Goal: Task Accomplishment & Management: Complete application form

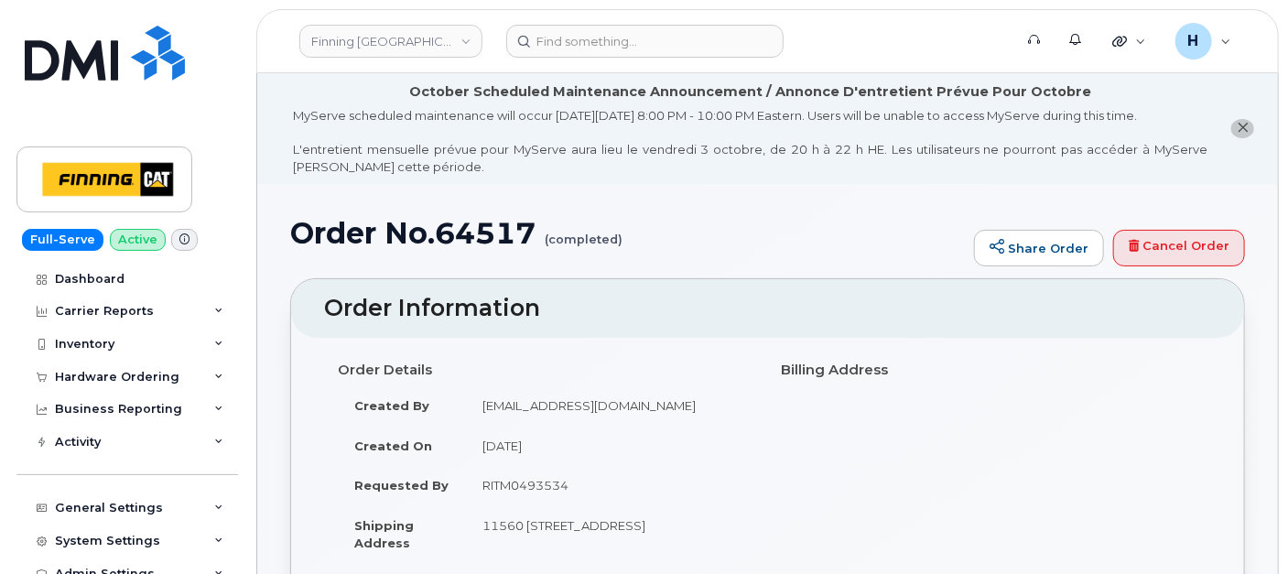
click at [124, 377] on div "Hardware Ordering" at bounding box center [117, 377] width 124 height 15
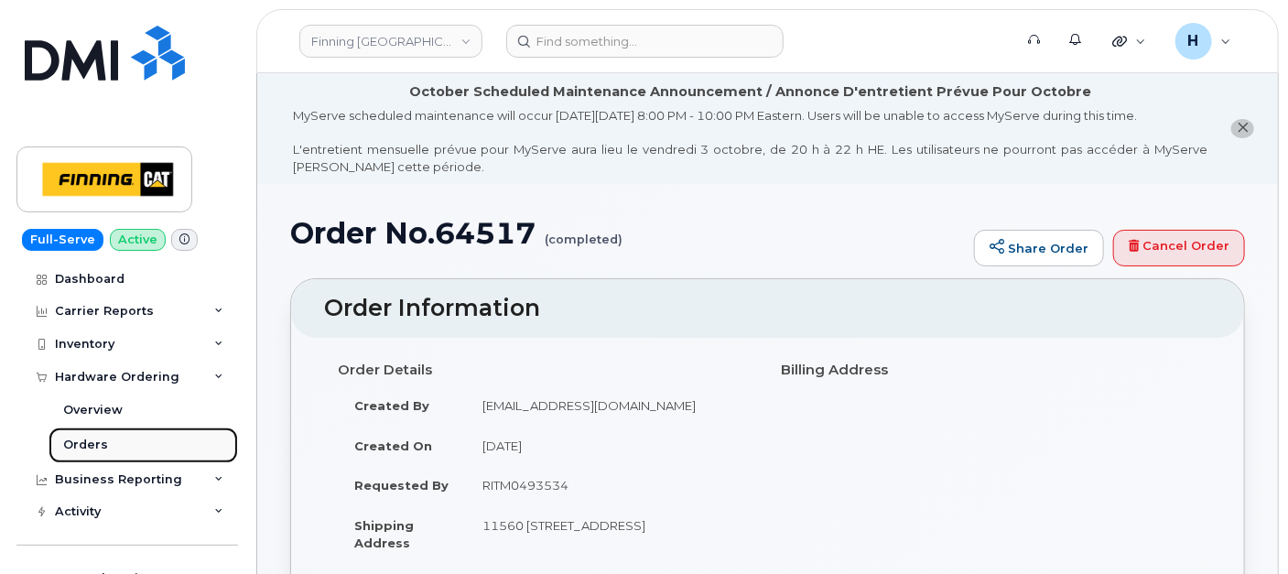
click at [112, 449] on link "Orders" at bounding box center [143, 444] width 189 height 35
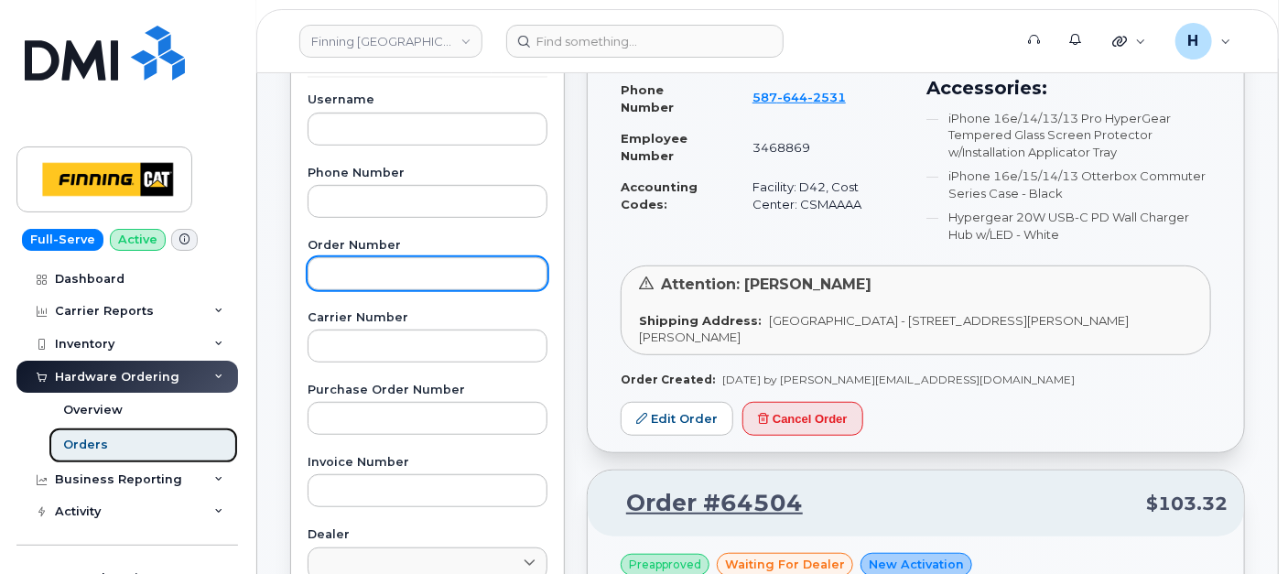
scroll to position [305, 0]
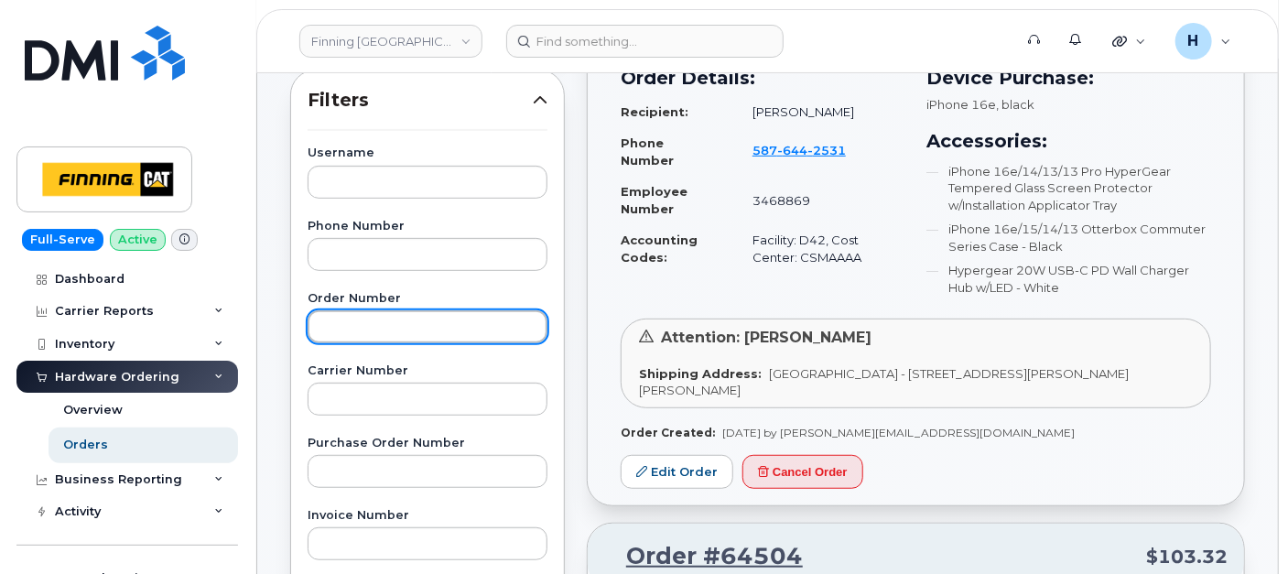
click at [383, 330] on input "text" at bounding box center [427, 326] width 240 height 33
type input "64514"
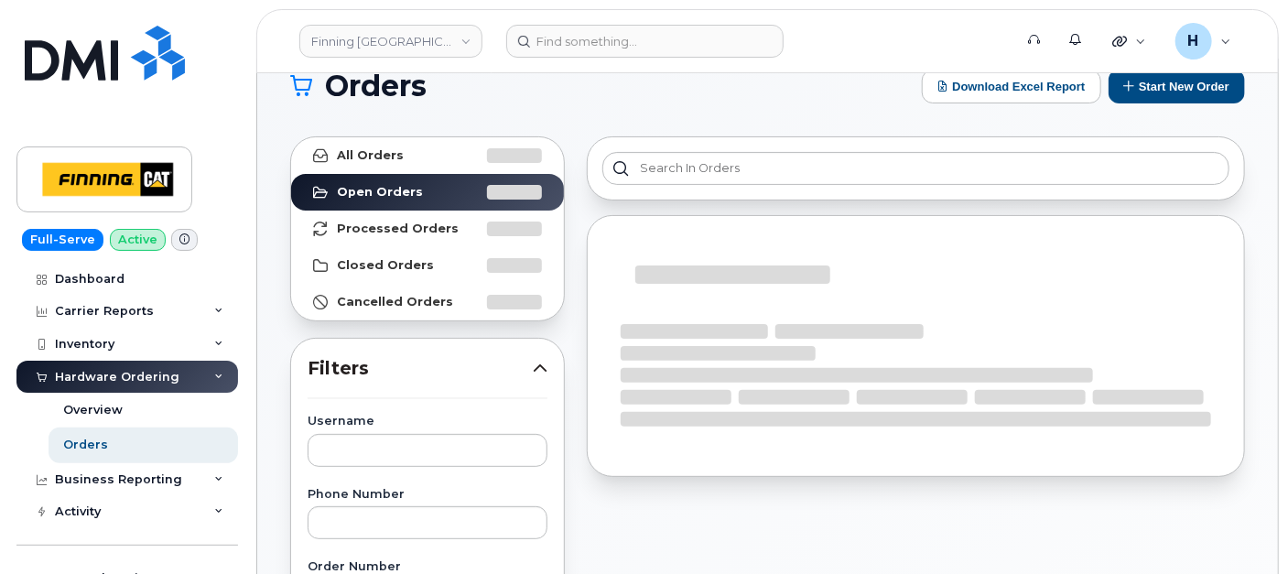
scroll to position [0, 0]
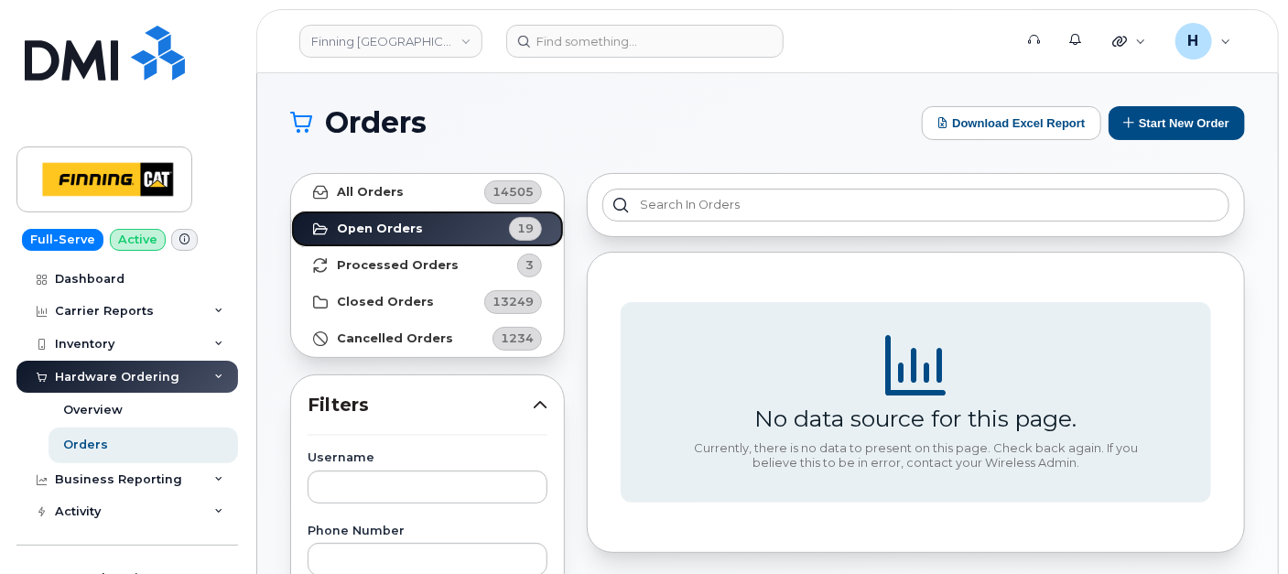
click at [439, 239] on link "Open Orders 19" at bounding box center [427, 228] width 273 height 37
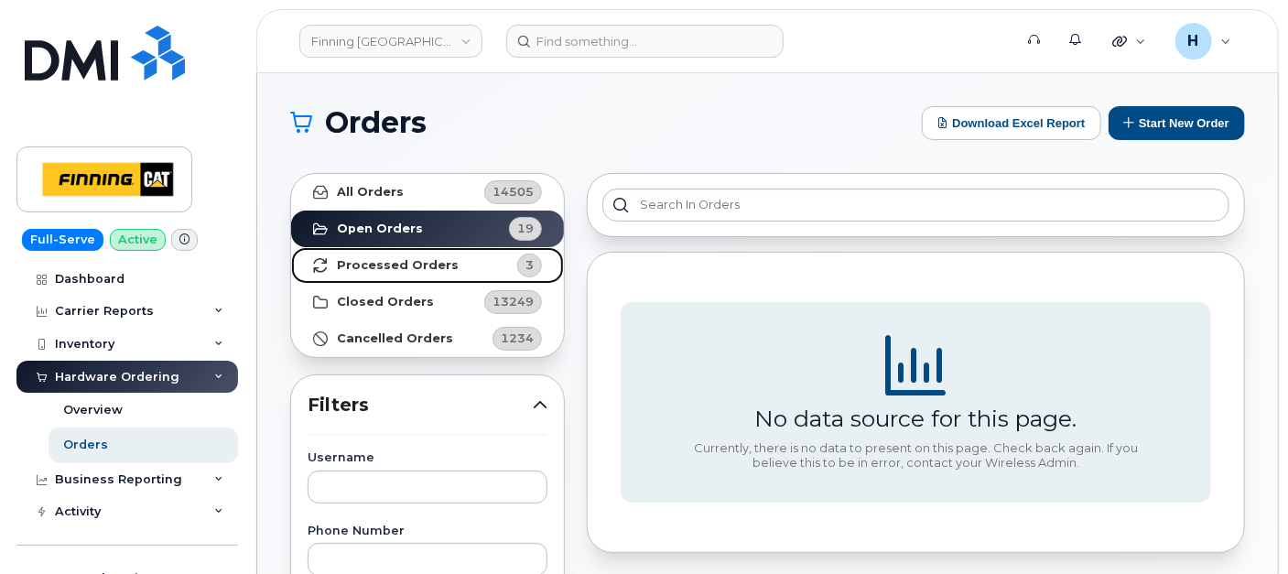
click at [433, 250] on link "Processed Orders 3" at bounding box center [427, 265] width 273 height 37
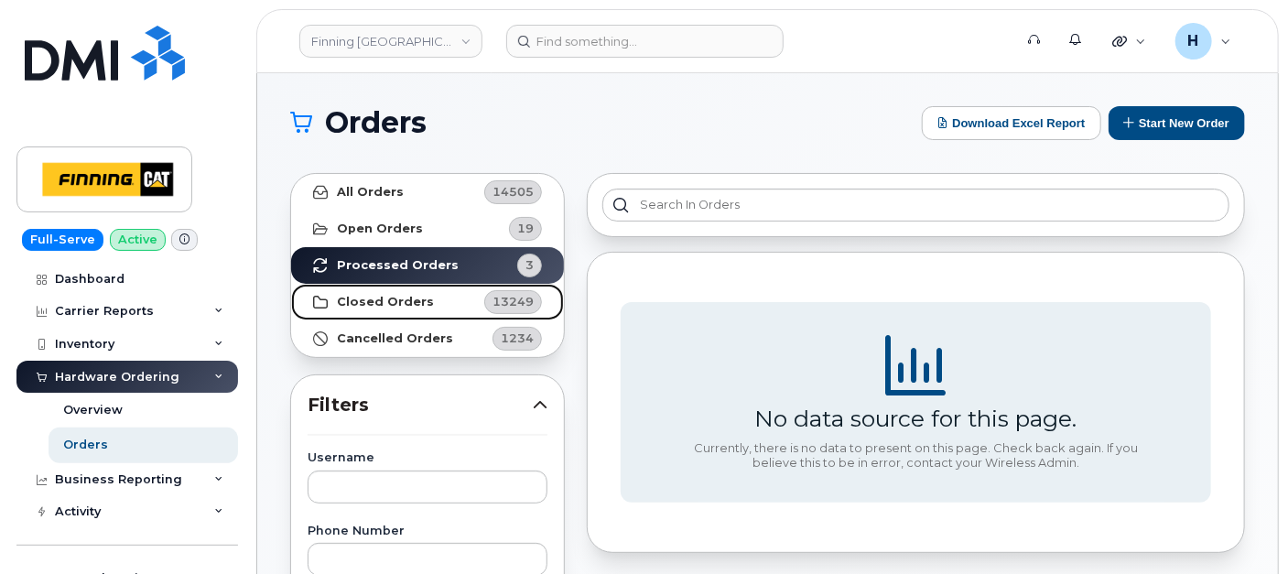
click at [434, 293] on link "Closed Orders 13249" at bounding box center [427, 302] width 273 height 37
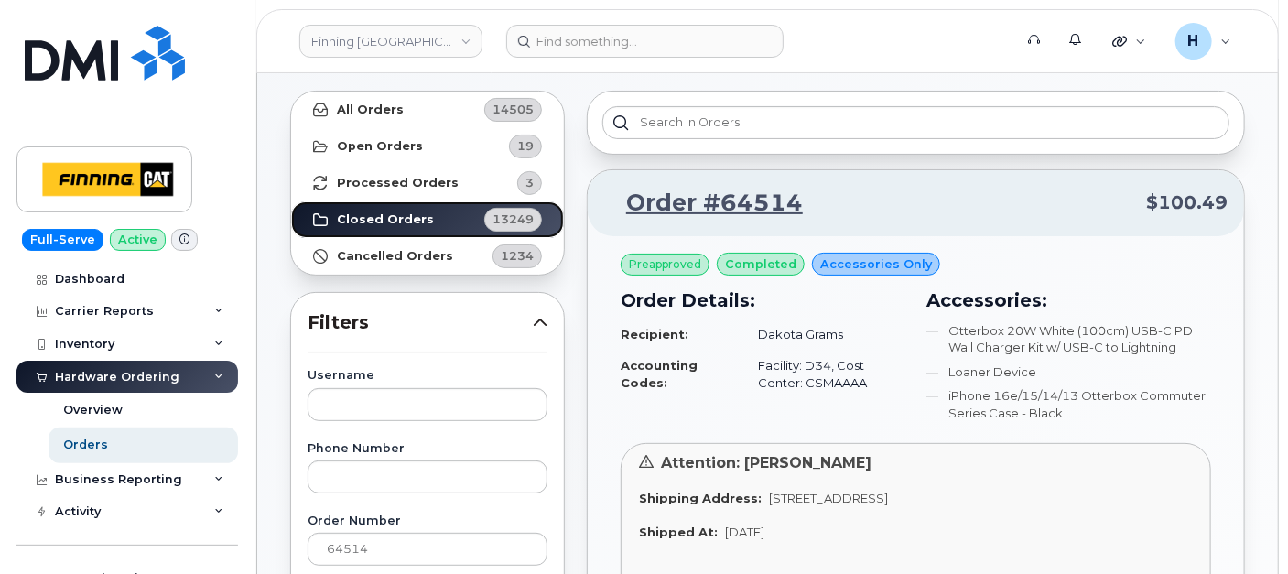
scroll to position [102, 0]
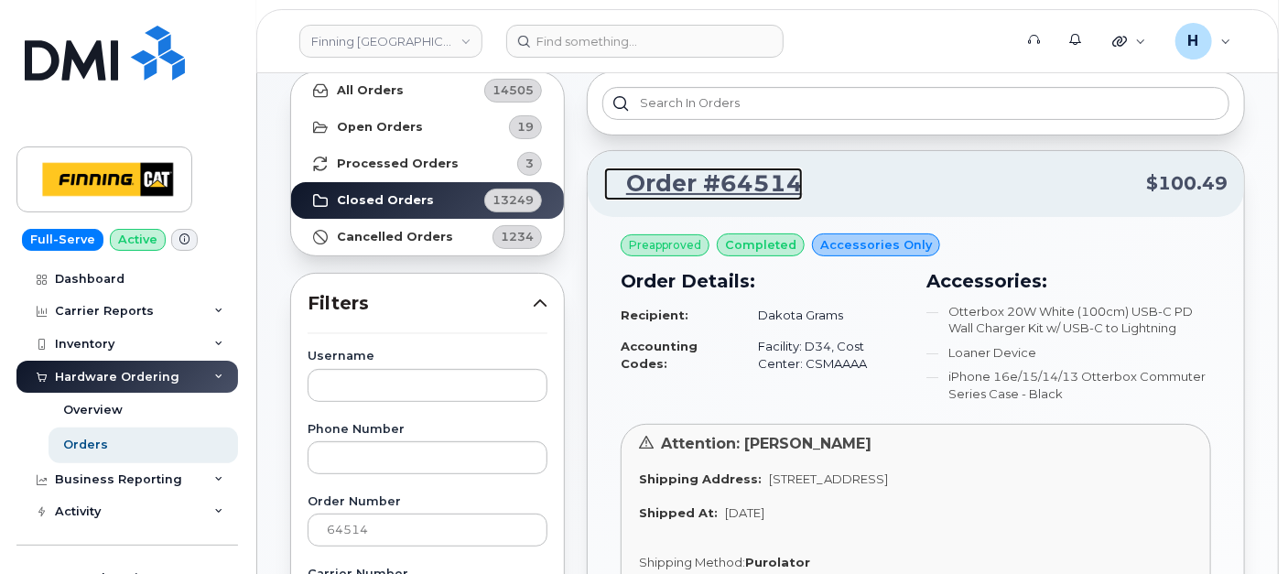
click at [738, 170] on link "Order #64514" at bounding box center [703, 183] width 199 height 33
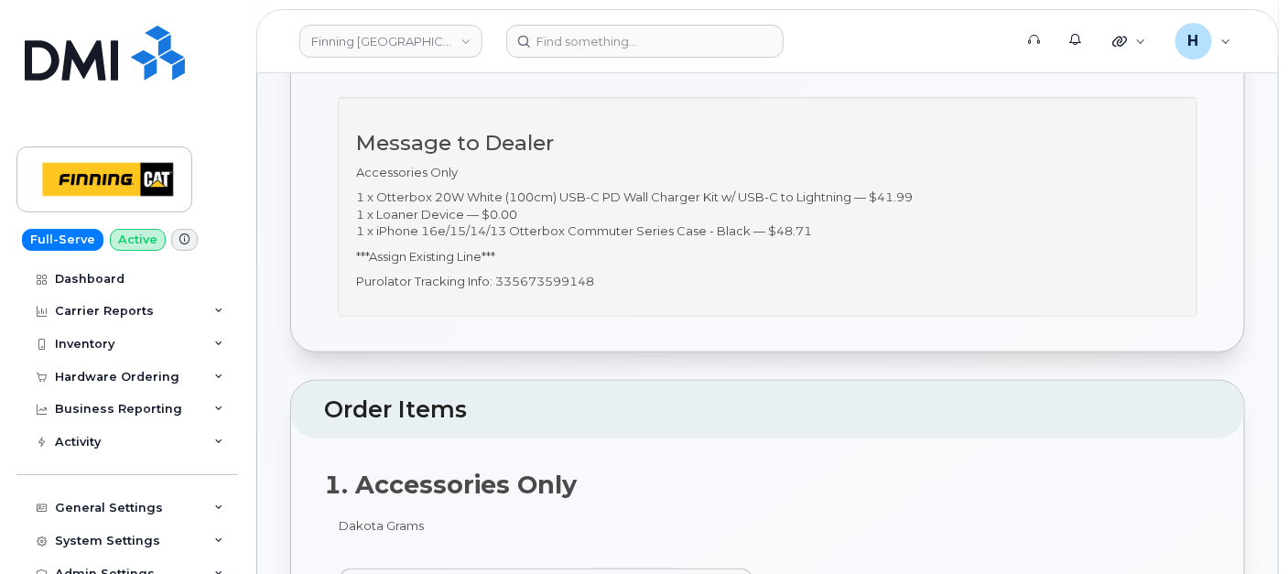
scroll to position [508, 0]
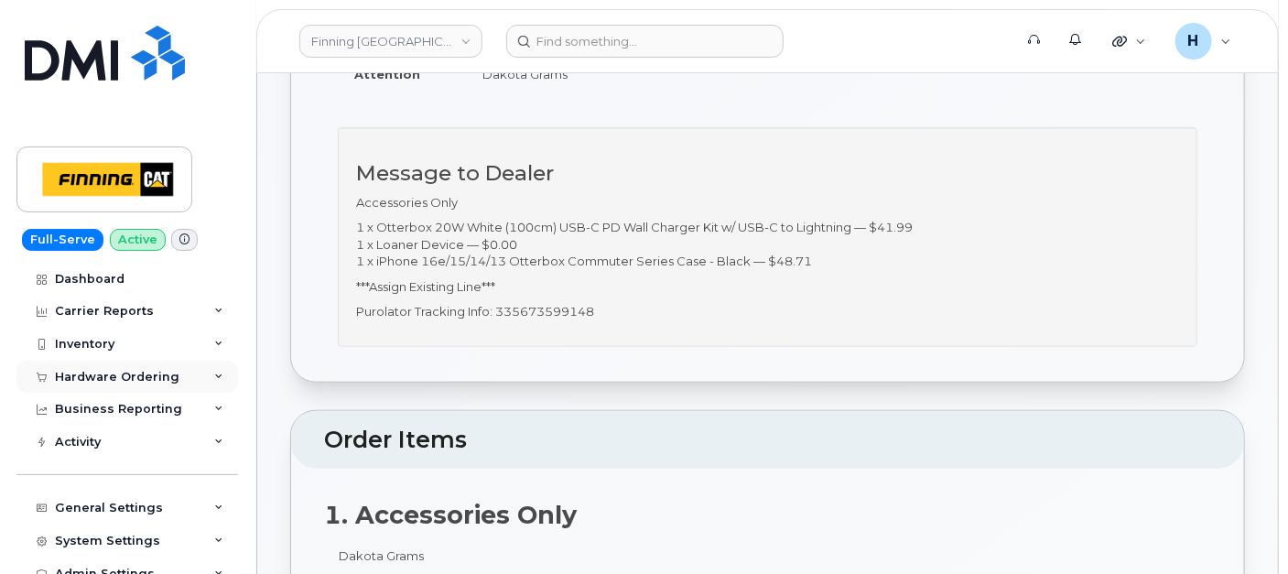
click at [132, 380] on div "Hardware Ordering" at bounding box center [117, 377] width 124 height 15
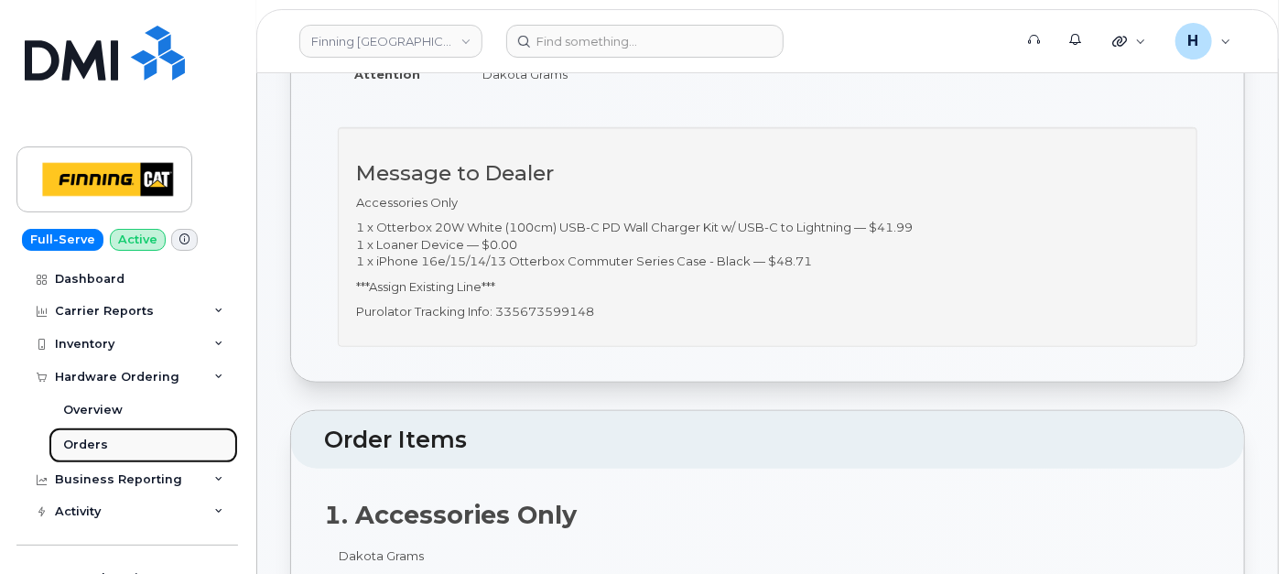
click at [126, 442] on link "Orders" at bounding box center [143, 444] width 189 height 35
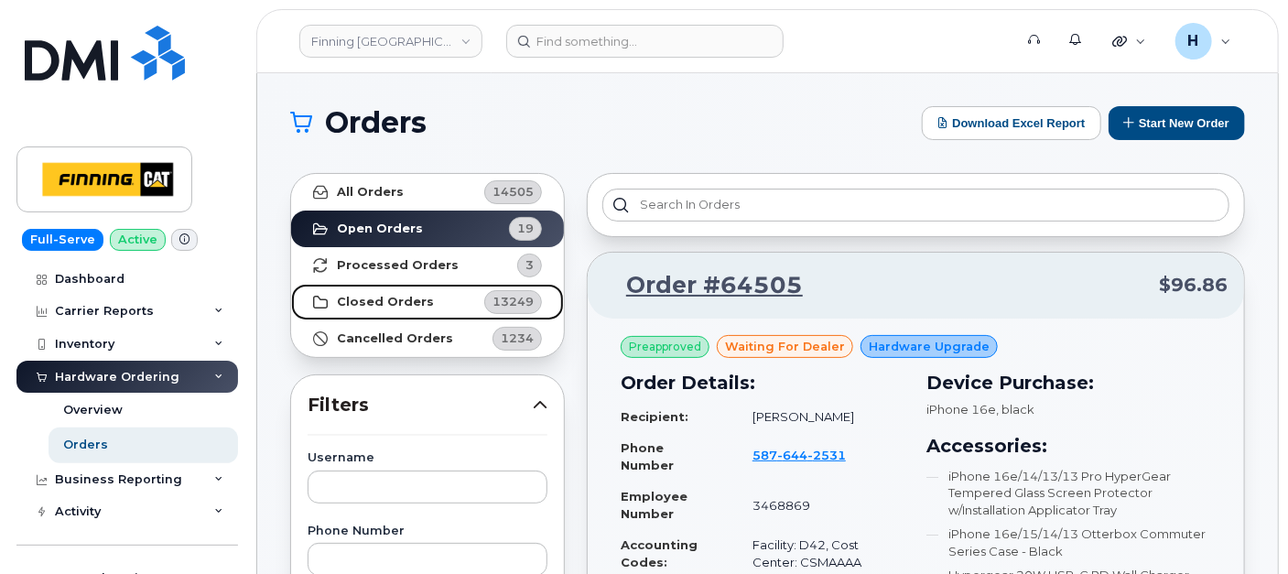
click at [416, 301] on strong "Closed Orders" at bounding box center [385, 302] width 97 height 15
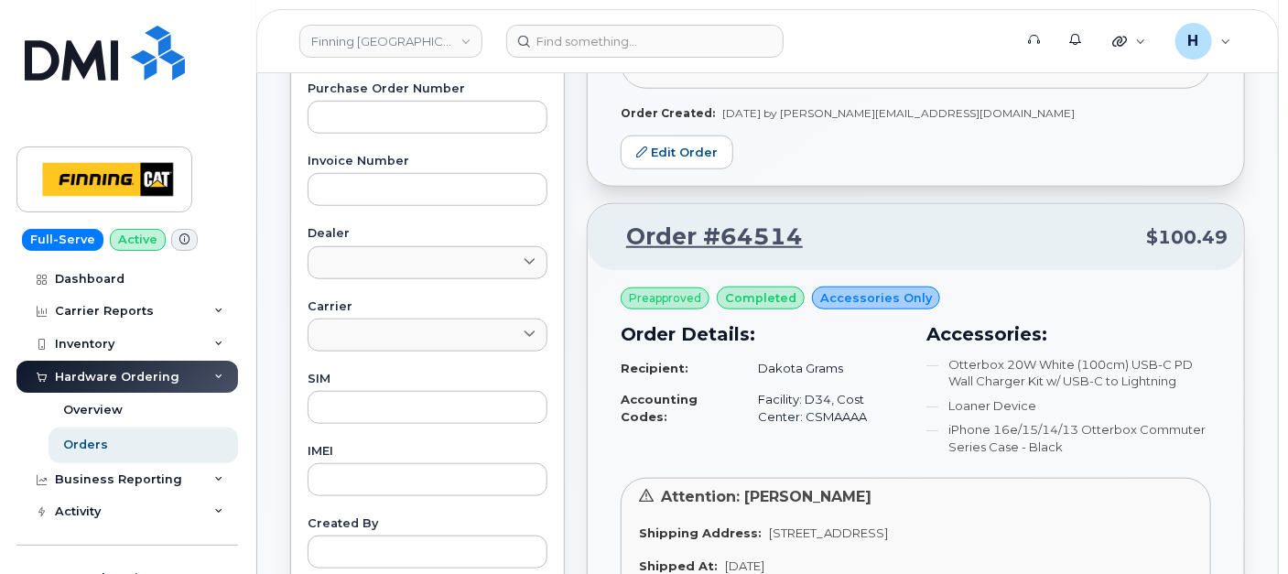
scroll to position [813, 0]
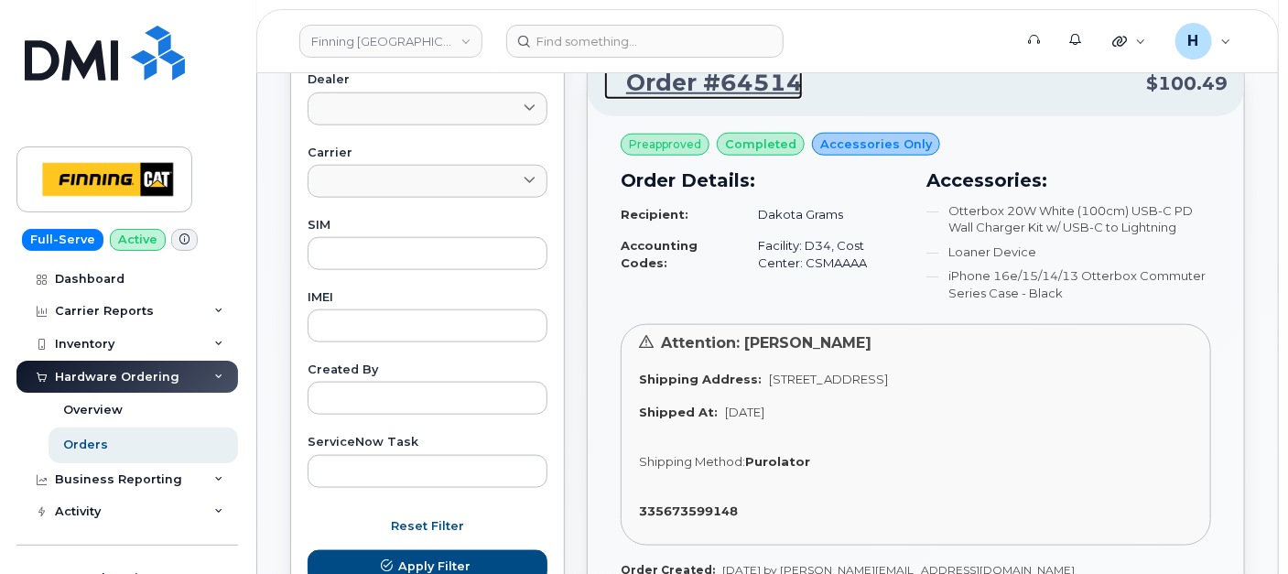
click at [739, 80] on link "Order #64514" at bounding box center [703, 83] width 199 height 33
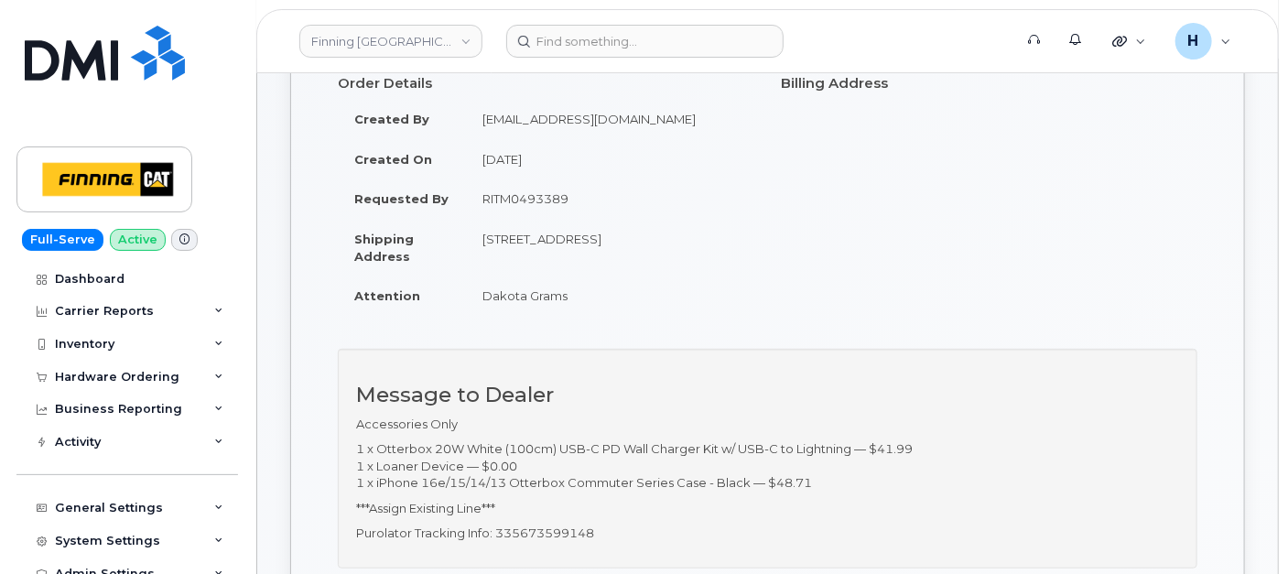
scroll to position [406, 0]
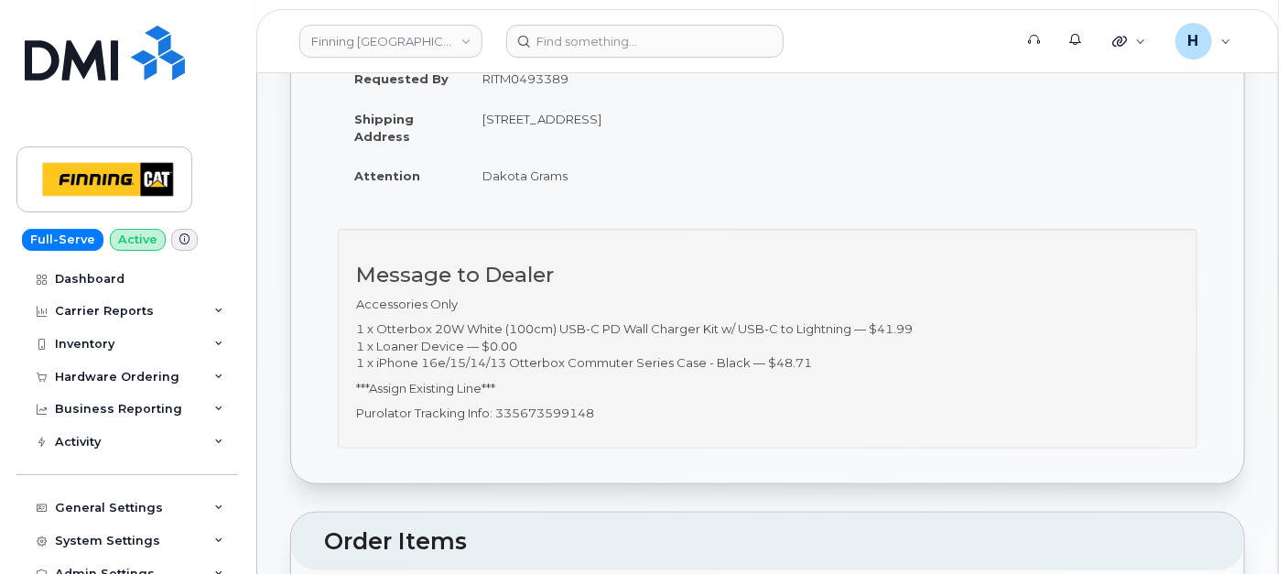
drag, startPoint x: 476, startPoint y: 178, endPoint x: 575, endPoint y: 183, distance: 99.0
click at [575, 183] on td "Dakota Grams" at bounding box center [610, 176] width 288 height 40
copy td "Dakota Grams"
click at [148, 383] on div "Hardware Ordering" at bounding box center [117, 377] width 124 height 15
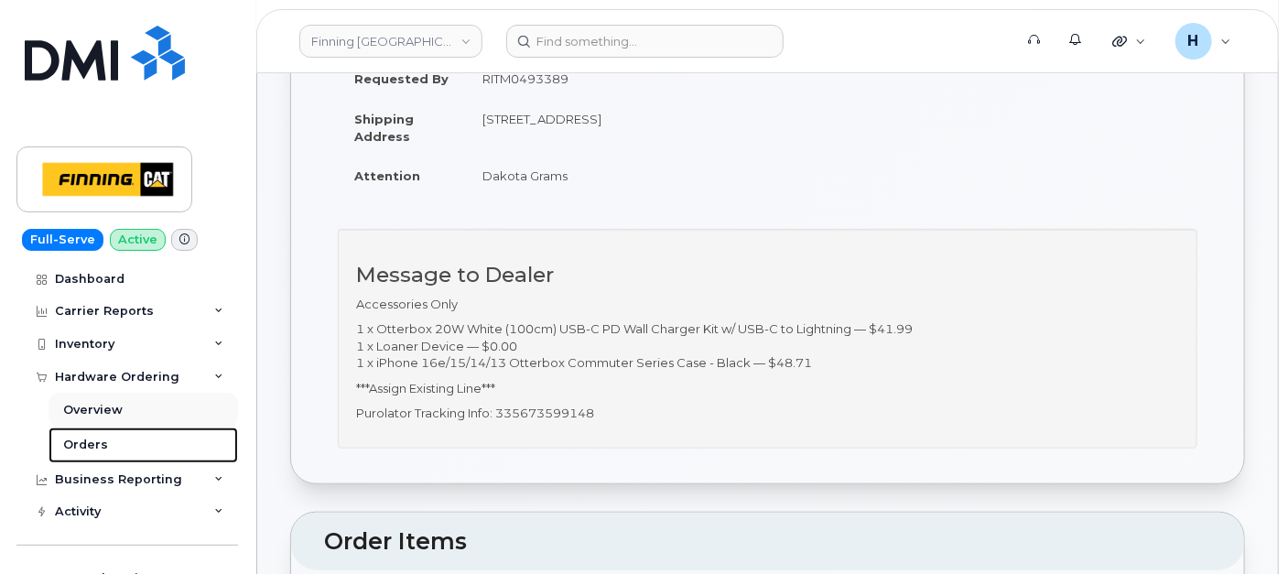
click at [134, 426] on div "Overview Orders" at bounding box center [146, 428] width 194 height 70
click at [130, 437] on link "Orders" at bounding box center [143, 444] width 189 height 35
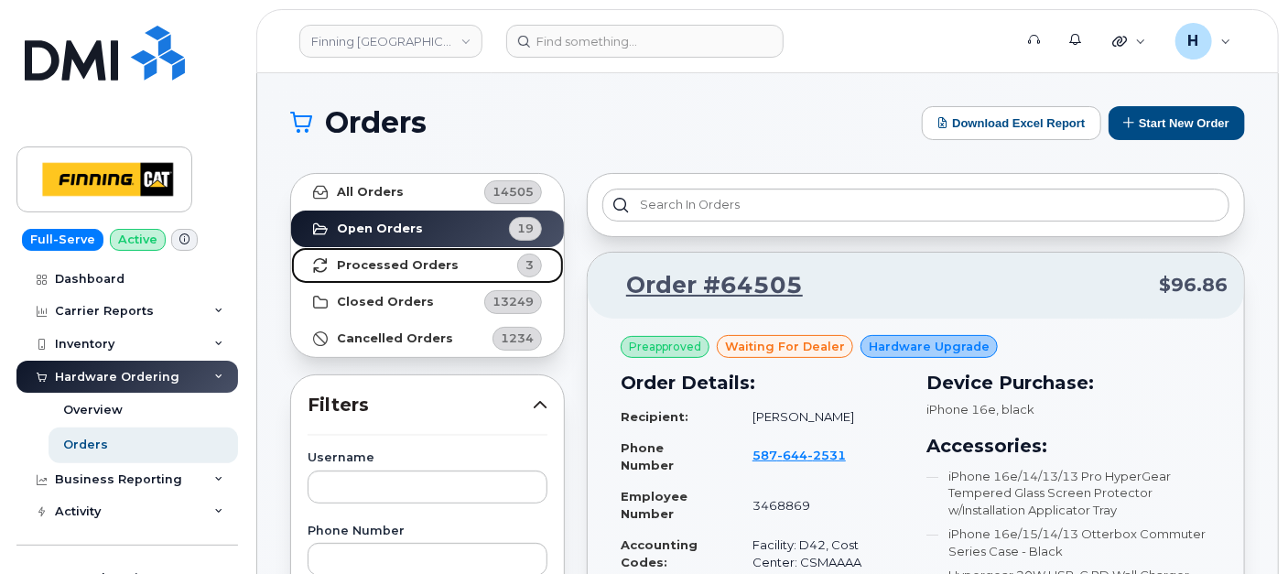
click at [462, 270] on link "Processed Orders 3" at bounding box center [427, 265] width 273 height 37
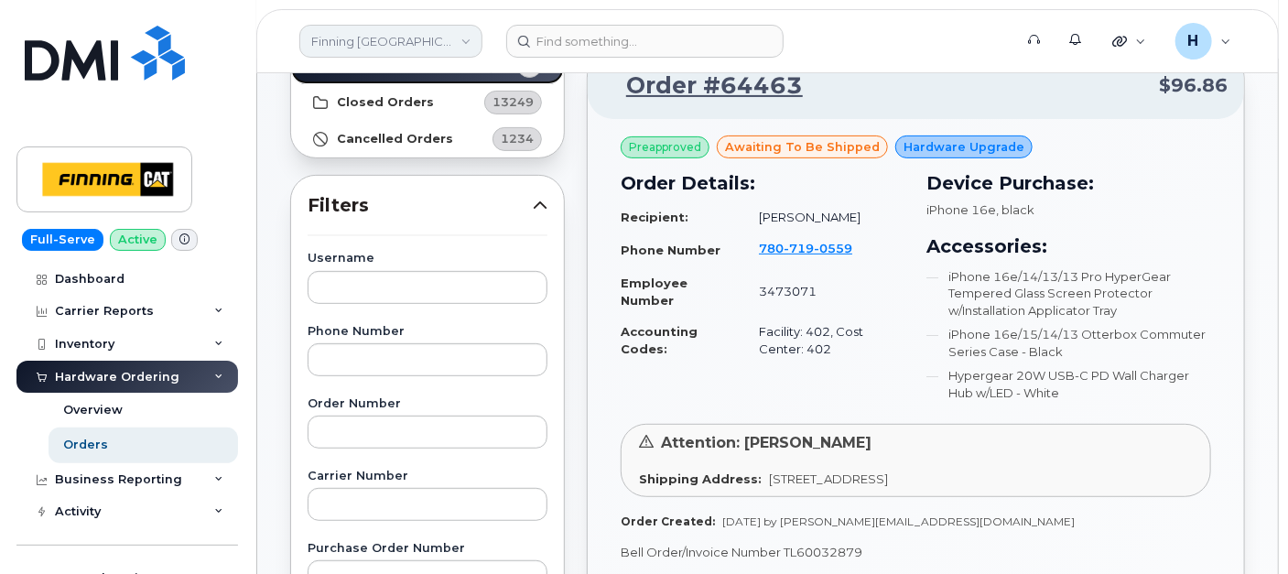
scroll to position [203, 0]
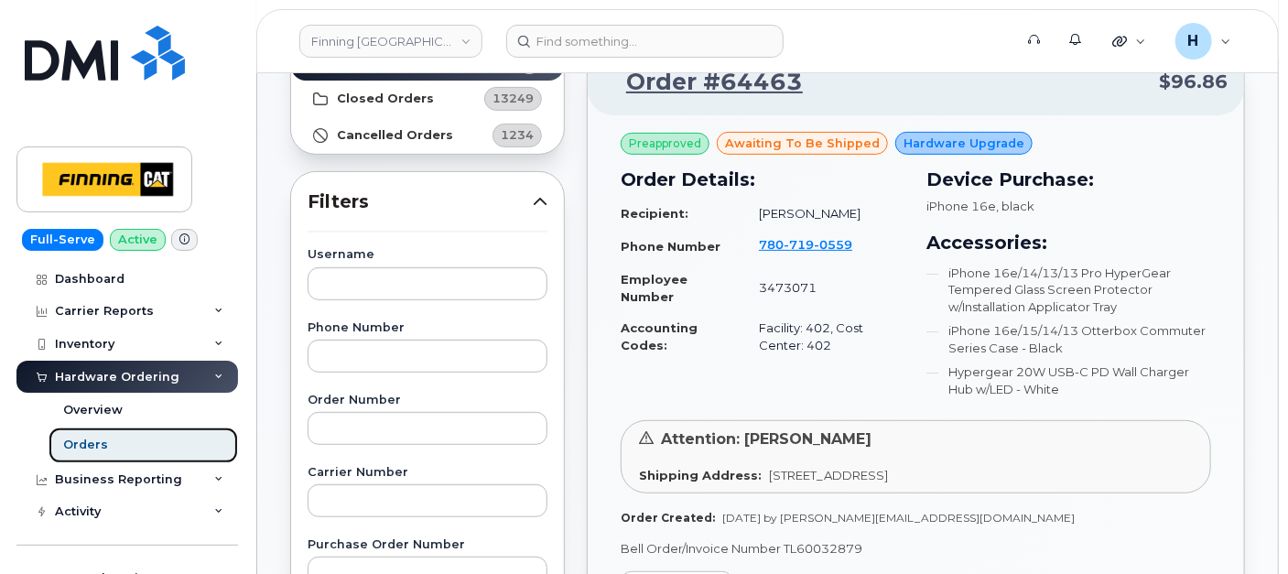
click at [174, 433] on link "Orders" at bounding box center [143, 444] width 189 height 35
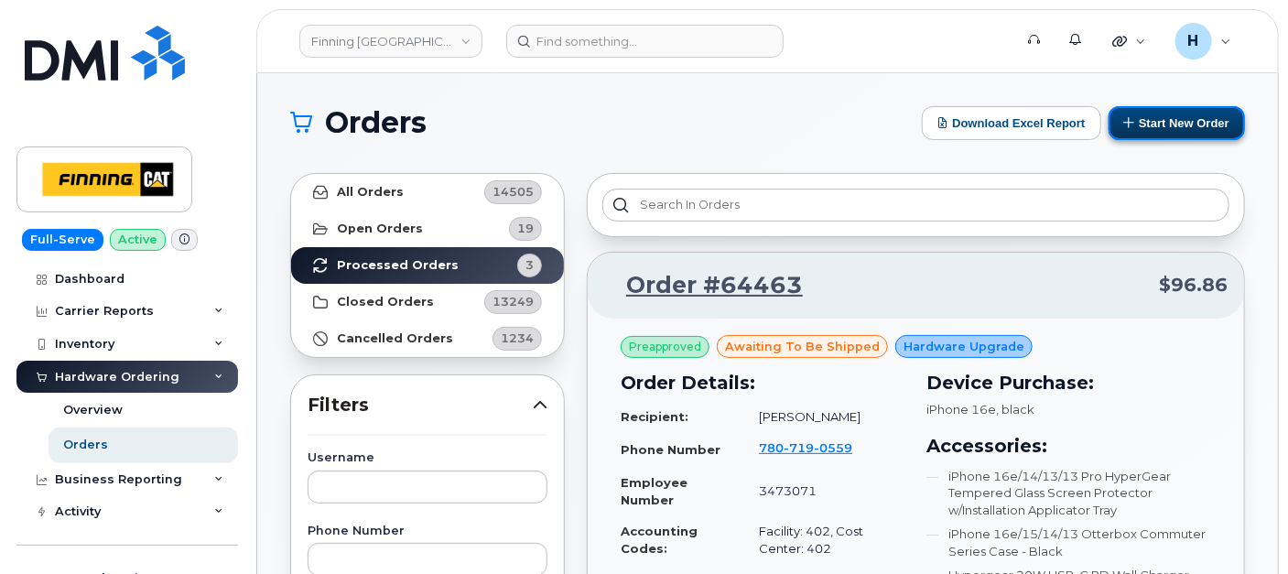
click at [1117, 128] on button "Start New Order" at bounding box center [1176, 123] width 136 height 34
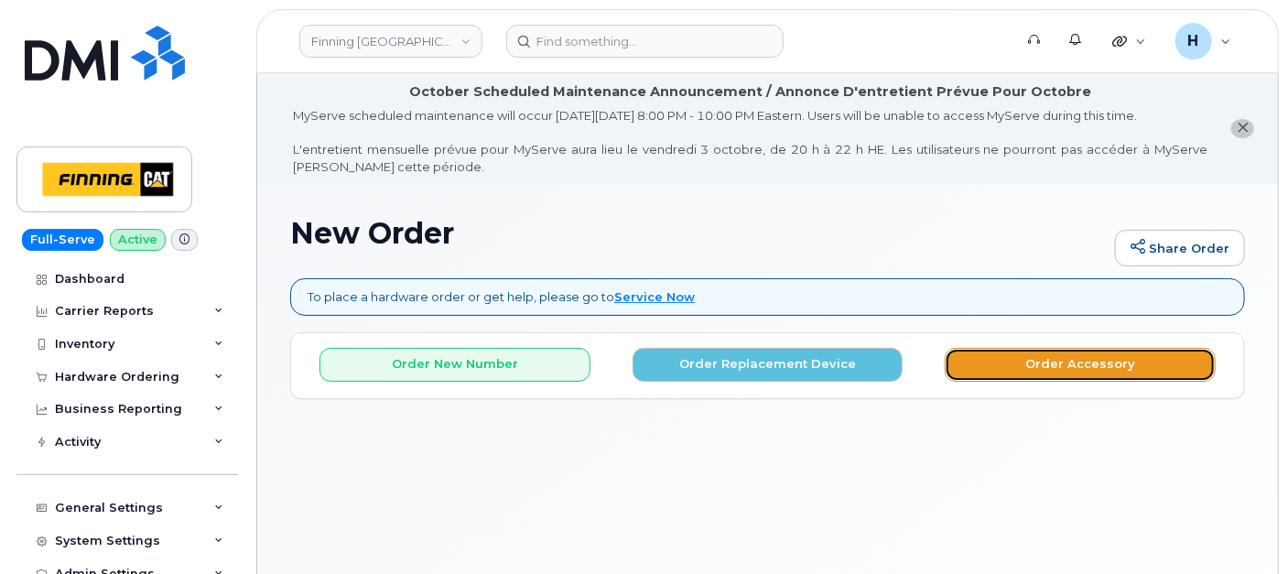
click at [957, 358] on button "Order Accessory" at bounding box center [1079, 365] width 271 height 34
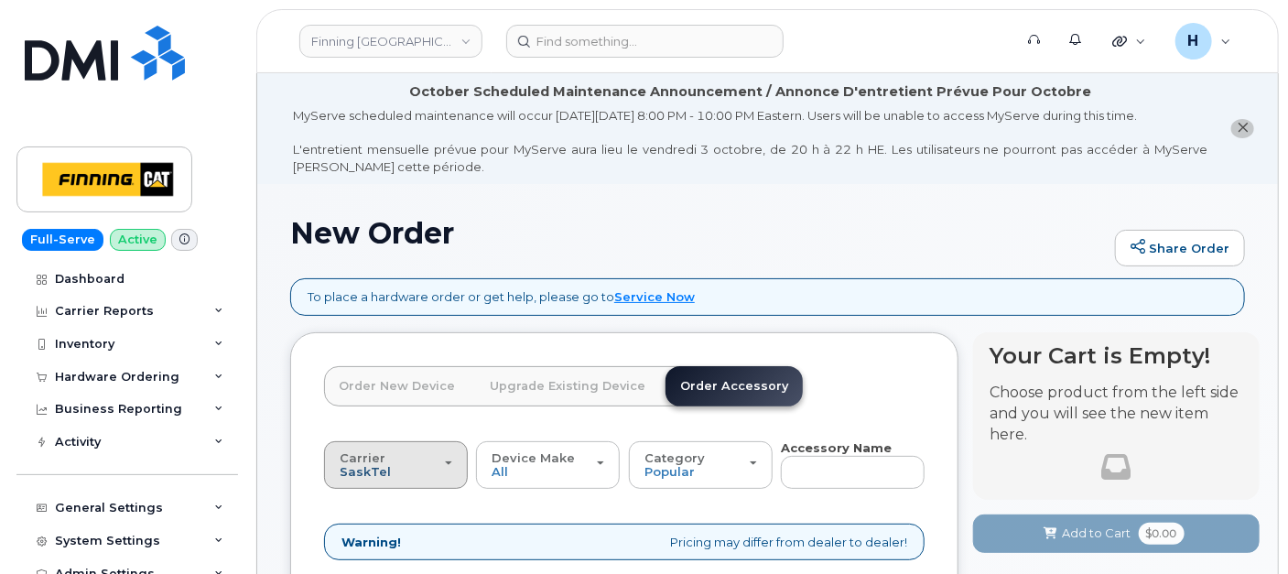
click at [371, 475] on span "SaskTel" at bounding box center [365, 471] width 51 height 15
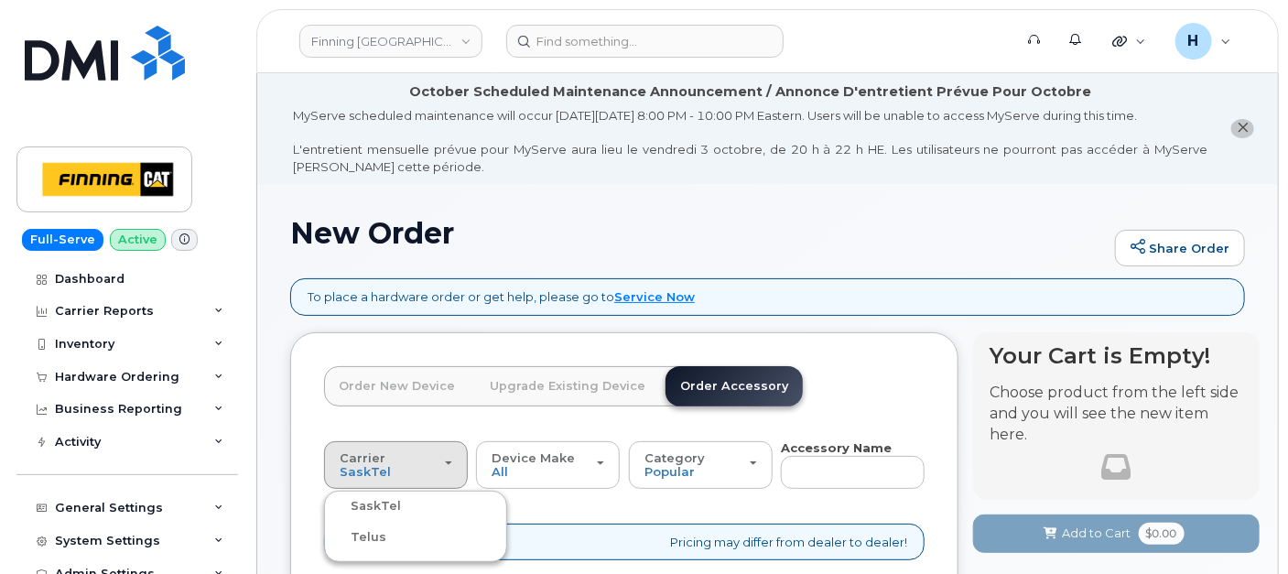
click at [368, 526] on label "Telus" at bounding box center [358, 537] width 58 height 22
click at [0, 0] on input "Telus" at bounding box center [0, 0] width 0 height 0
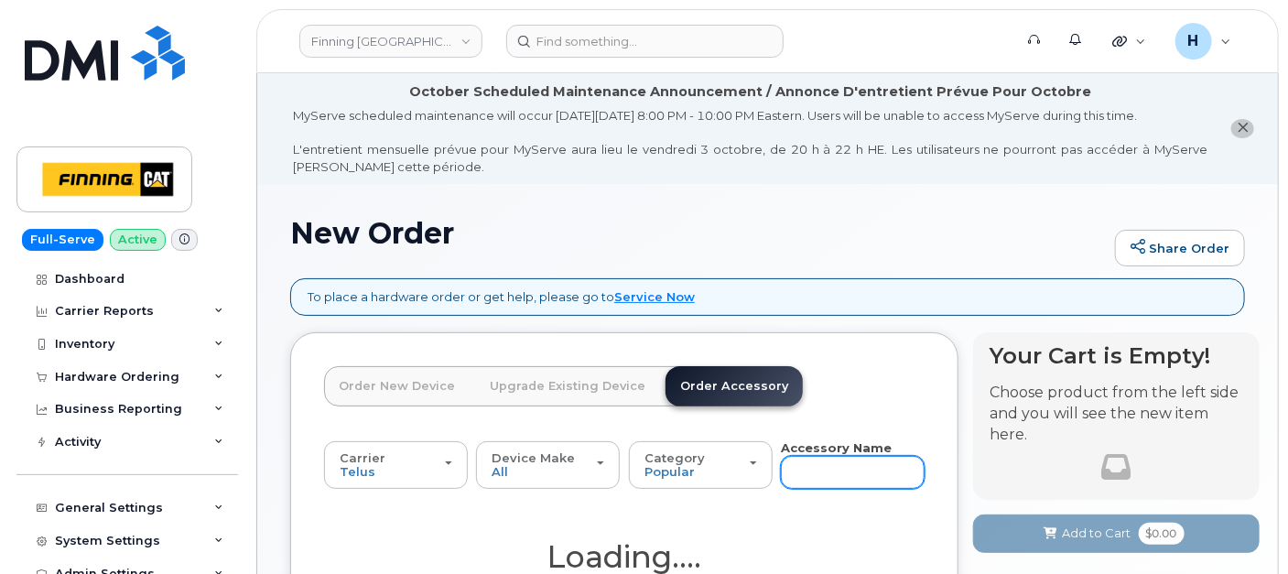
click at [810, 472] on input "text" at bounding box center [853, 472] width 144 height 33
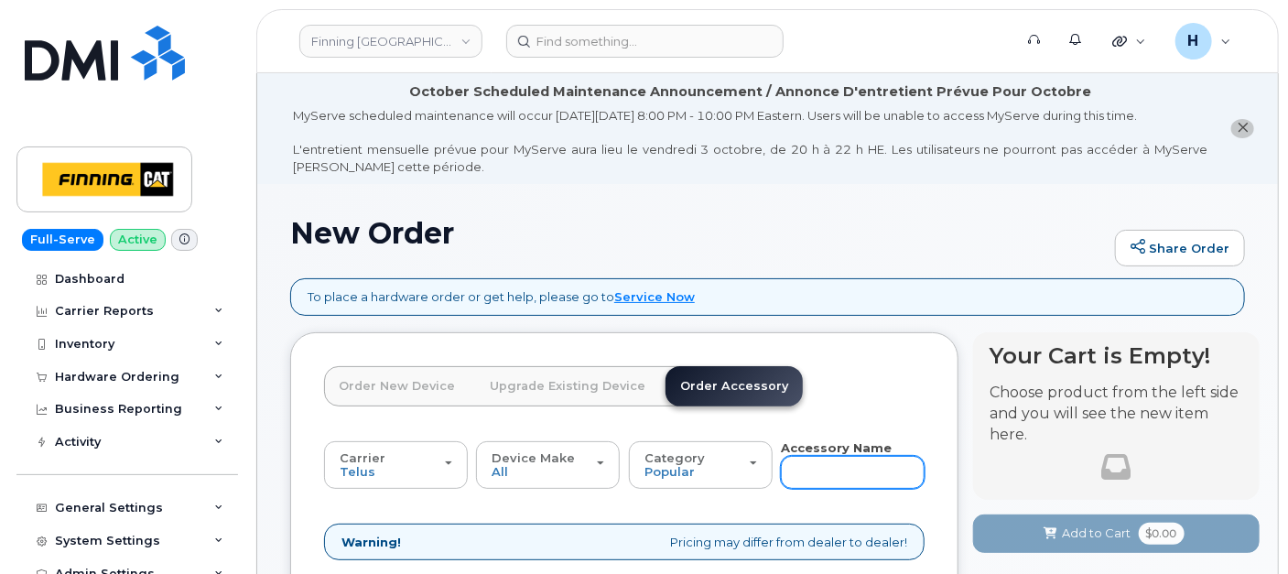
click at [810, 472] on input "text" at bounding box center [853, 472] width 144 height 33
type input "16e"
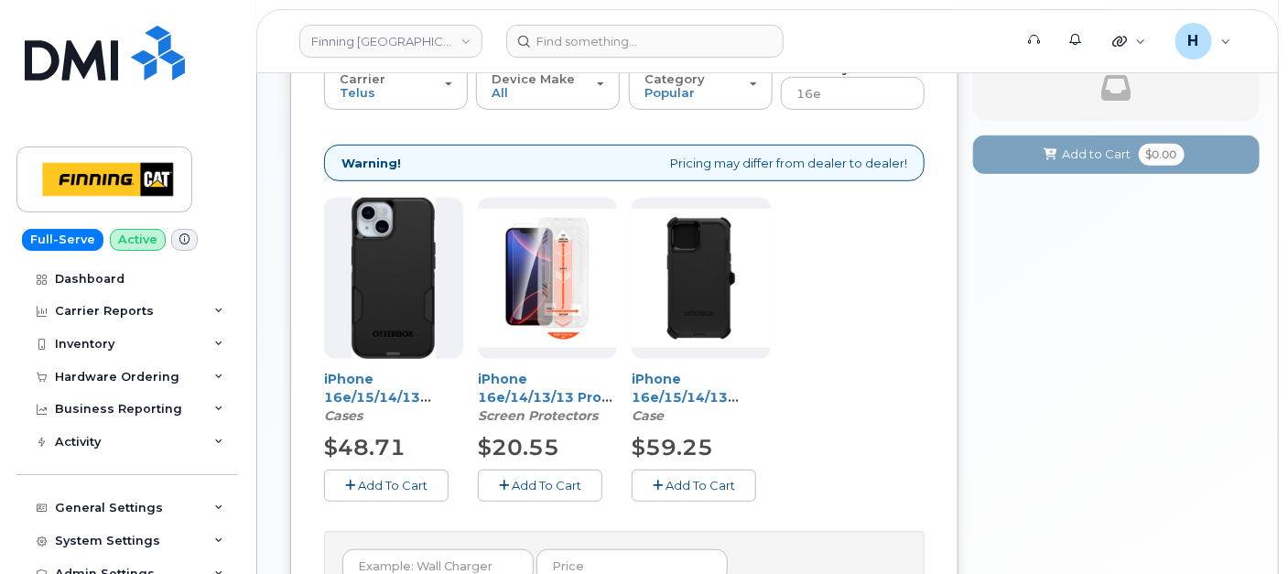
drag, startPoint x: 517, startPoint y: 474, endPoint x: 567, endPoint y: 427, distance: 68.6
click at [517, 474] on button "Add To Cart" at bounding box center [540, 485] width 124 height 32
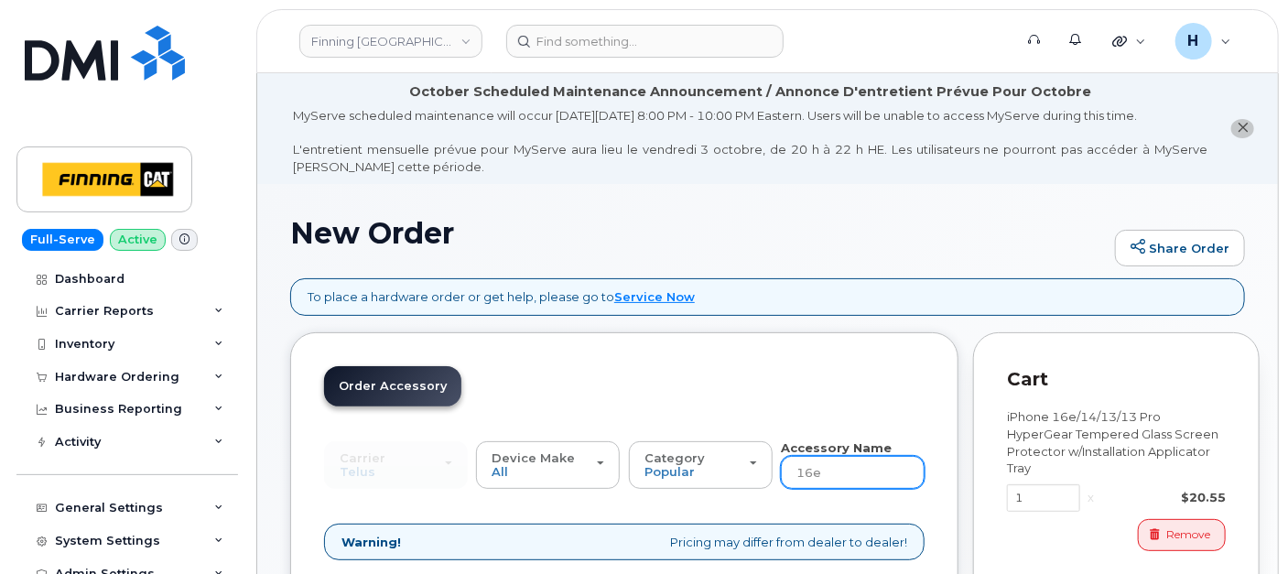
drag, startPoint x: 837, startPoint y: 469, endPoint x: 778, endPoint y: 464, distance: 59.7
click at [778, 464] on div "Carrier SaskTel Telus SaskTel Telus Device Make All iPhone Tablet All iPhone Ta…" at bounding box center [624, 464] width 600 height 50
type input "wall"
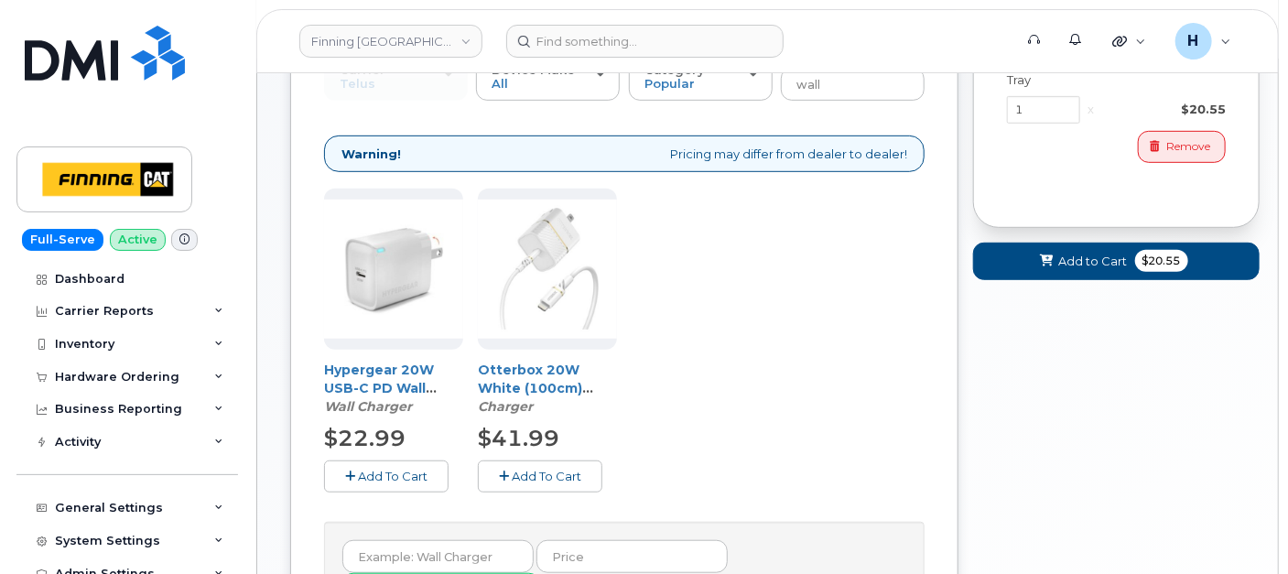
scroll to position [418, 0]
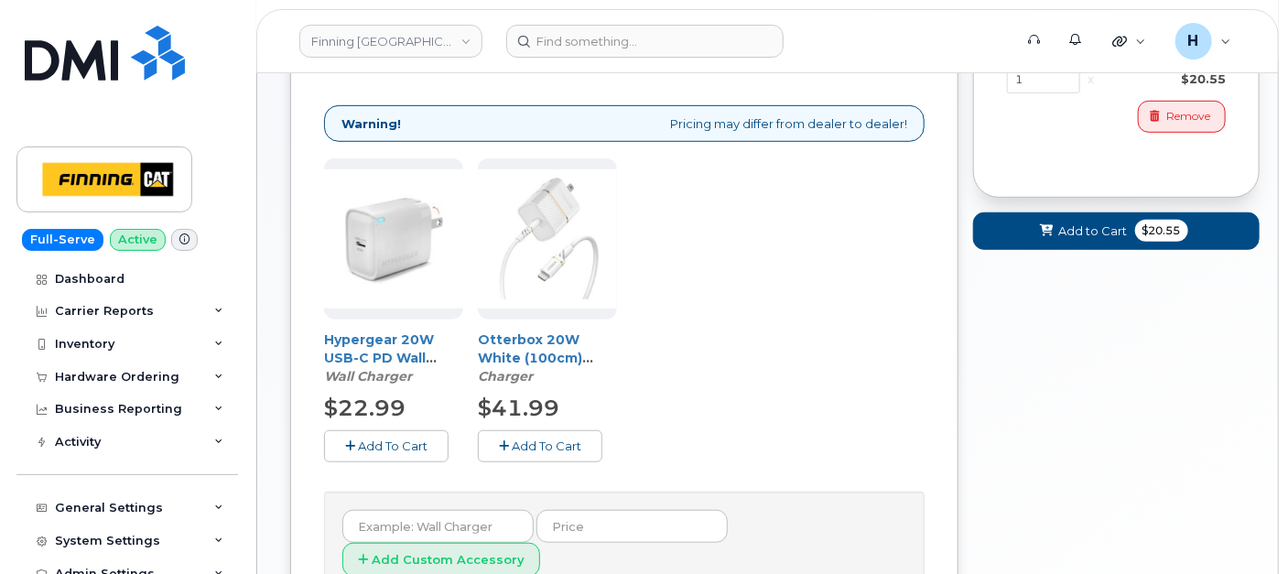
click at [486, 452] on button "Add To Cart" at bounding box center [540, 446] width 124 height 32
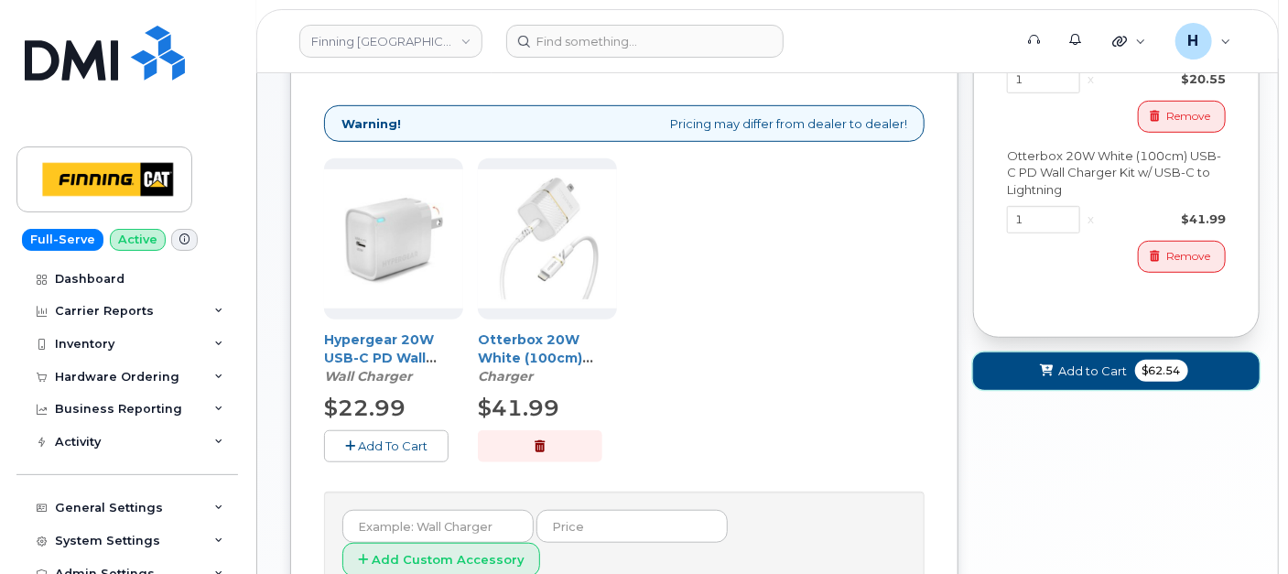
click at [1090, 368] on span "Add to Cart" at bounding box center [1093, 370] width 69 height 17
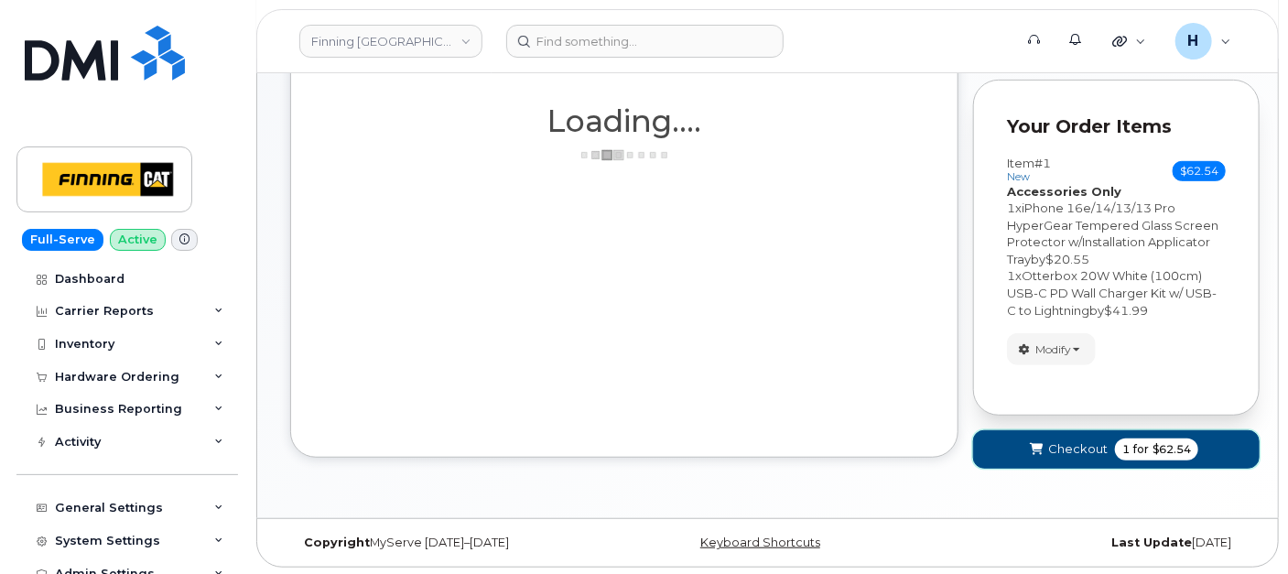
click at [1029, 444] on span "submit" at bounding box center [1036, 448] width 17 height 17
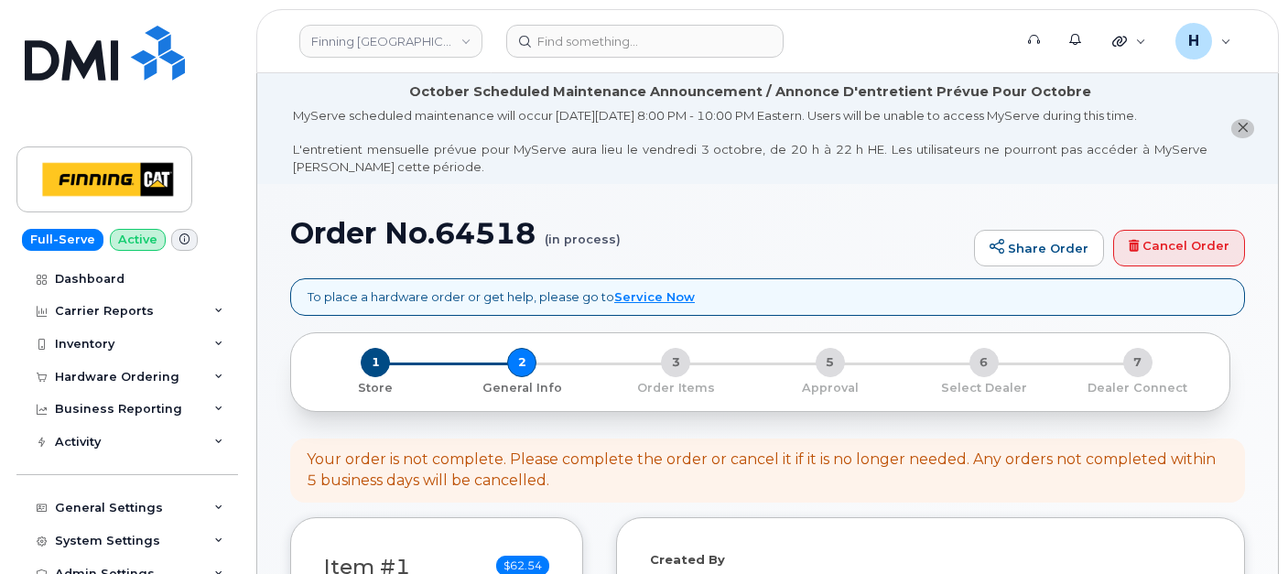
select select
drag, startPoint x: 276, startPoint y: 225, endPoint x: 535, endPoint y: 234, distance: 259.2
copy h1 "Order No.64518"
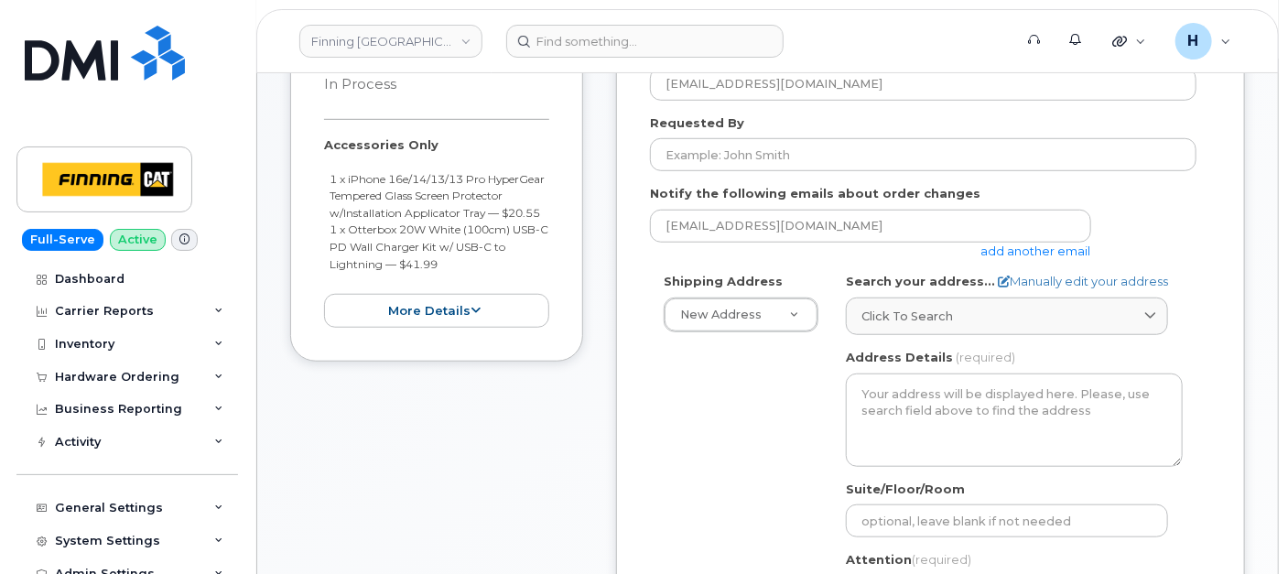
drag, startPoint x: 318, startPoint y: 178, endPoint x: 405, endPoint y: 221, distance: 98.2
click at [405, 221] on div "Item #1 in process $62.54 Accessories Only 1 x iPhone 16e/14/13/13 Pro HyperGea…" at bounding box center [436, 185] width 293 height 352
copy small "1 x iPhone 16e/14/13/13 Pro HyperGear Tempered Glass Screen Protector w/Install…"
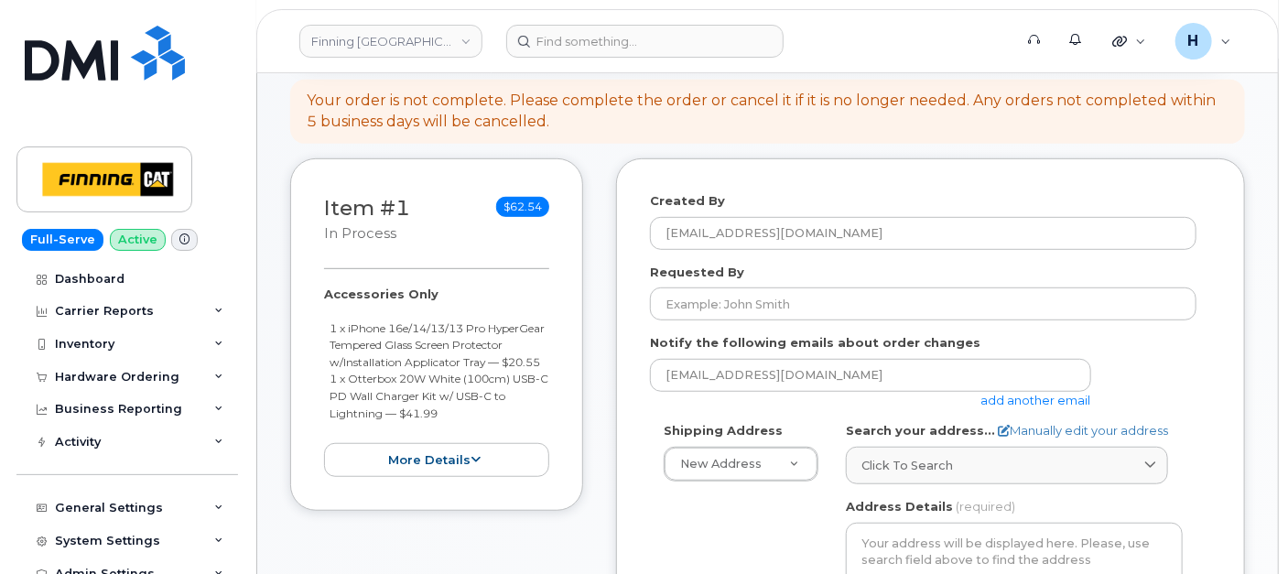
scroll to position [406, 0]
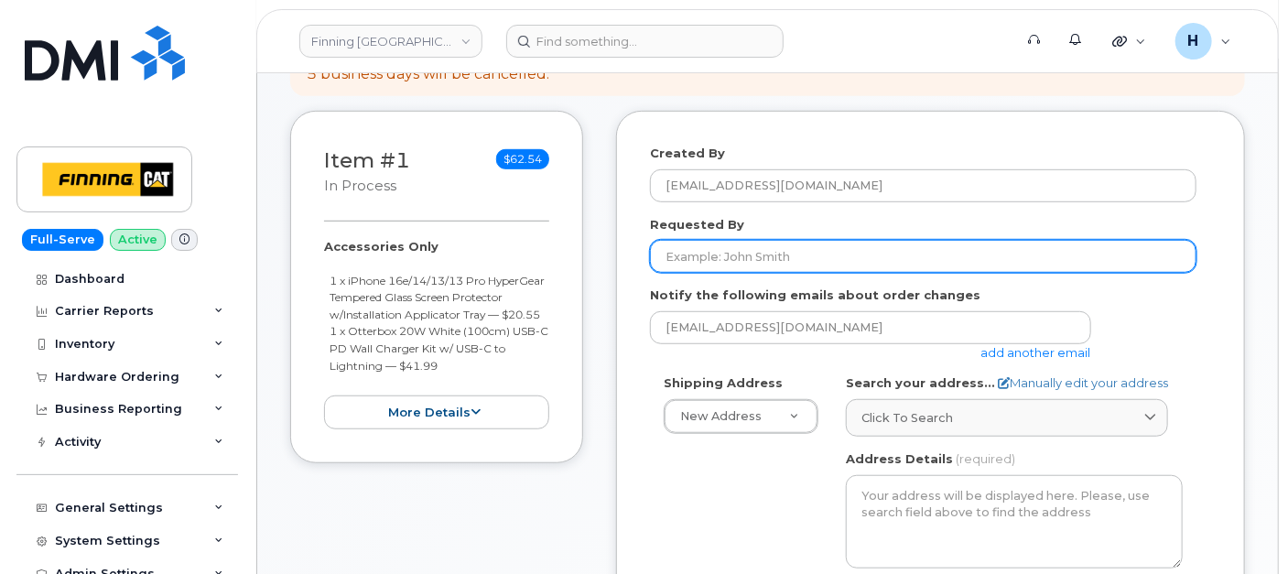
drag, startPoint x: 794, startPoint y: 260, endPoint x: 1191, endPoint y: 364, distance: 409.8
click at [794, 260] on input "Requested By" at bounding box center [923, 256] width 546 height 33
paste input "RITM0494207, RITM0494208"
type input "RITM0494207, RITM0494208"
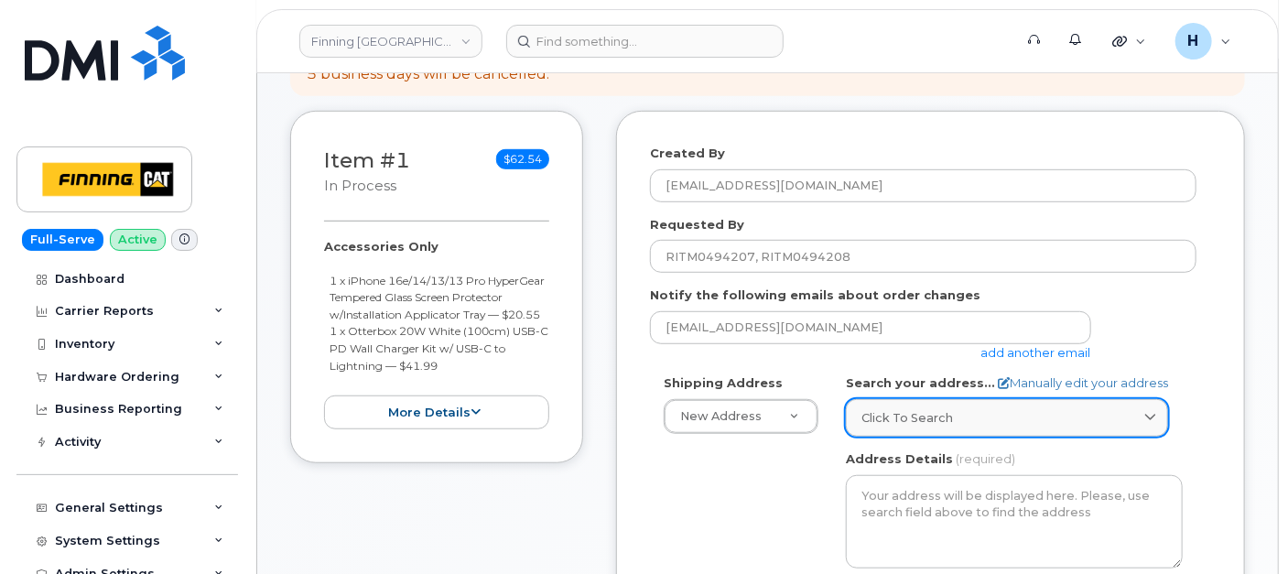
click at [950, 419] on div "Click to search" at bounding box center [1006, 417] width 291 height 17
paste input "[STREET_ADDRESS]"
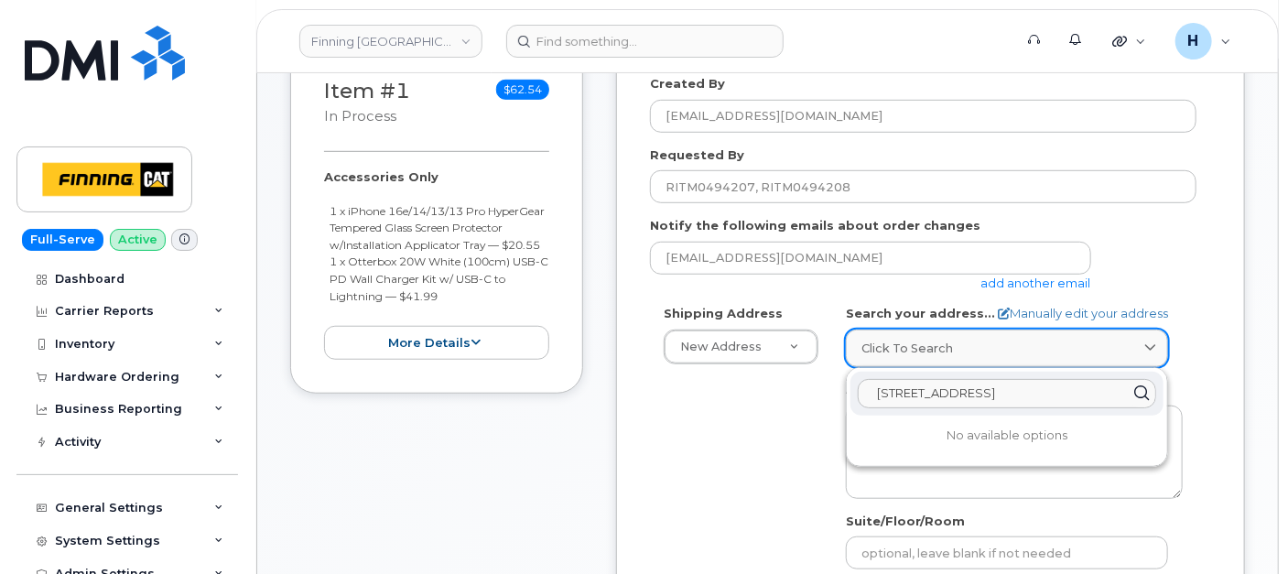
scroll to position [508, 0]
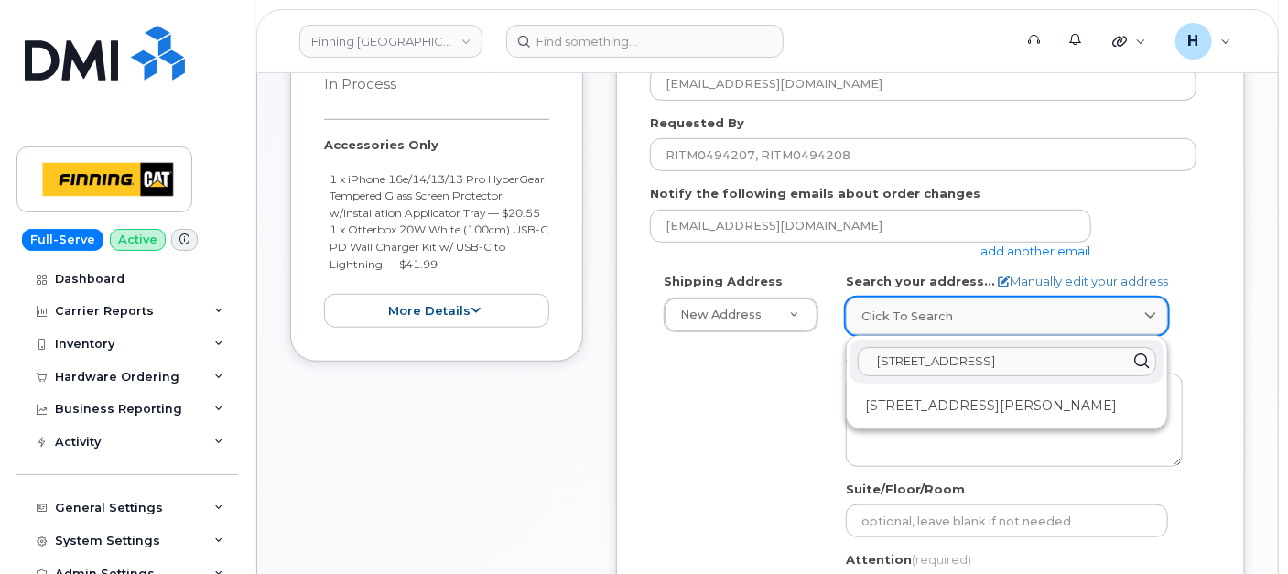
type input "[STREET_ADDRESS]"
click at [949, 419] on div "[STREET_ADDRESS][PERSON_NAME]" at bounding box center [1006, 406] width 313 height 30
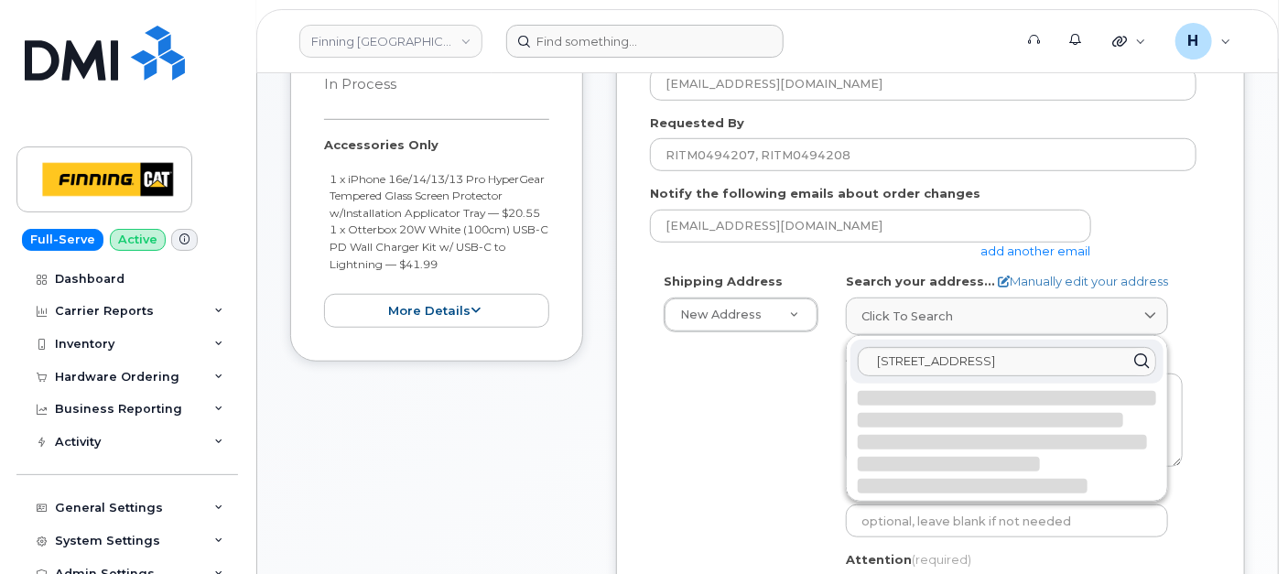
select select
type textarea "[STREET_ADDRESS][PERSON_NAME]"
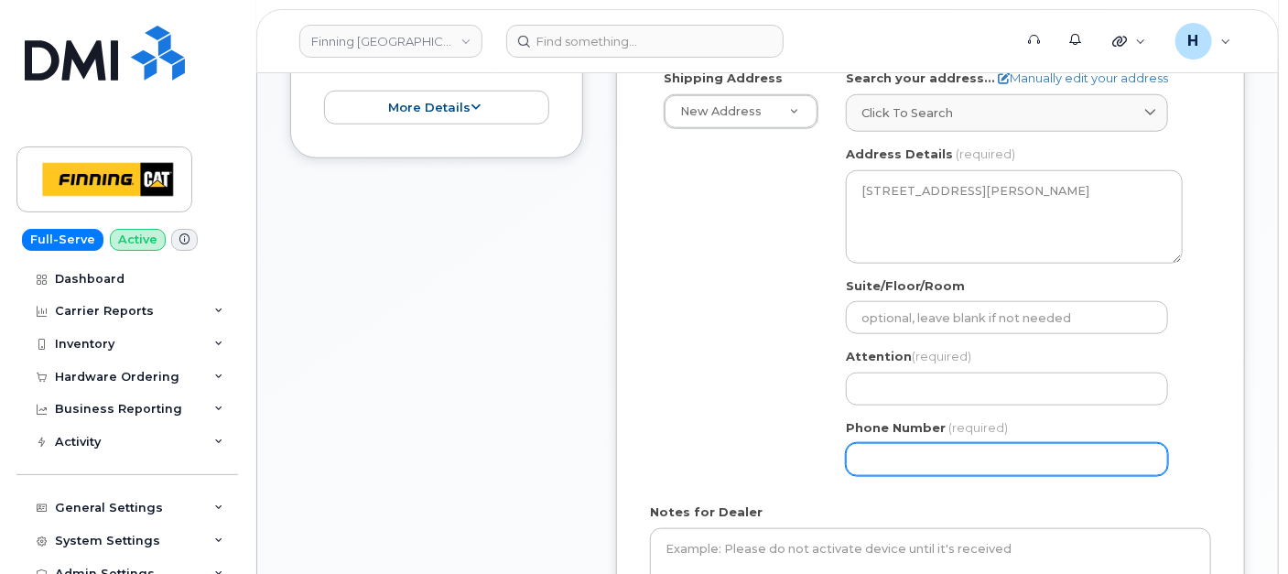
scroll to position [711, 0]
drag, startPoint x: 879, startPoint y: 457, endPoint x: 883, endPoint y: 422, distance: 35.1
click at [879, 457] on input "Phone Number" at bounding box center [1007, 459] width 322 height 33
paste input "2502877494"
select select
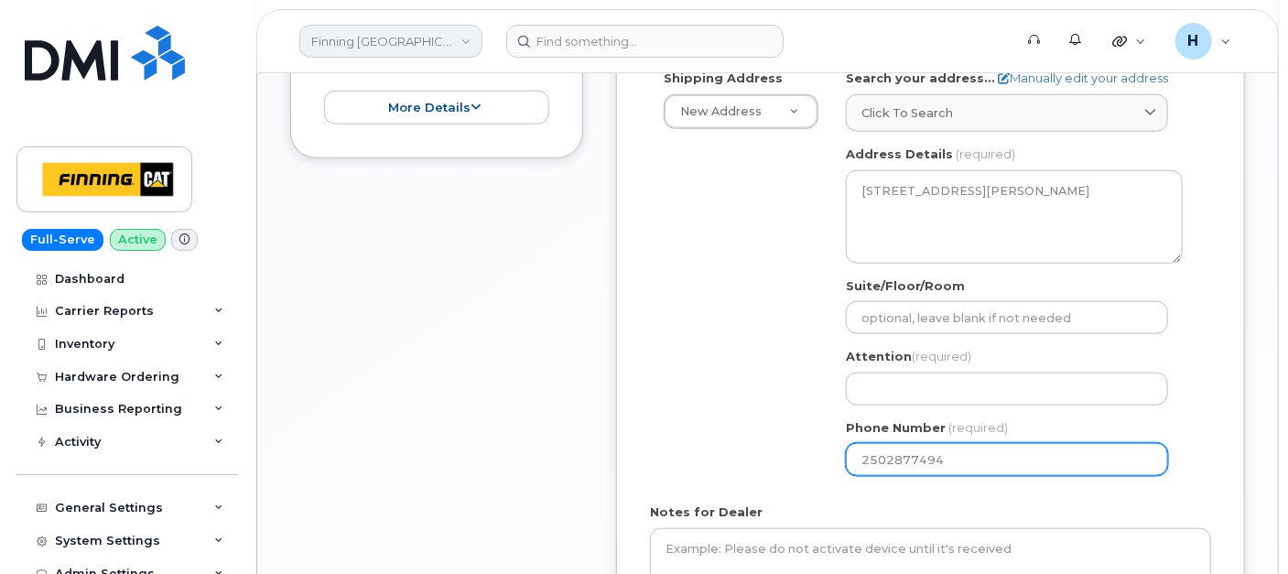
type input "2502877494"
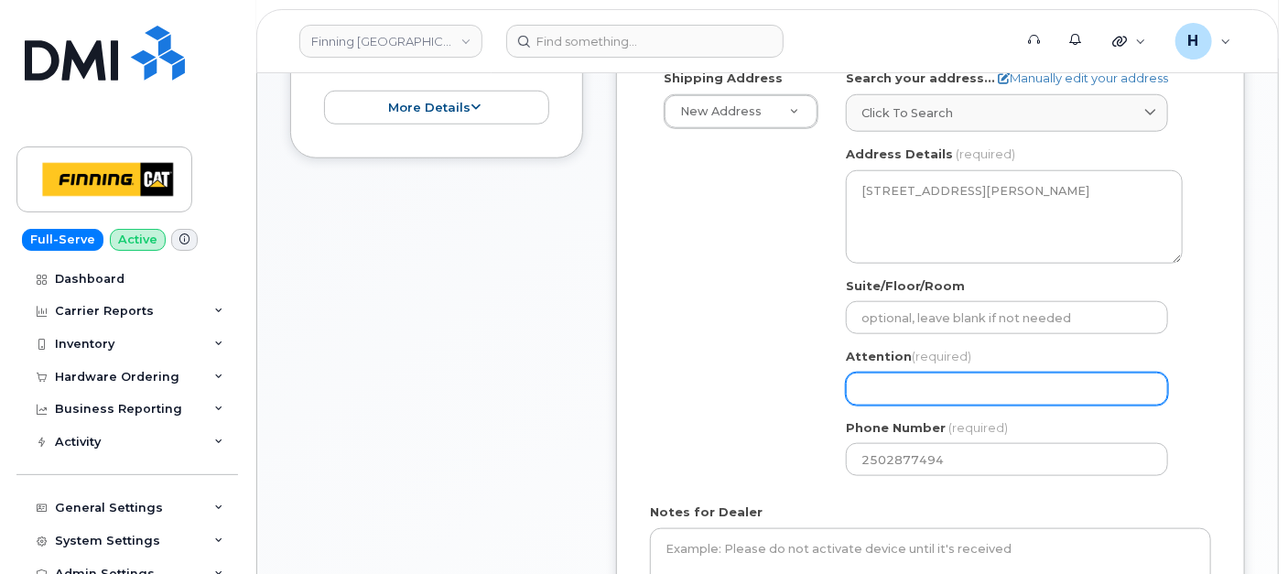
click at [868, 398] on input "Attention (required)" at bounding box center [1007, 388] width 322 height 33
paste input "[PERSON_NAME]"
select select
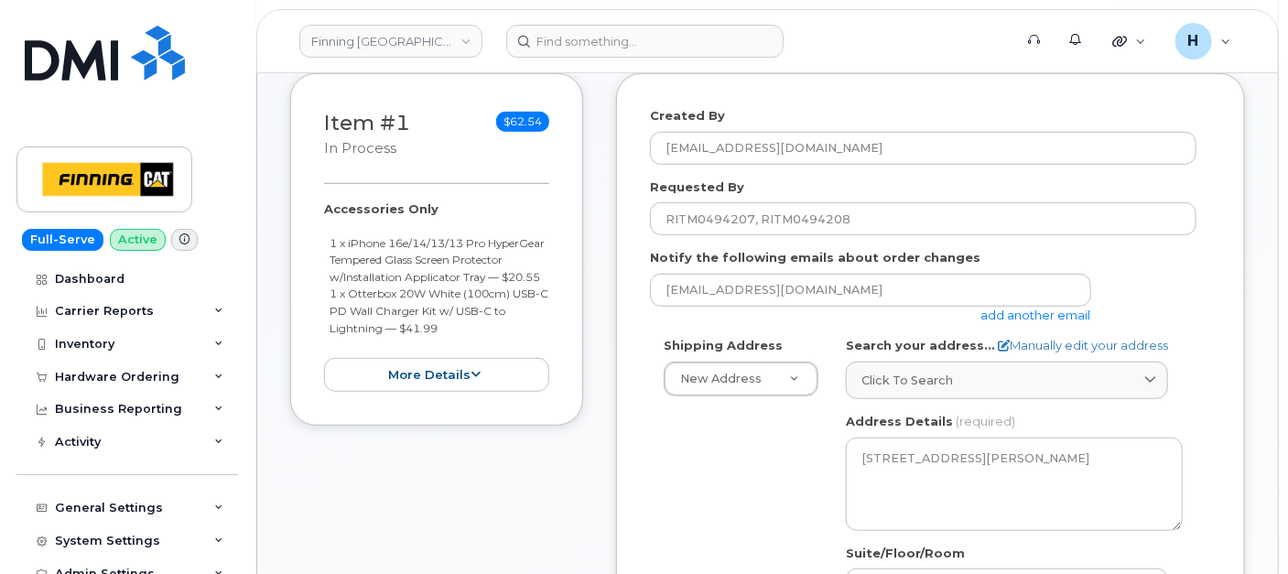
scroll to position [406, 0]
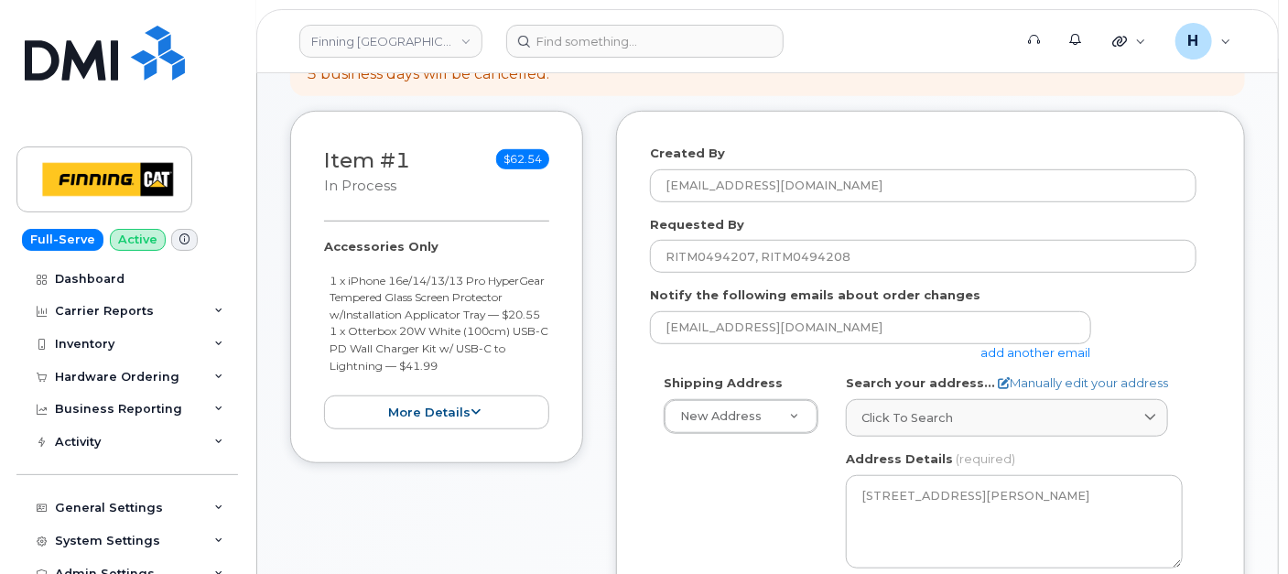
type input "[PERSON_NAME]"
drag, startPoint x: 318, startPoint y: 247, endPoint x: 444, endPoint y: 378, distance: 181.9
click at [444, 378] on div "Item #1 in process $62.54 Accessories Only 1 x iPhone 16e/14/13/13 Pro HyperGea…" at bounding box center [436, 287] width 293 height 352
copy div "Accessories Only 1 x iPhone 16e/14/13/13 Pro HyperGear Tempered Glass Screen Pr…"
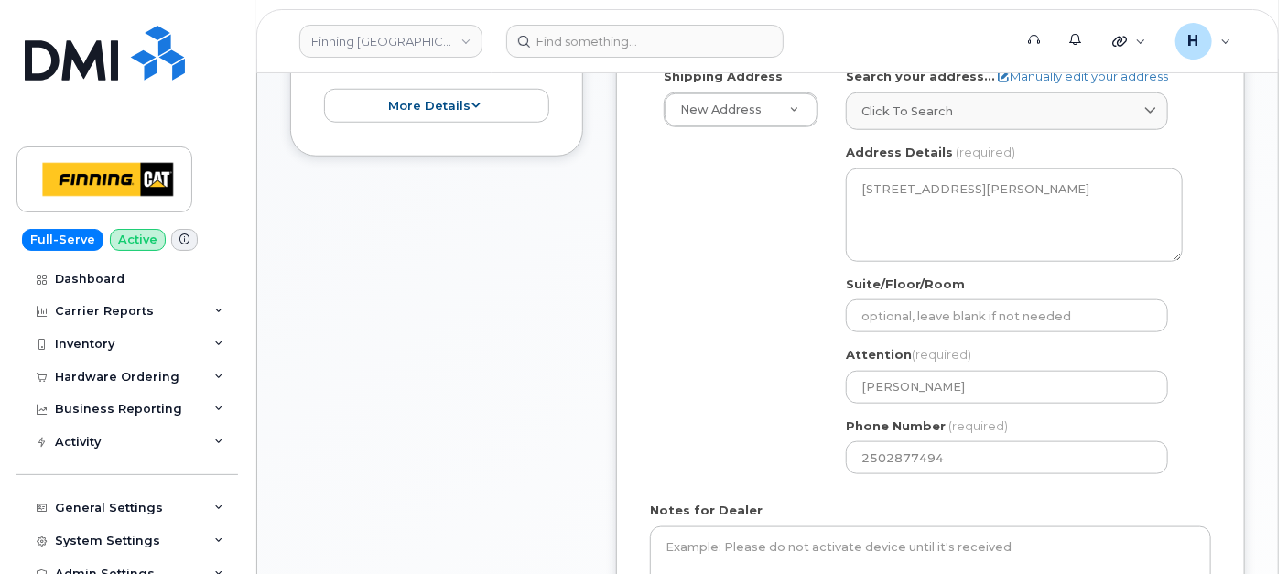
scroll to position [813, 0]
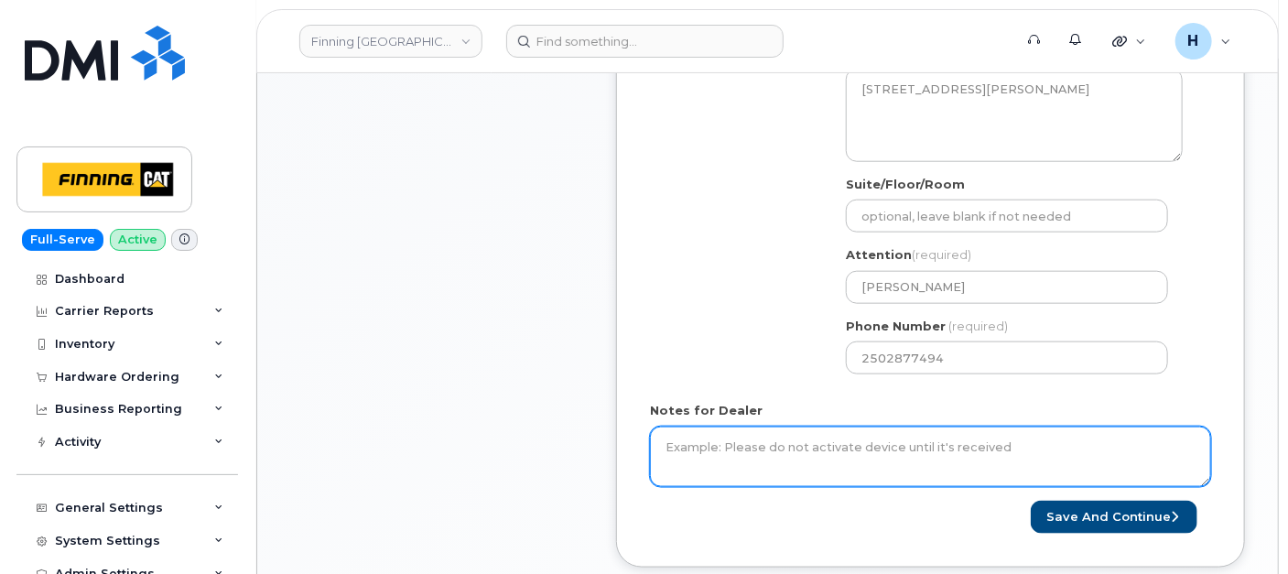
click at [722, 435] on textarea "Notes for Dealer" at bounding box center [930, 456] width 561 height 60
paste textarea "Accessories Only 1 x iPhone 16e/14/13/13 Pro HyperGear Tempered Glass Screen Pr…"
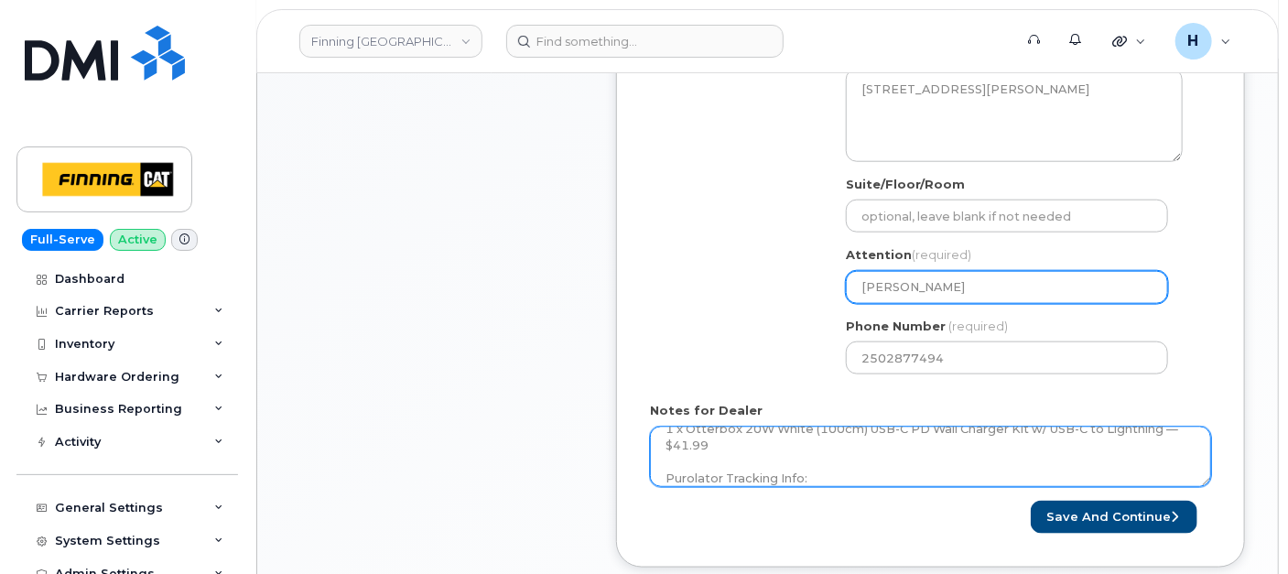
type textarea "Accessories Only 1 x iPhone 16e/14/13/13 Pro HyperGear Tempered Glass Screen Pr…"
drag, startPoint x: 990, startPoint y: 287, endPoint x: 804, endPoint y: 284, distance: 186.7
click at [804, 284] on div "Shipping Address New Address New Address 7550 Edgar Industrial Dr 19050 94 Ave …" at bounding box center [923, 178] width 546 height 420
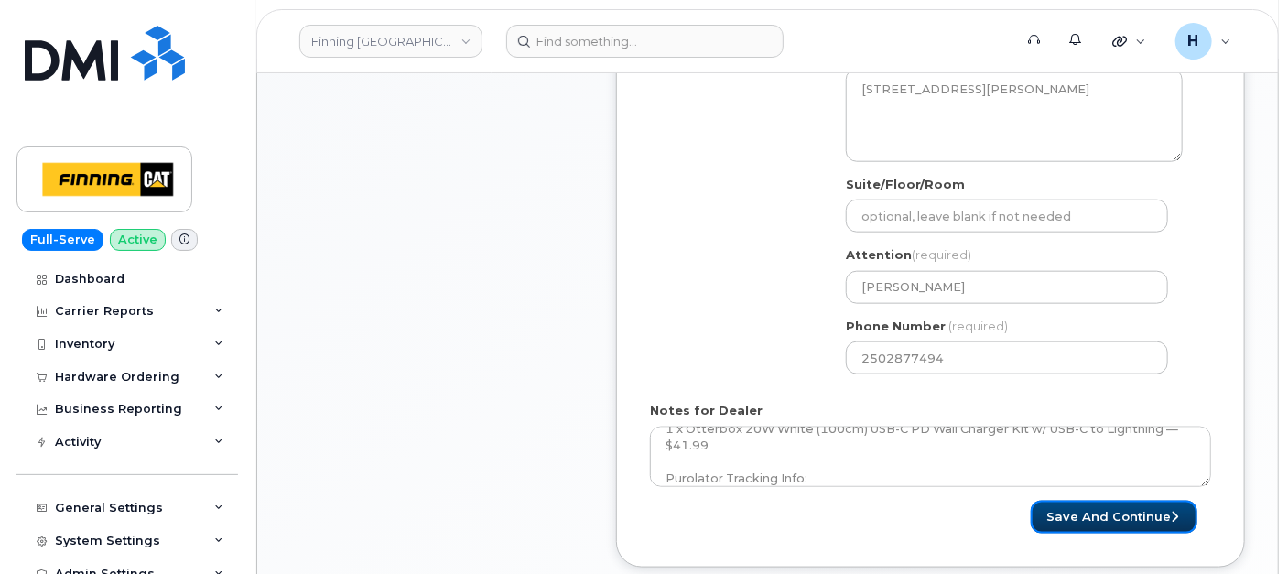
click at [1083, 505] on button "Save and Continue" at bounding box center [1113, 518] width 167 height 34
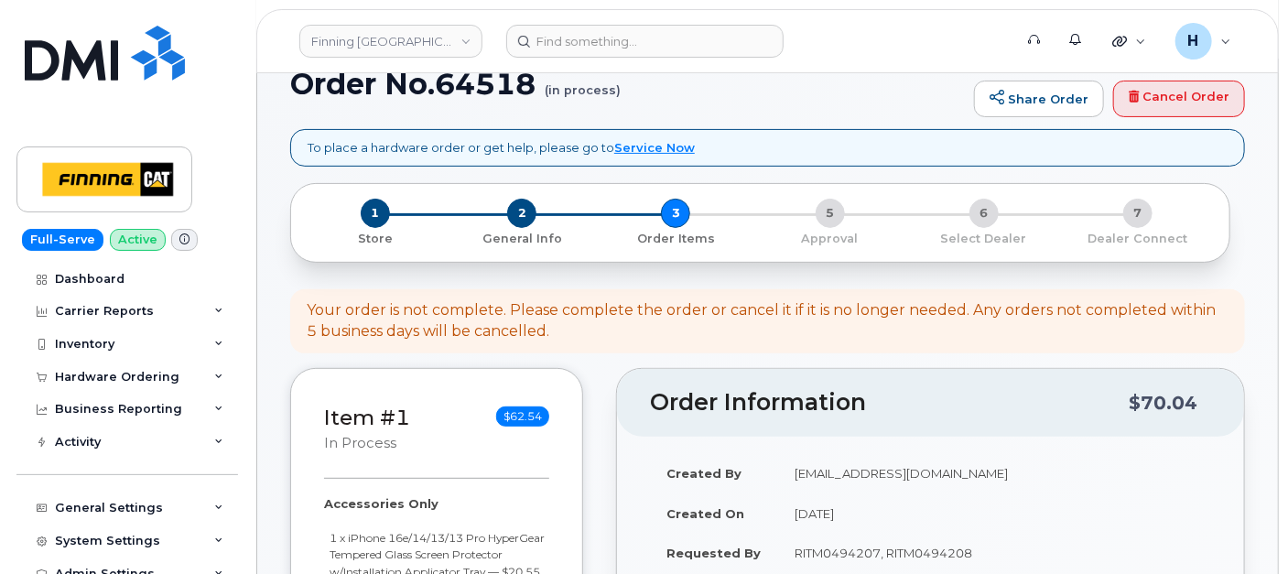
scroll to position [508, 0]
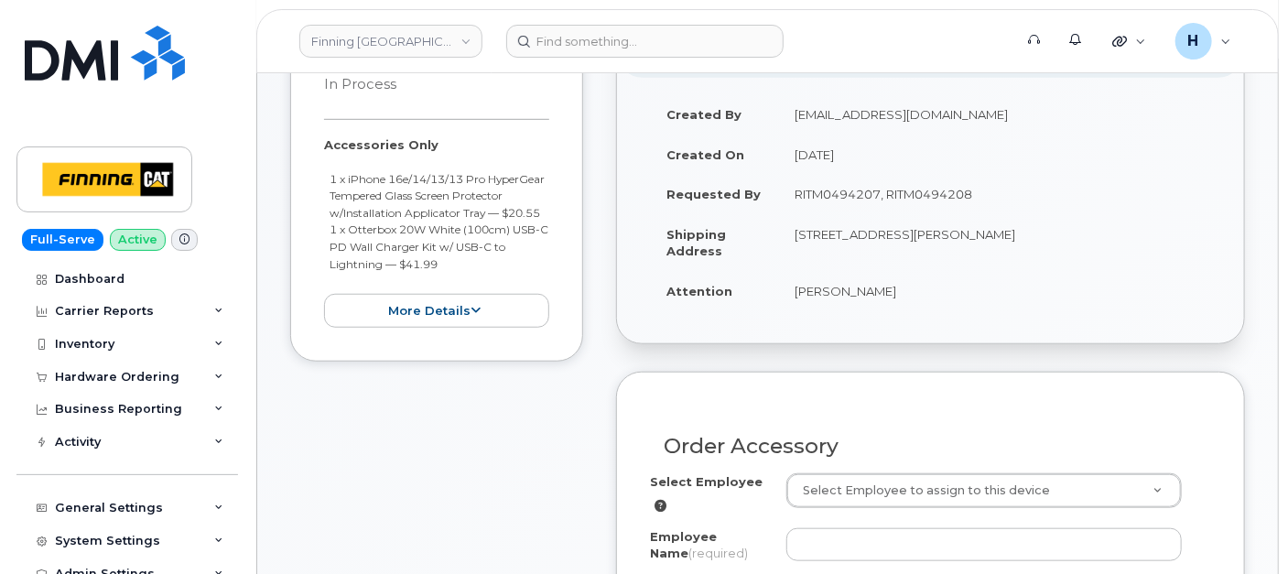
drag, startPoint x: 1022, startPoint y: 232, endPoint x: 1074, endPoint y: 228, distance: 52.3
click at [1074, 228] on td "[STREET_ADDRESS][PERSON_NAME]" at bounding box center [994, 242] width 433 height 57
copy td "V9H 1V8"
drag, startPoint x: 771, startPoint y: 297, endPoint x: 915, endPoint y: 297, distance: 143.7
click at [915, 297] on tr "Attention Shawn Spain" at bounding box center [930, 291] width 561 height 40
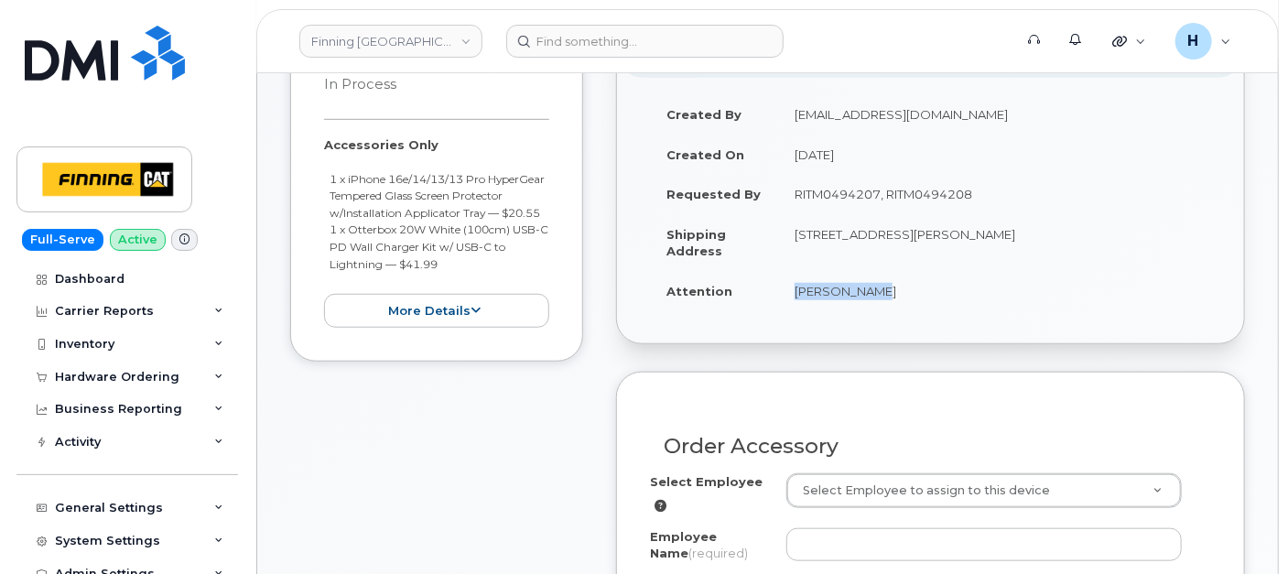
copy tr "[PERSON_NAME]"
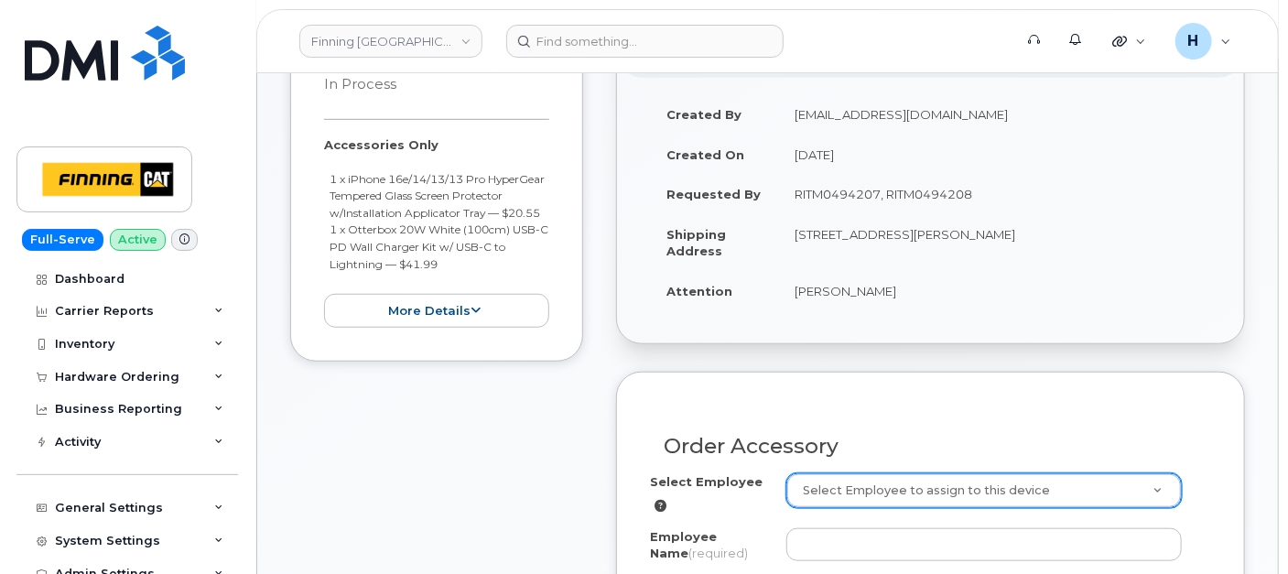
paste input "[PERSON_NAME]"
type input "[PERSON_NAME]"
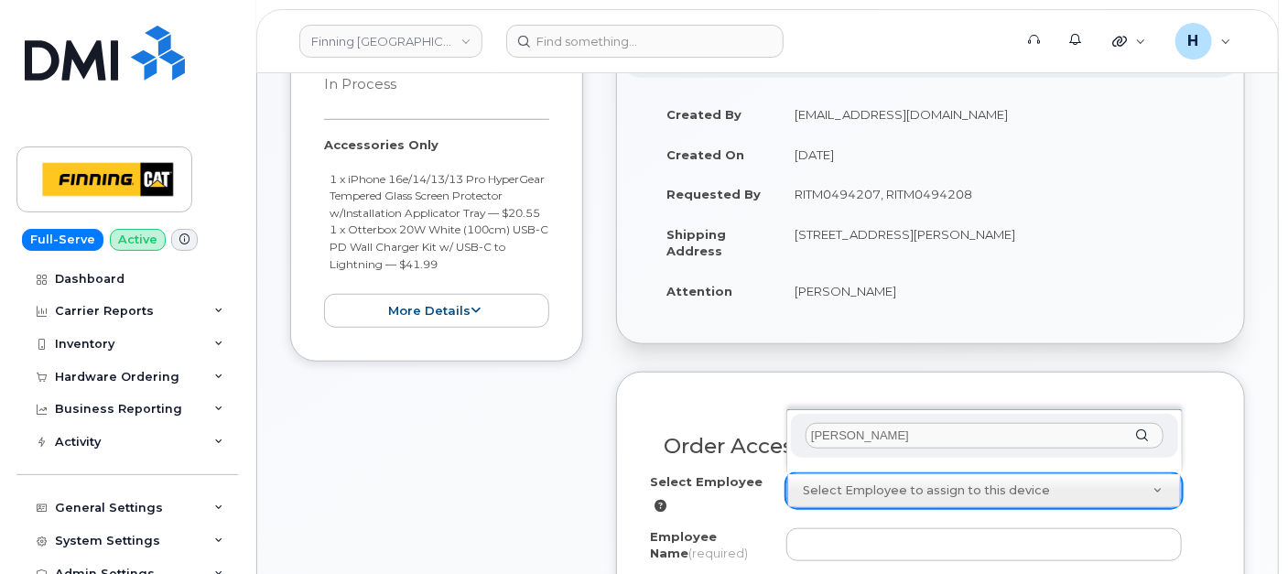
click at [836, 437] on input "[PERSON_NAME]" at bounding box center [984, 436] width 358 height 27
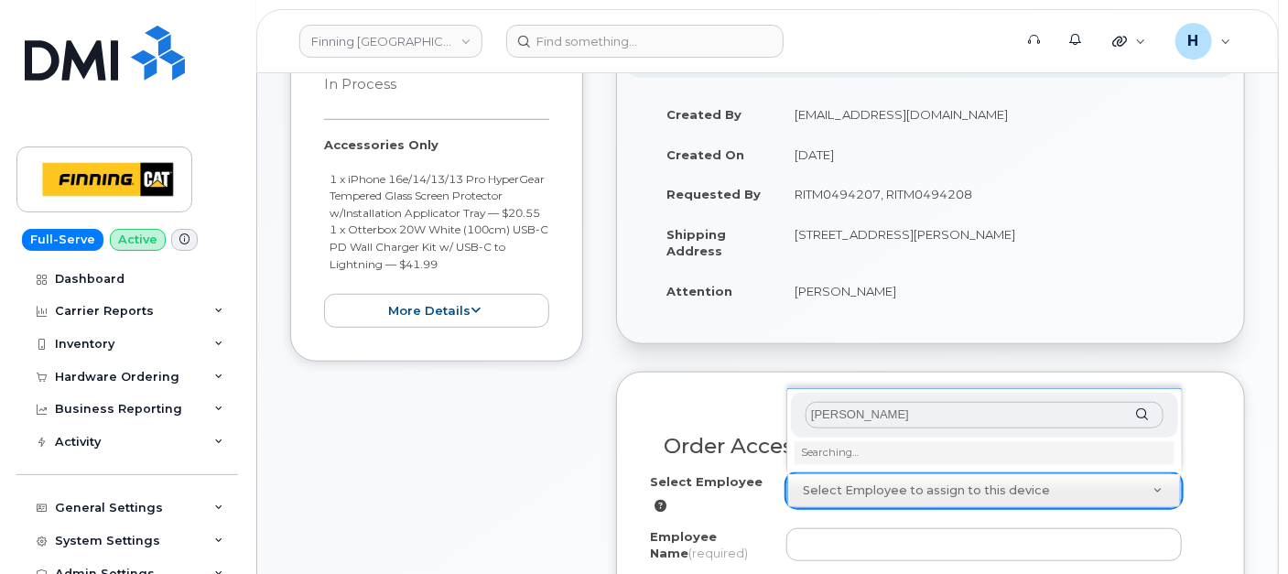
scroll to position [609, 0]
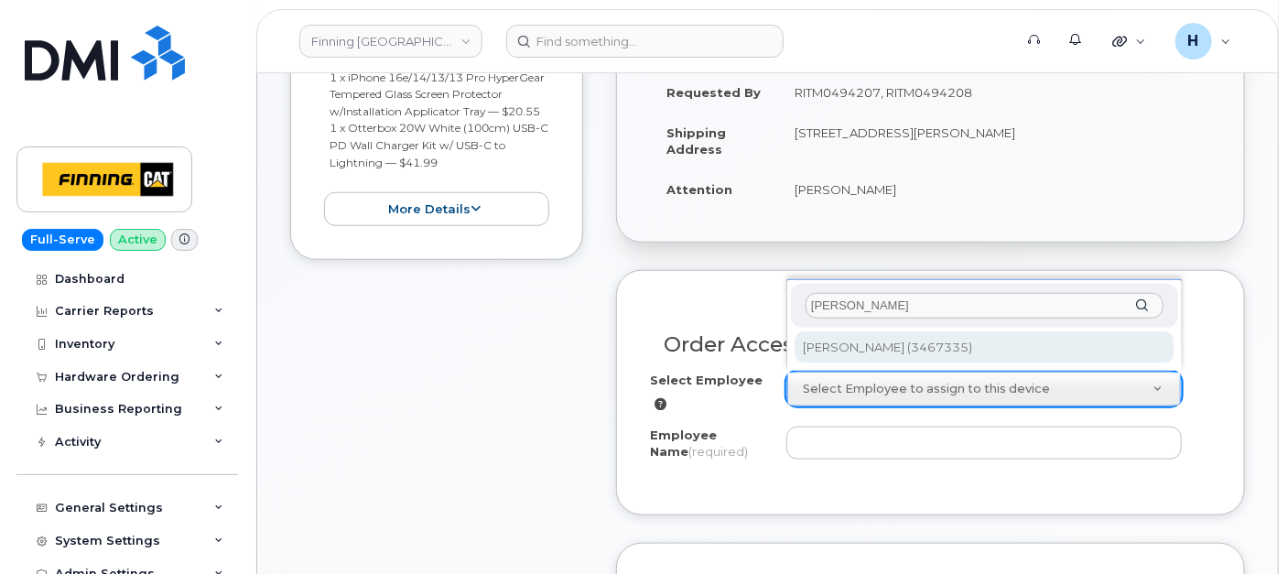
type input "[PERSON_NAME]"
type input "55691"
type input "[PERSON_NAME]"
select select "D85"
select select "CSMAAAA"
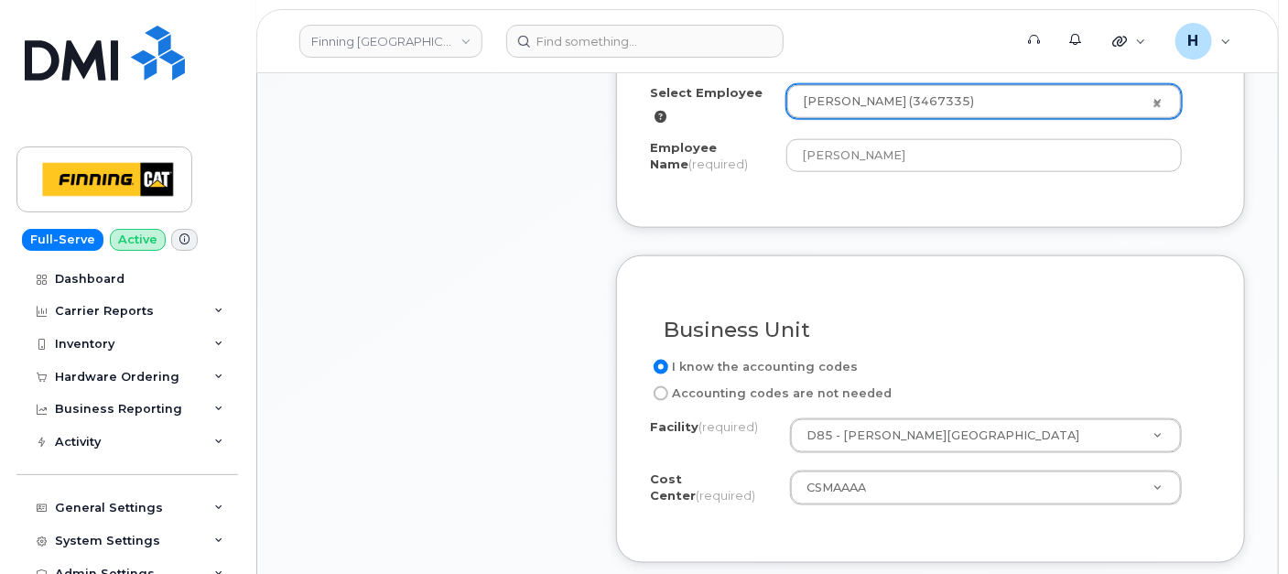
scroll to position [1017, 0]
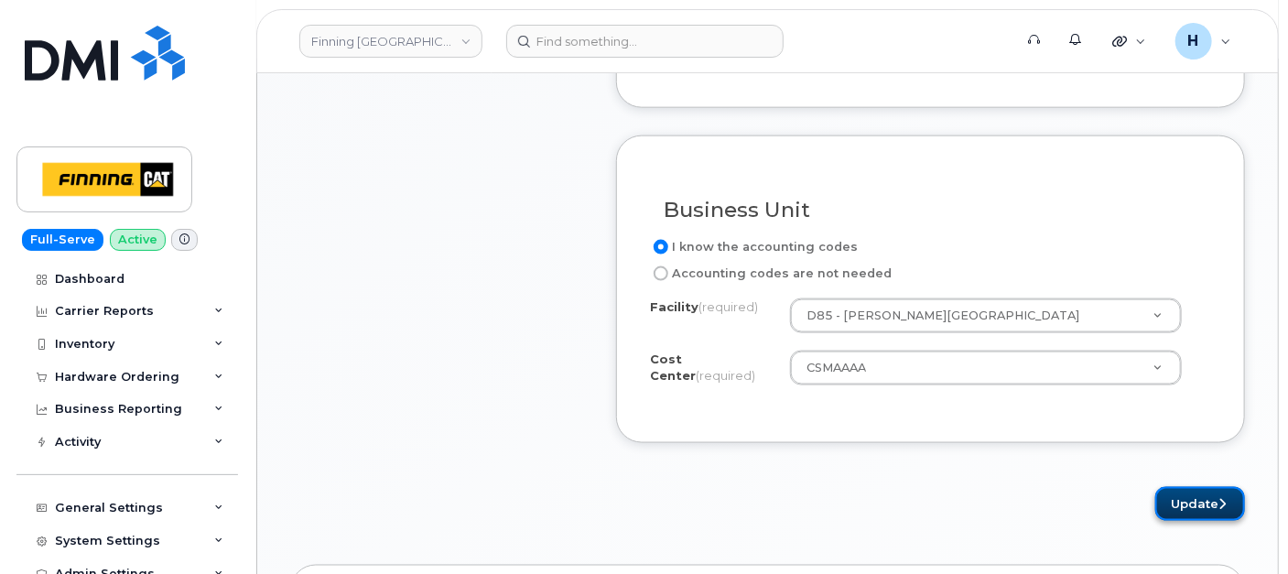
click at [1211, 499] on button "Update" at bounding box center [1200, 504] width 90 height 34
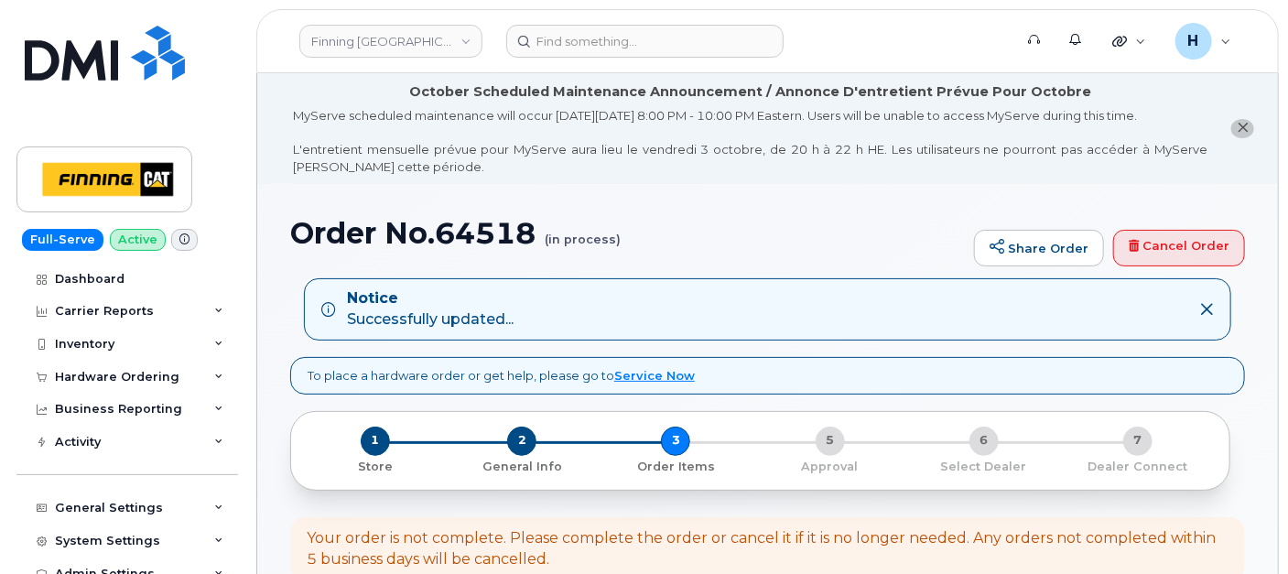
click at [476, 235] on h1 "Order No.64518 (in process)" at bounding box center [627, 233] width 674 height 32
copy h1 "64518"
click at [516, 439] on span "2" at bounding box center [521, 440] width 29 height 29
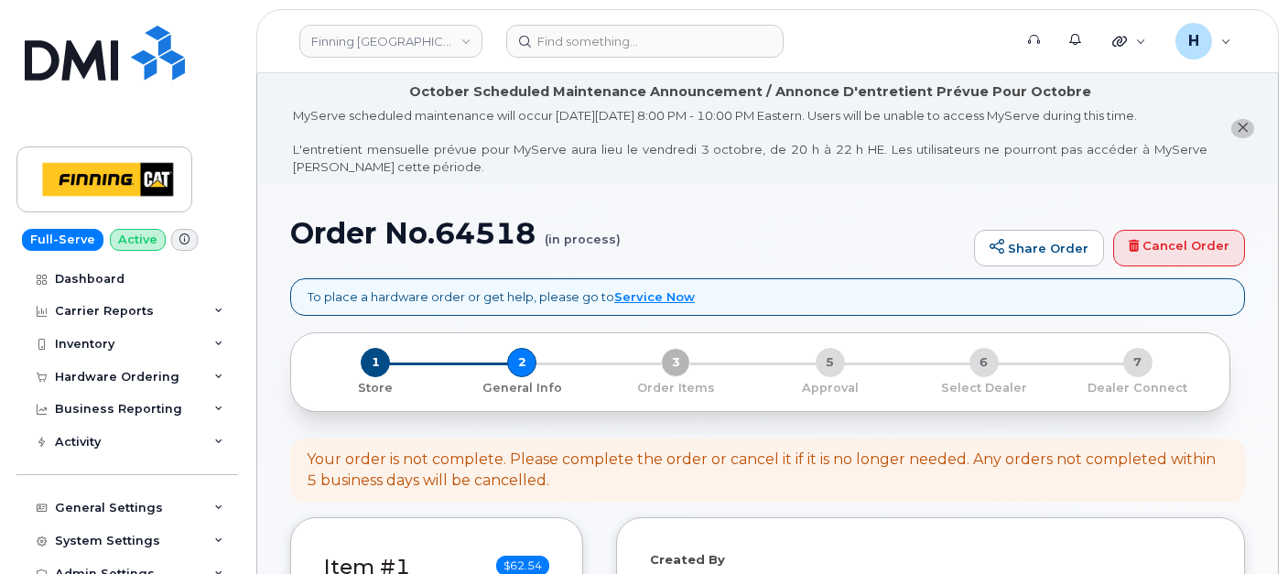
select select
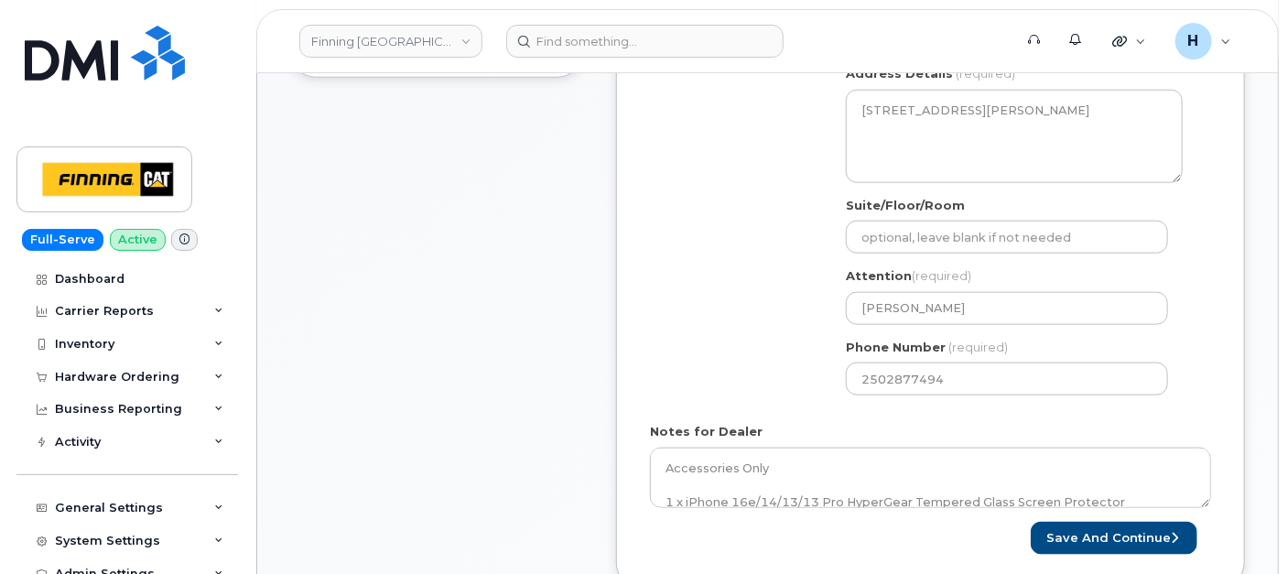
scroll to position [915, 0]
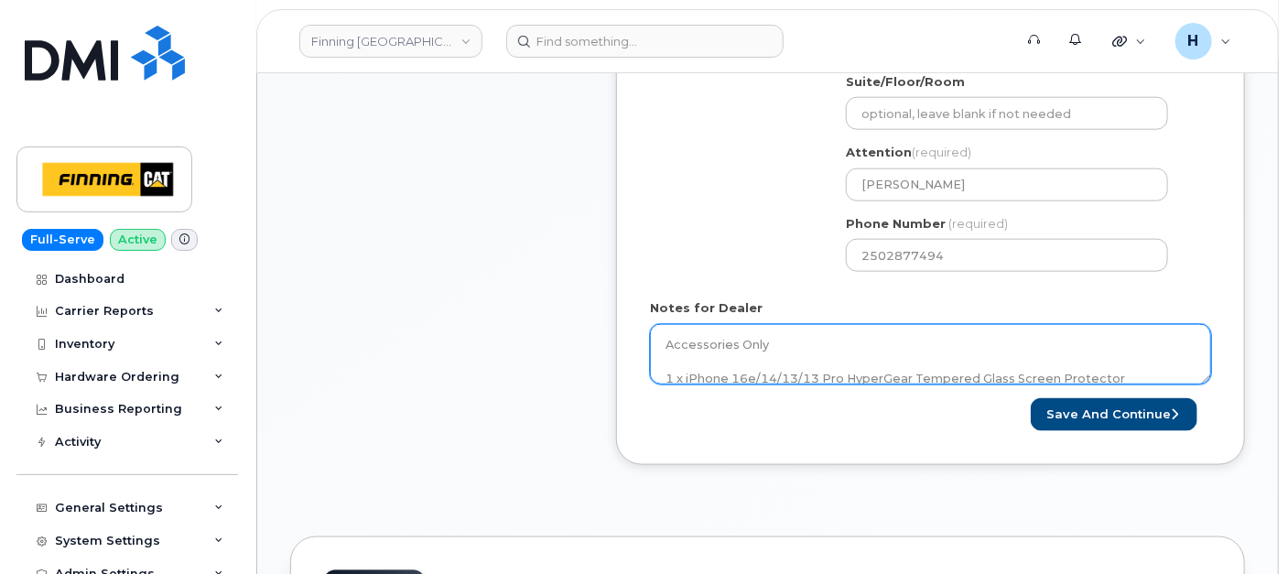
click at [789, 354] on textarea "Accessories Only 1 x iPhone 16e/14/13/13 Pro HyperGear Tempered Glass Screen Pr…" at bounding box center [930, 354] width 561 height 60
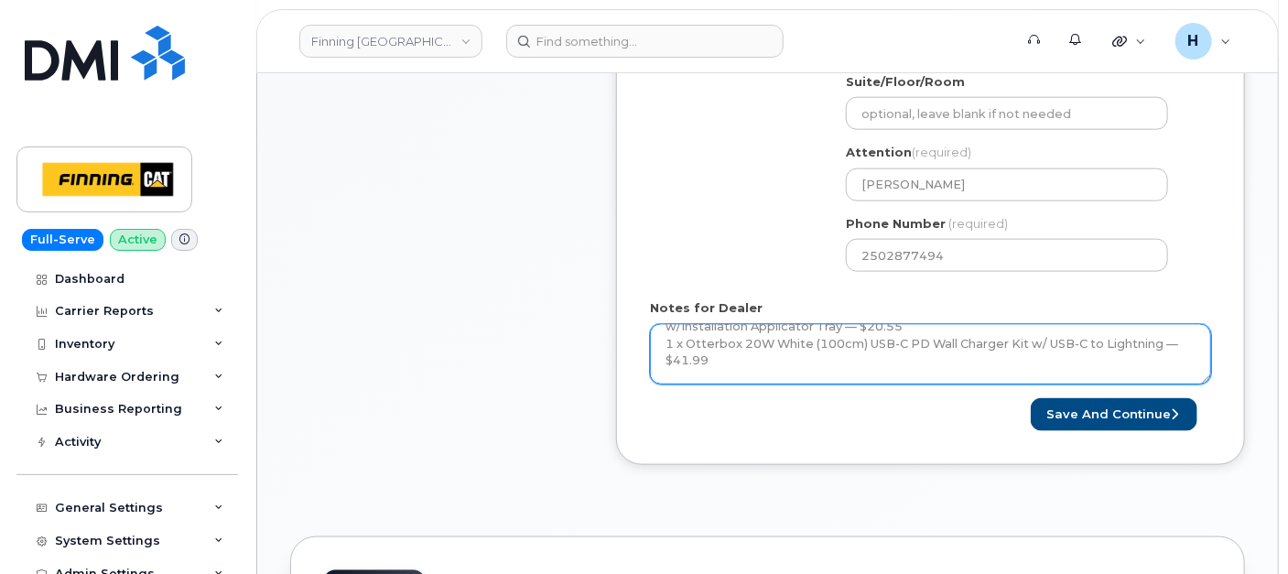
scroll to position [100, 0]
click at [892, 352] on textarea "Accessories Only 1 x iPhone 16e/14/13/13 Pro HyperGear Tempered Glass Screen Pr…" at bounding box center [930, 354] width 561 height 60
paste textarea "335674014303"
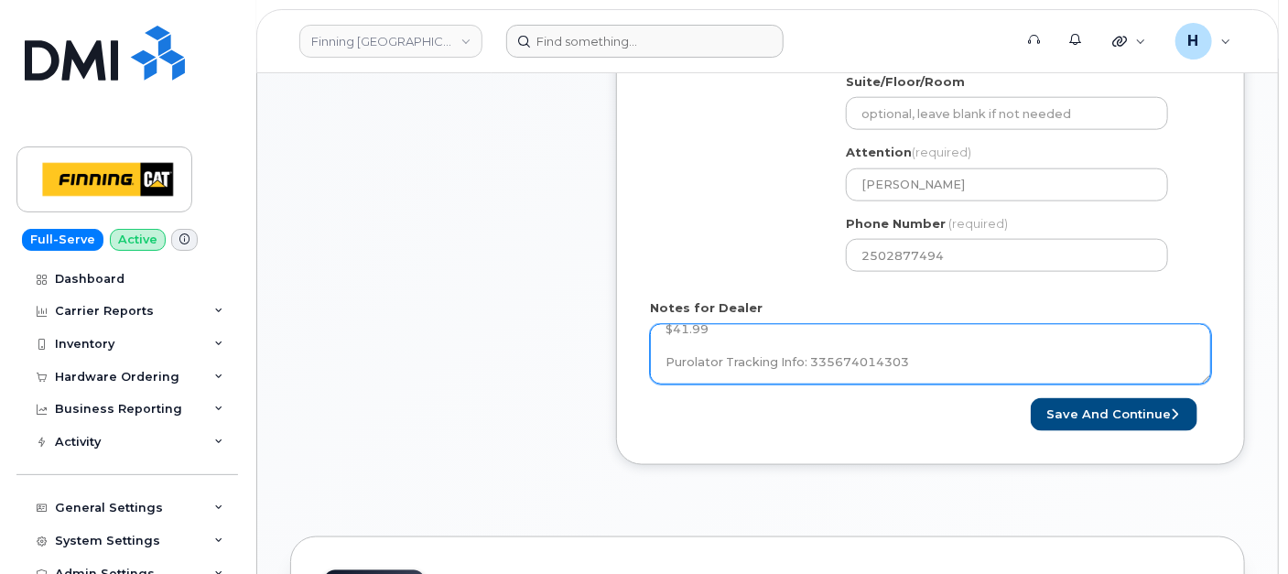
type textarea "Accessories Only 1 x iPhone 16e/14/13/13 Pro HyperGear Tempered Glass Screen Pr…"
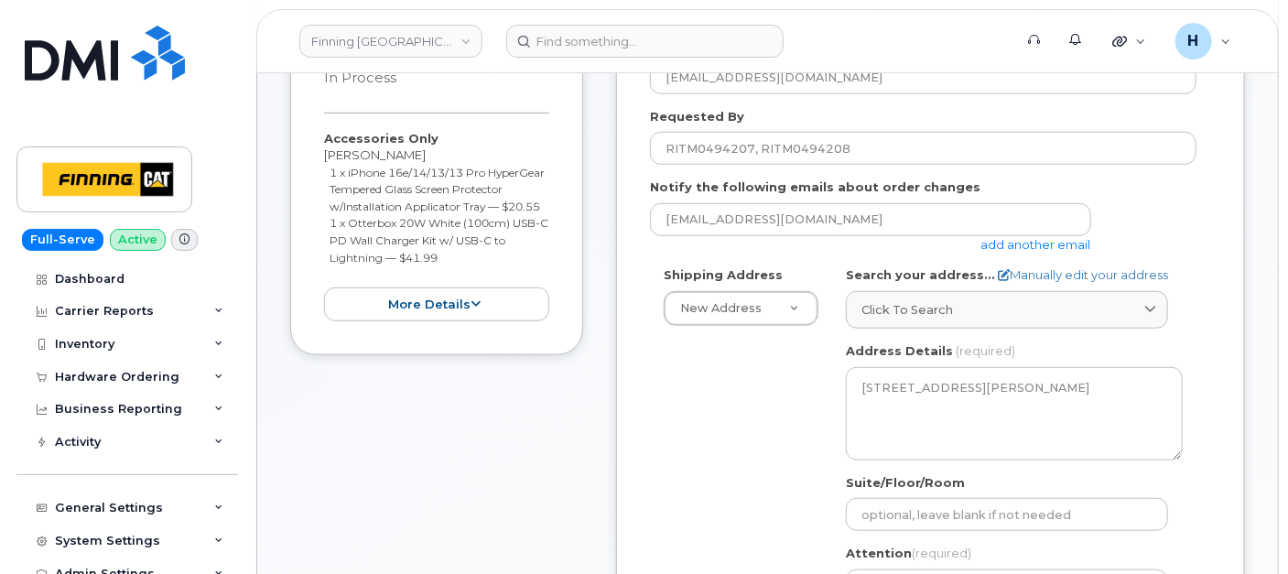
scroll to position [813, 0]
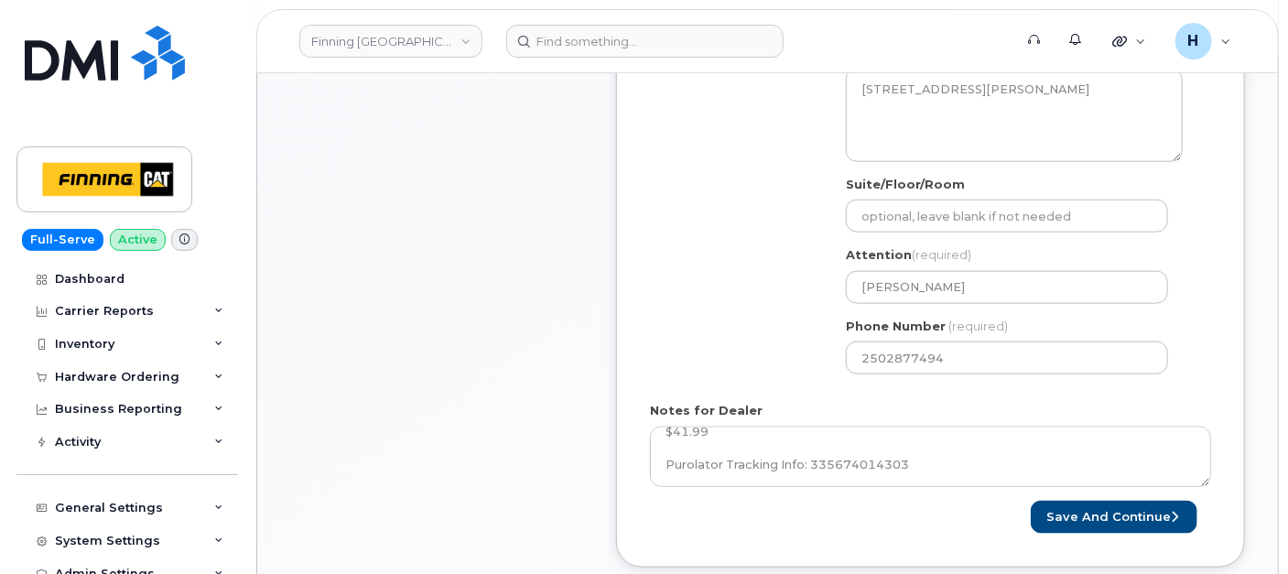
click at [1059, 493] on form "Created By hakaur@dminc.com Requested By RITM0494207, RITM0494208 Notify the fo…" at bounding box center [930, 135] width 561 height 795
click at [1055, 495] on form "Created By hakaur@dminc.com Requested By RITM0494207, RITM0494208 Notify the fo…" at bounding box center [930, 135] width 561 height 795
click at [1059, 510] on button "Save and Continue" at bounding box center [1113, 518] width 167 height 34
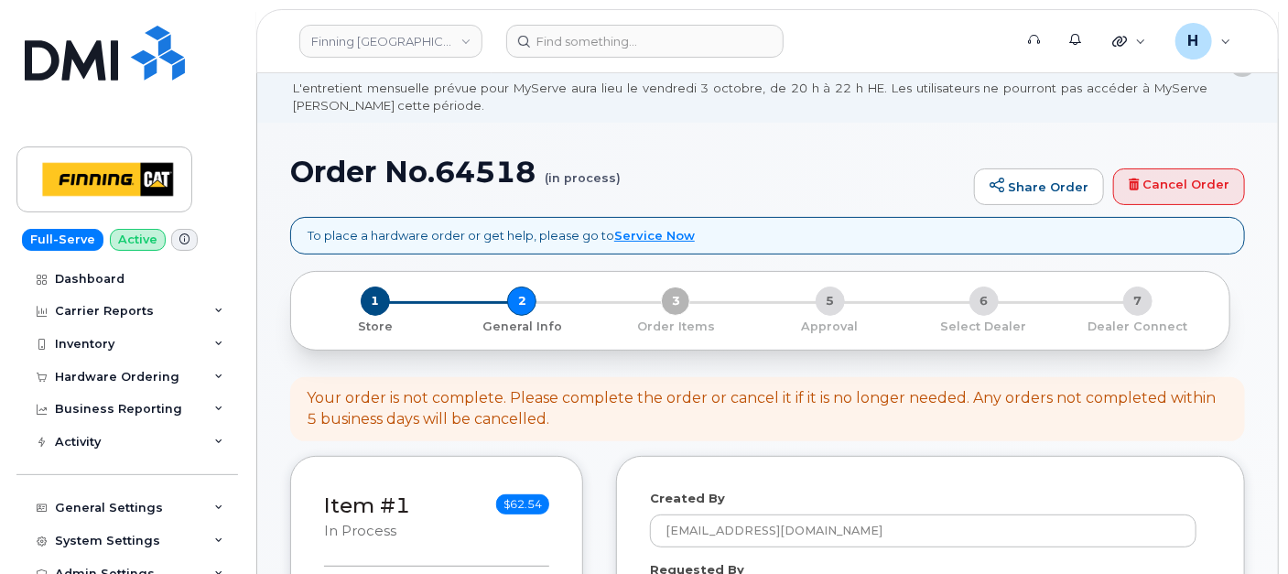
scroll to position [0, 0]
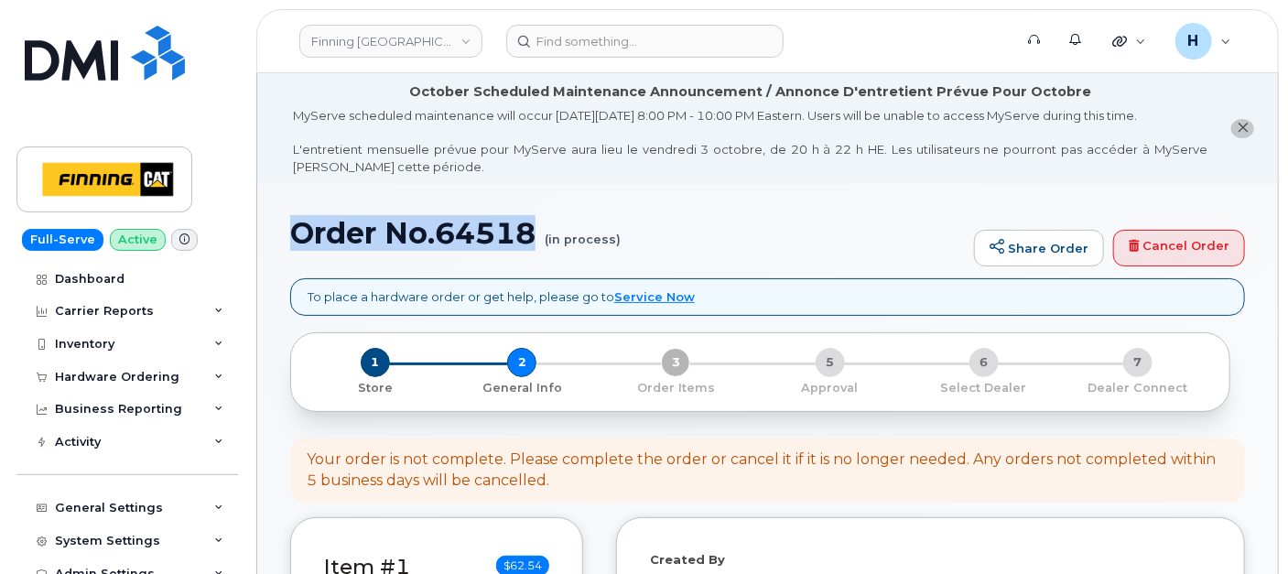
drag, startPoint x: 285, startPoint y: 238, endPoint x: 537, endPoint y: 248, distance: 252.8
copy h1 "Order No.64518"
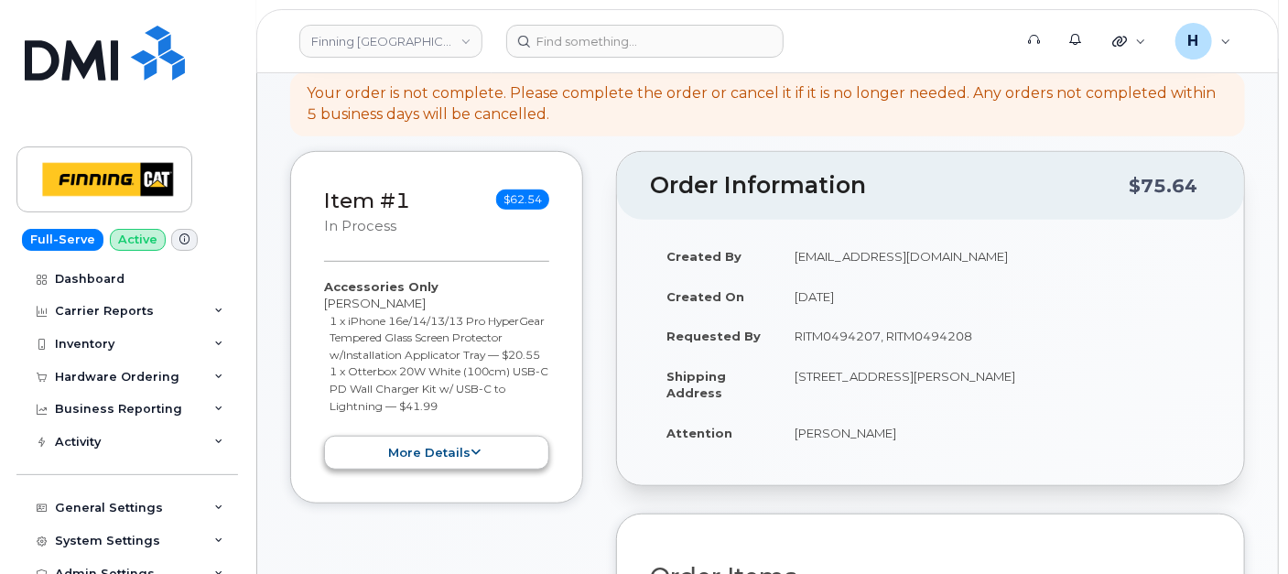
scroll to position [508, 0]
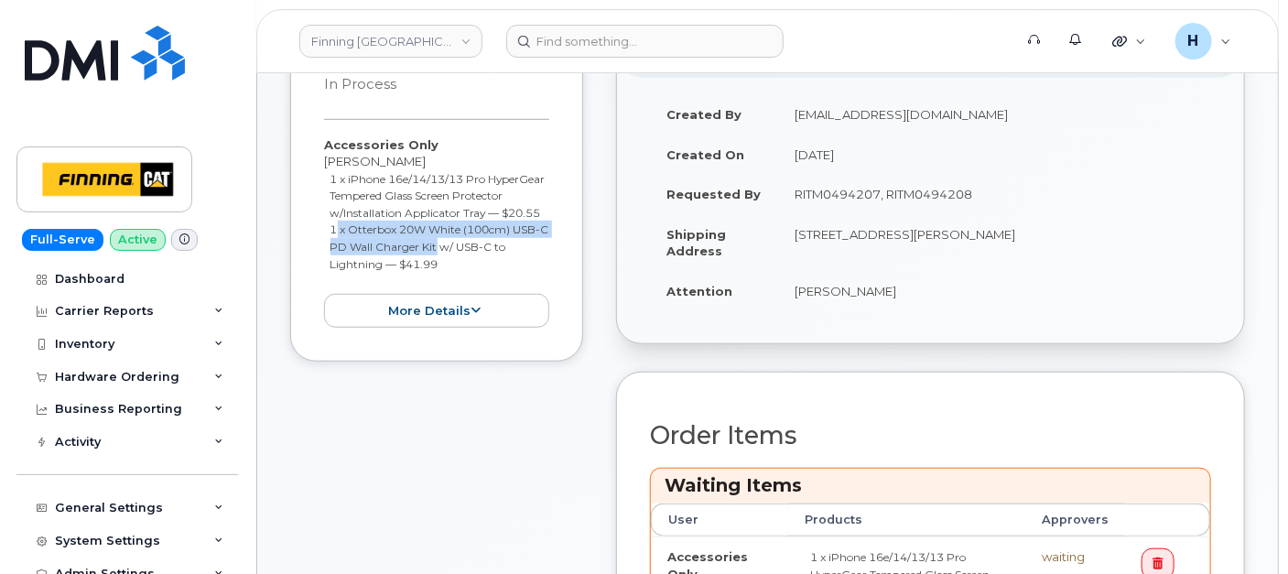
drag, startPoint x: 447, startPoint y: 269, endPoint x: 328, endPoint y: 243, distance: 121.7
click at [328, 243] on ul "1 x iPhone 16e/14/13/13 Pro HyperGear Tempered Glass Screen Protector w/Install…" at bounding box center [436, 221] width 225 height 102
click at [327, 244] on ul "1 x iPhone 16e/14/13/13 Pro HyperGear Tempered Glass Screen Protector w/Install…" at bounding box center [436, 221] width 225 height 102
drag, startPoint x: 458, startPoint y: 282, endPoint x: 327, endPoint y: 251, distance: 134.5
click at [327, 251] on ul "1 x iPhone 16e/14/13/13 Pro HyperGear Tempered Glass Screen Protector w/Install…" at bounding box center [436, 221] width 225 height 102
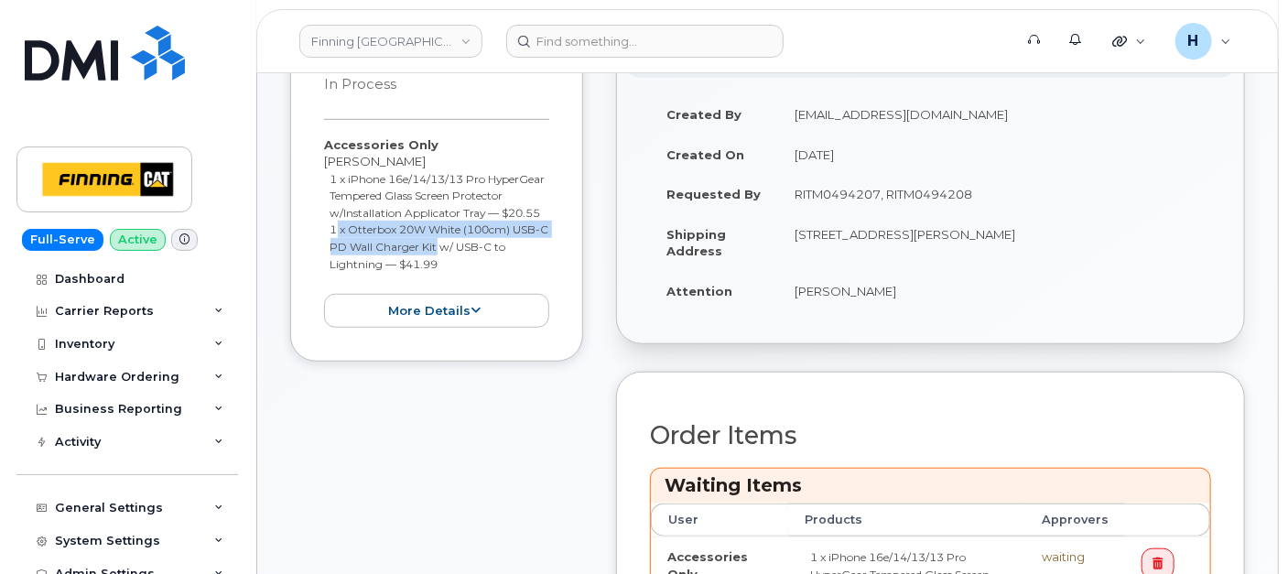
copy small "1 x Otterbox 20W White (100cm) USB-C PD Wall Charger Kit w/ USB-C to Lightning …"
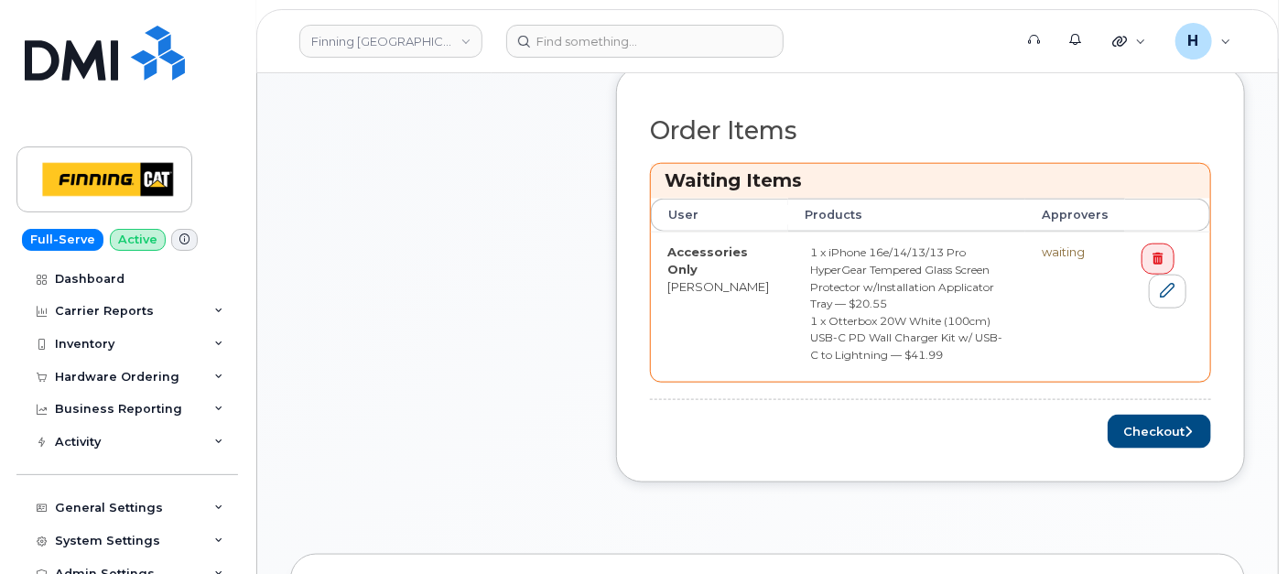
click at [1149, 389] on div "Order Items Waiting Items User Products Approvers Accessories Only Shawn Spain …" at bounding box center [930, 282] width 561 height 330
click at [1157, 415] on button "Checkout" at bounding box center [1158, 432] width 103 height 34
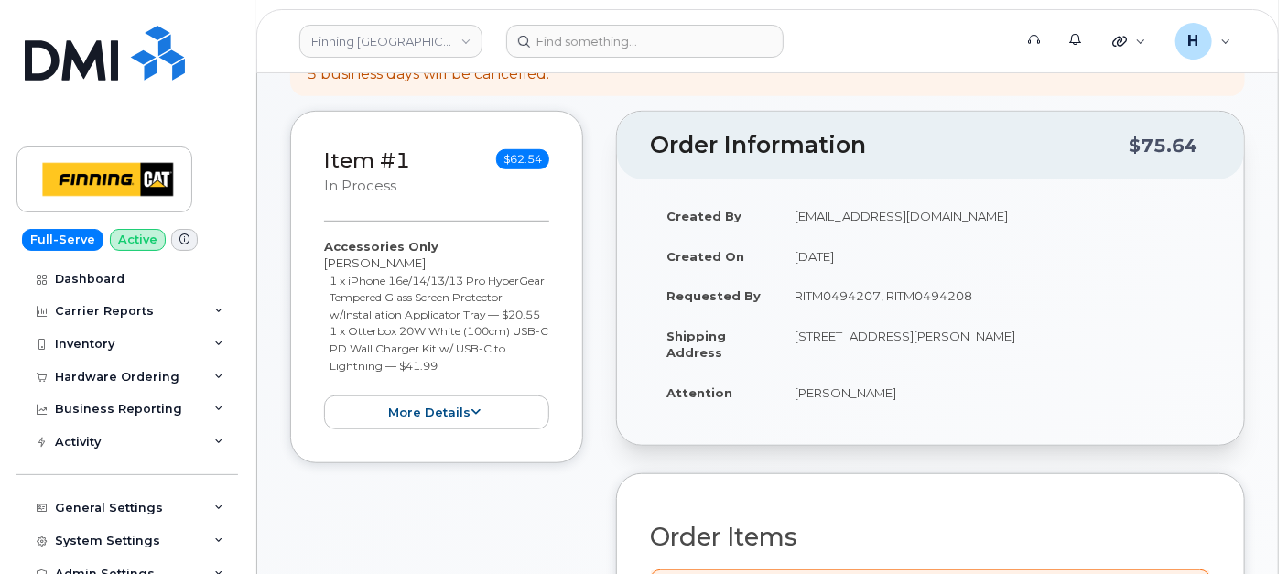
drag, startPoint x: 788, startPoint y: 290, endPoint x: 990, endPoint y: 299, distance: 202.5
click at [990, 299] on td "RITM0494207, RITM0494208" at bounding box center [994, 295] width 433 height 40
copy td "RITM0494207, RITM0494208"
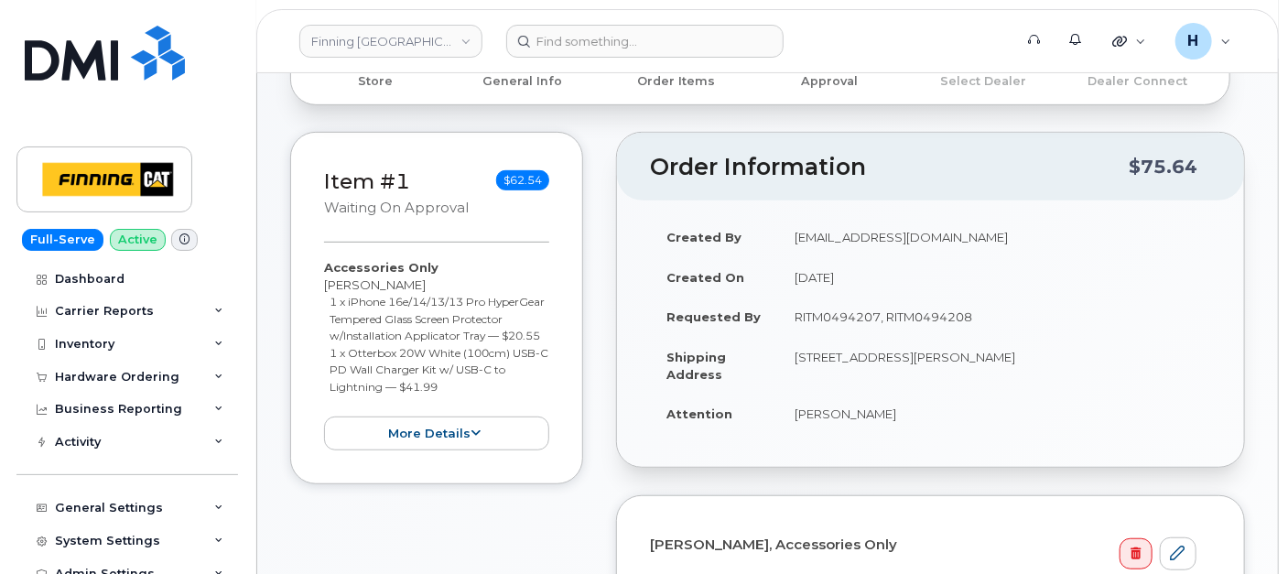
scroll to position [406, 0]
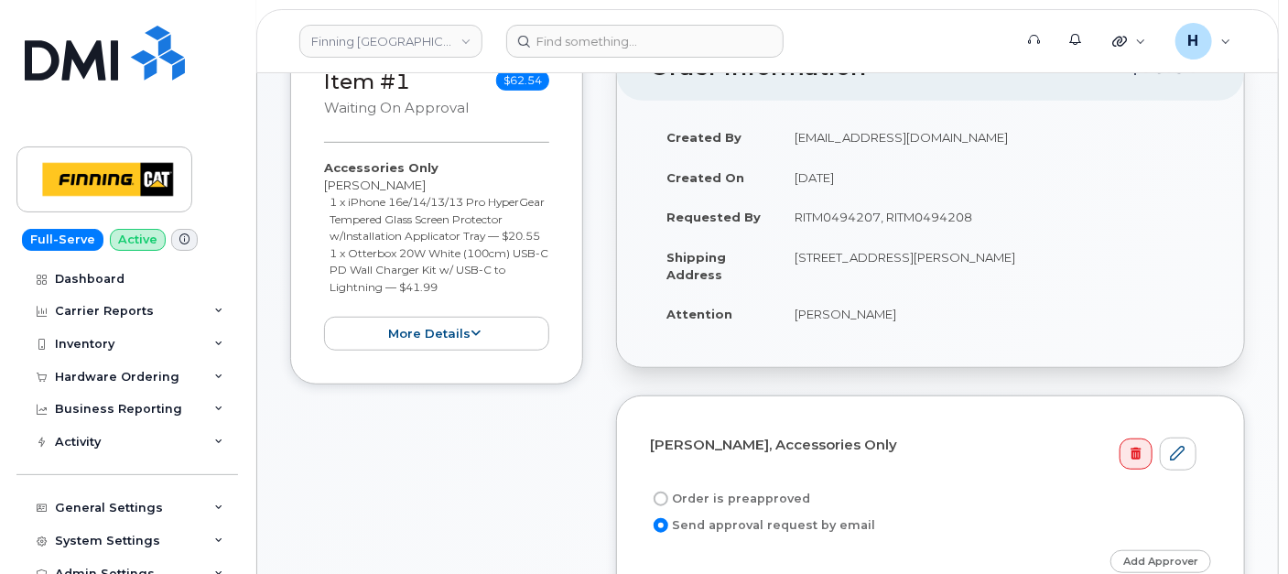
click at [726, 489] on label "Order is preapproved" at bounding box center [730, 499] width 160 height 22
click at [668, 491] on input "Order is preapproved" at bounding box center [660, 498] width 15 height 15
radio input "true"
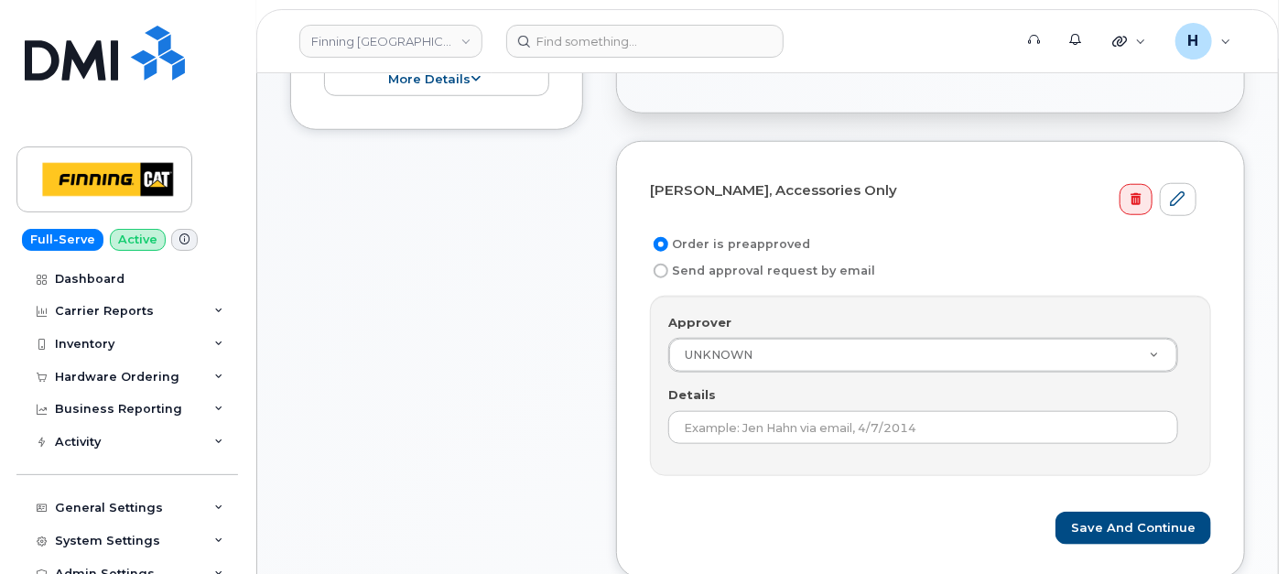
scroll to position [711, 0]
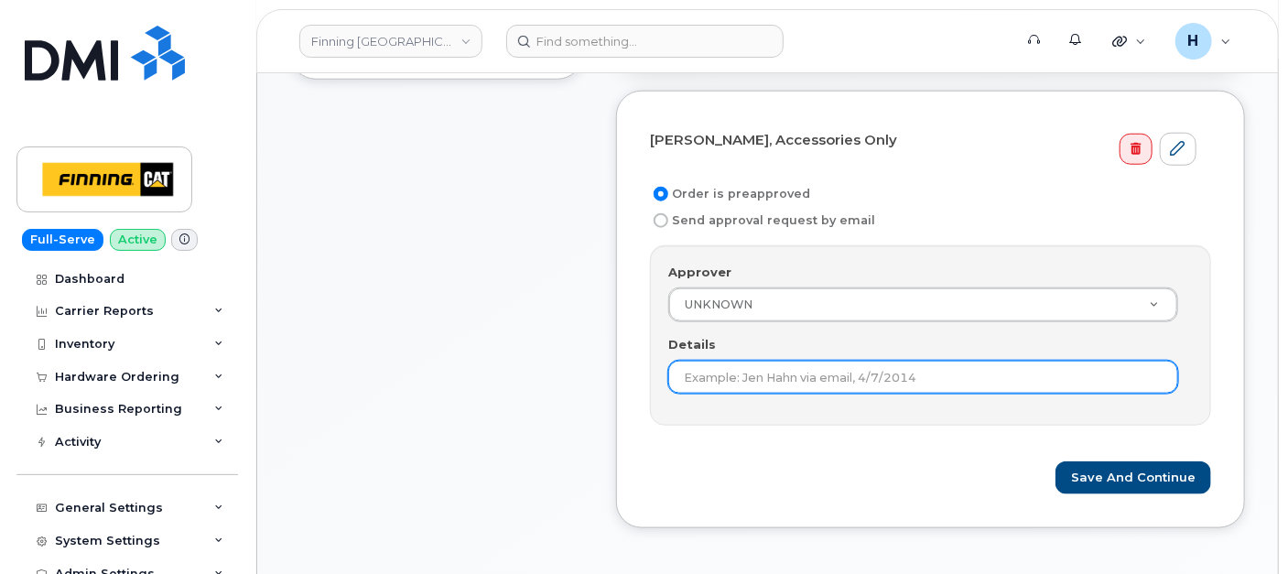
click at [739, 382] on input "Details" at bounding box center [923, 377] width 510 height 33
paste input "RITM0494207, RITM0494208"
type input "RITM0494207, RITM0494208"
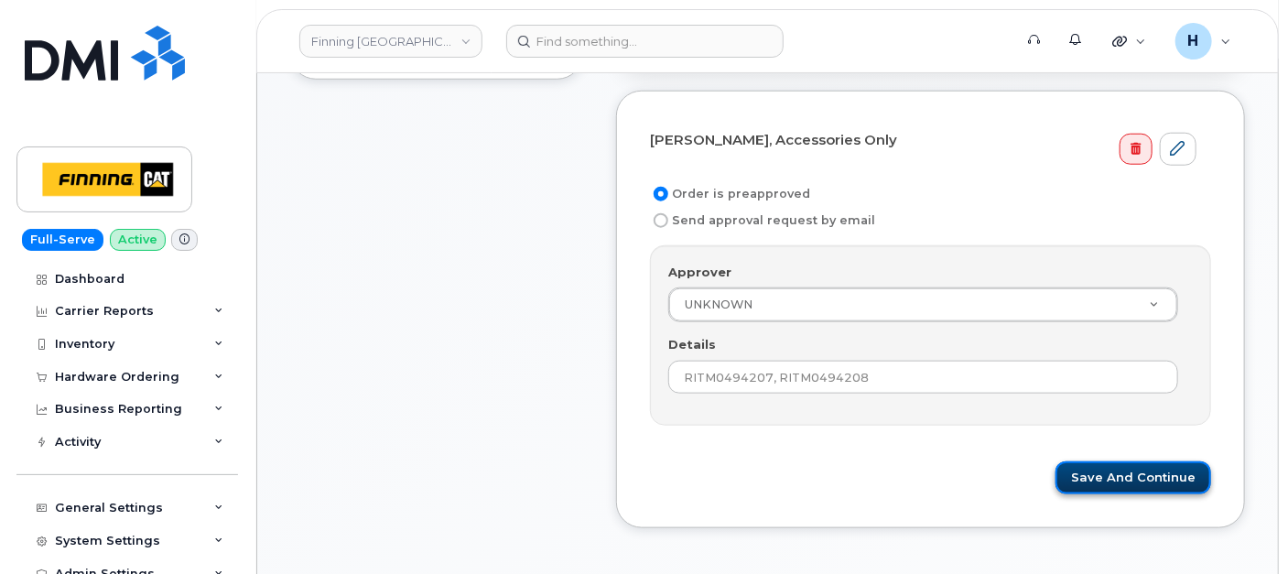
click at [1184, 475] on button "Save and Continue" at bounding box center [1133, 478] width 156 height 34
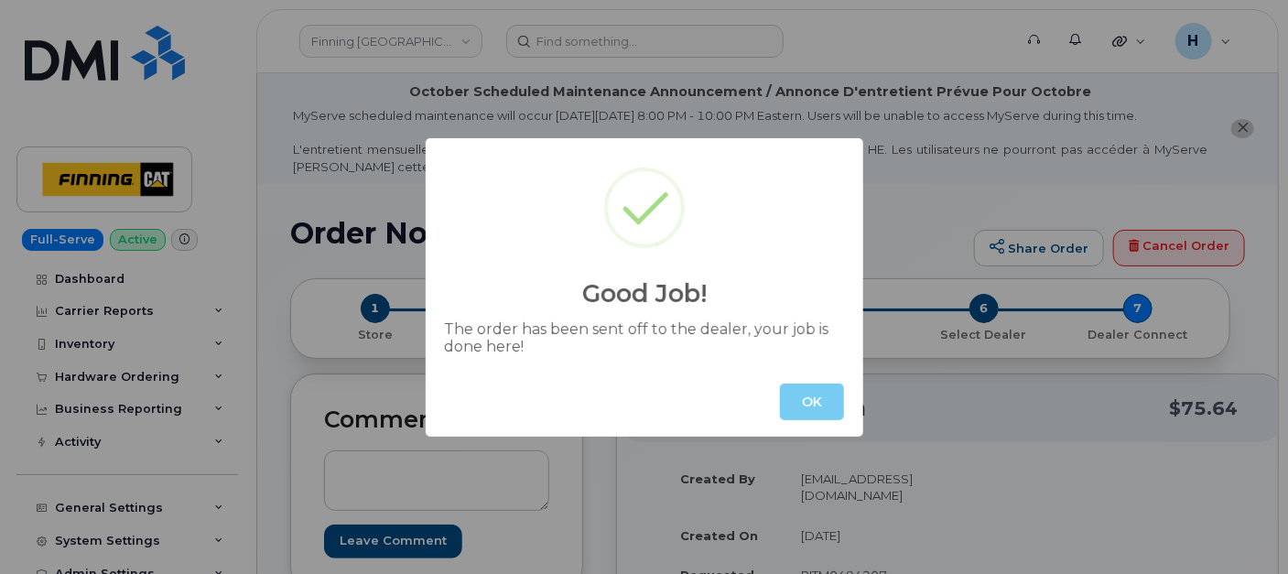
click at [807, 392] on button "OK" at bounding box center [812, 401] width 64 height 37
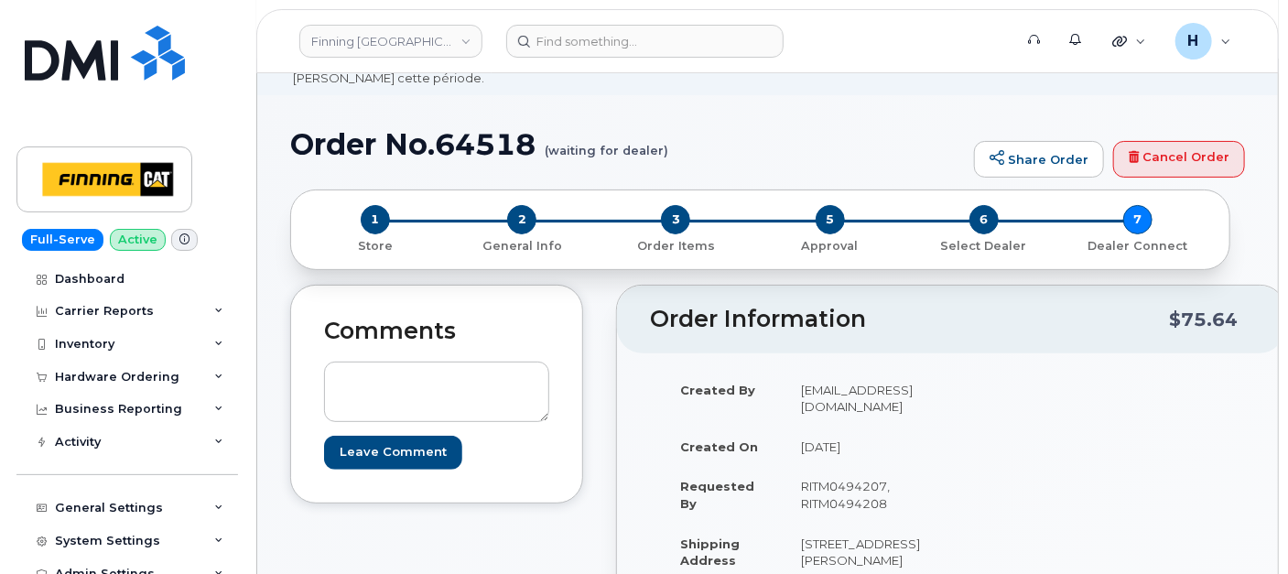
scroll to position [508, 0]
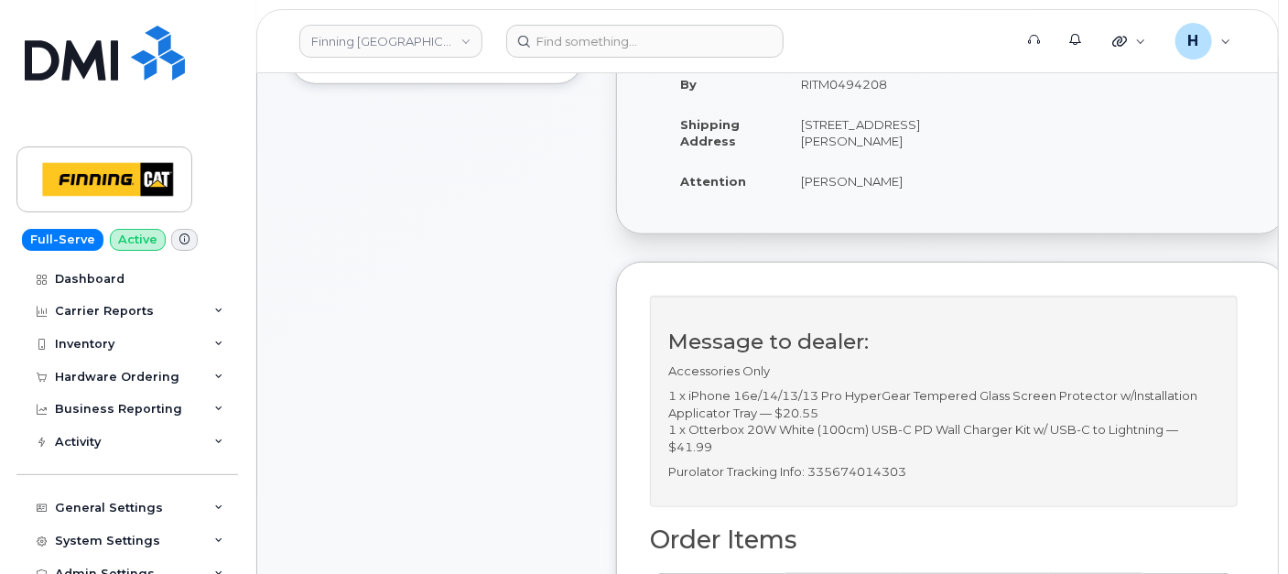
click at [849, 480] on p "Purolator Tracking Info: 335674014303" at bounding box center [943, 471] width 551 height 17
copy p "335674014303"
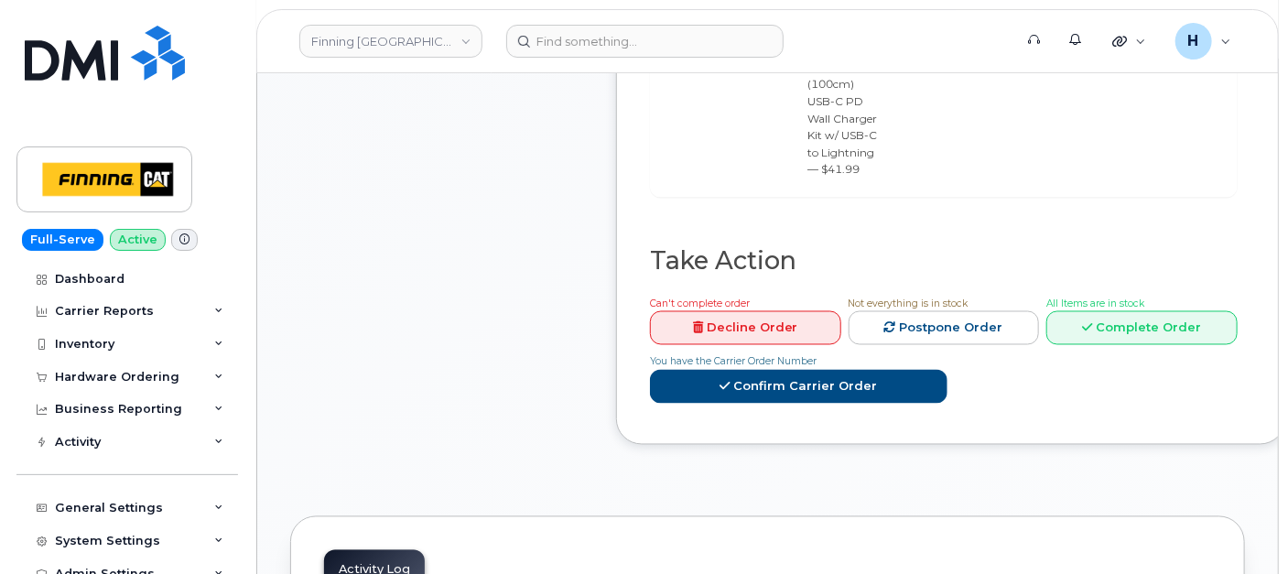
click at [1091, 345] on link "Complete Order" at bounding box center [1141, 328] width 191 height 34
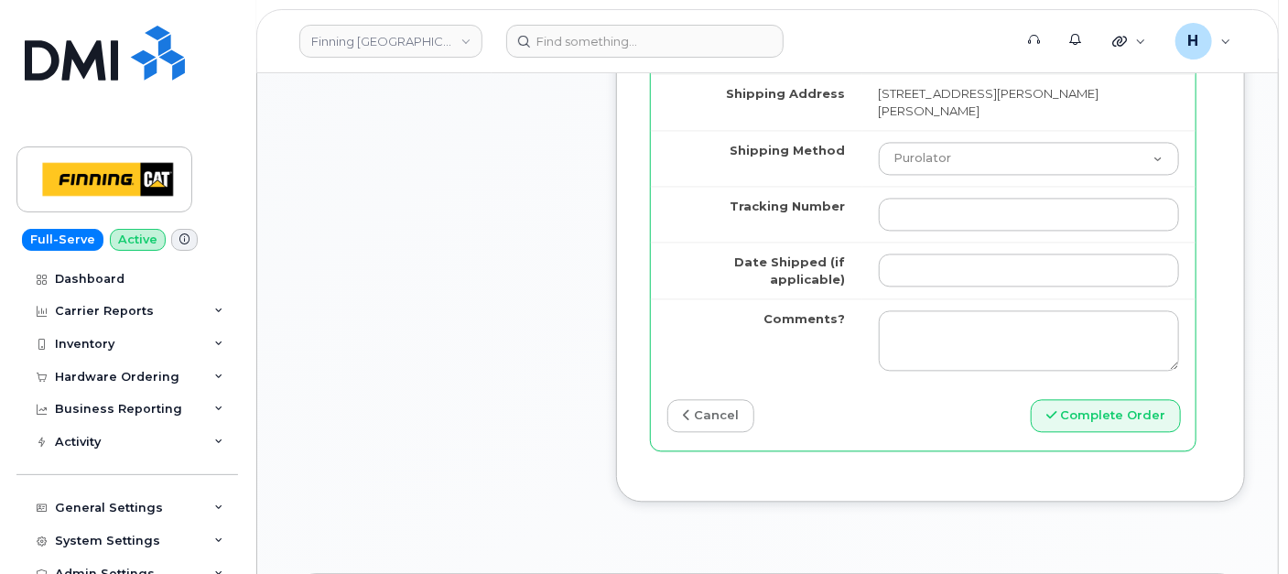
scroll to position [1525, 0]
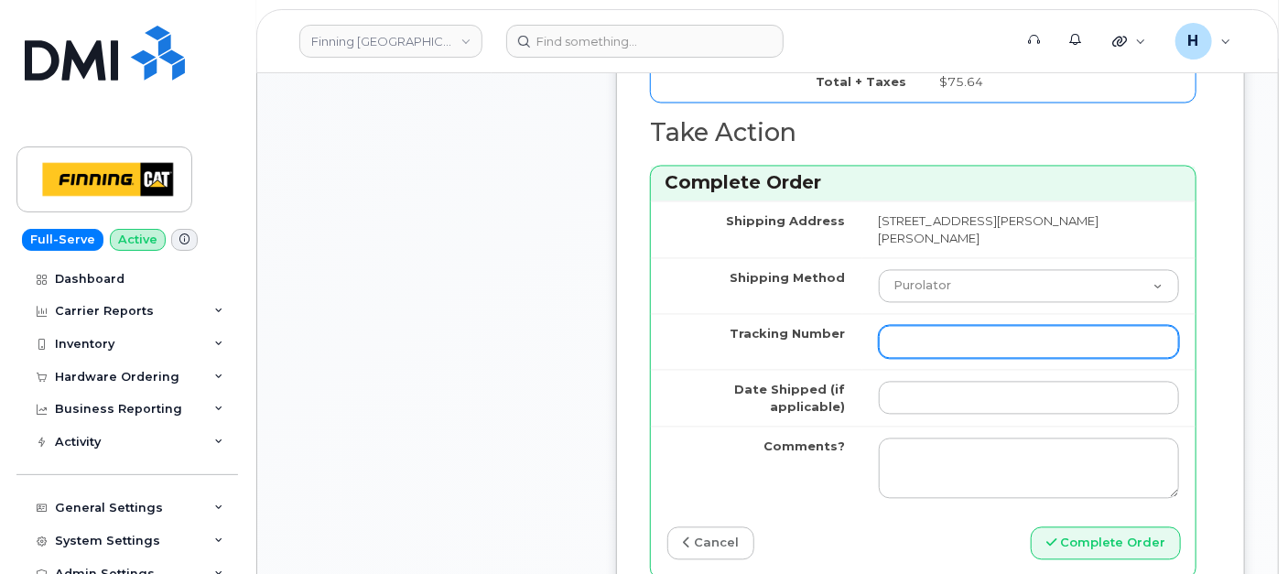
click at [879, 359] on input "Tracking Number" at bounding box center [1029, 342] width 301 height 33
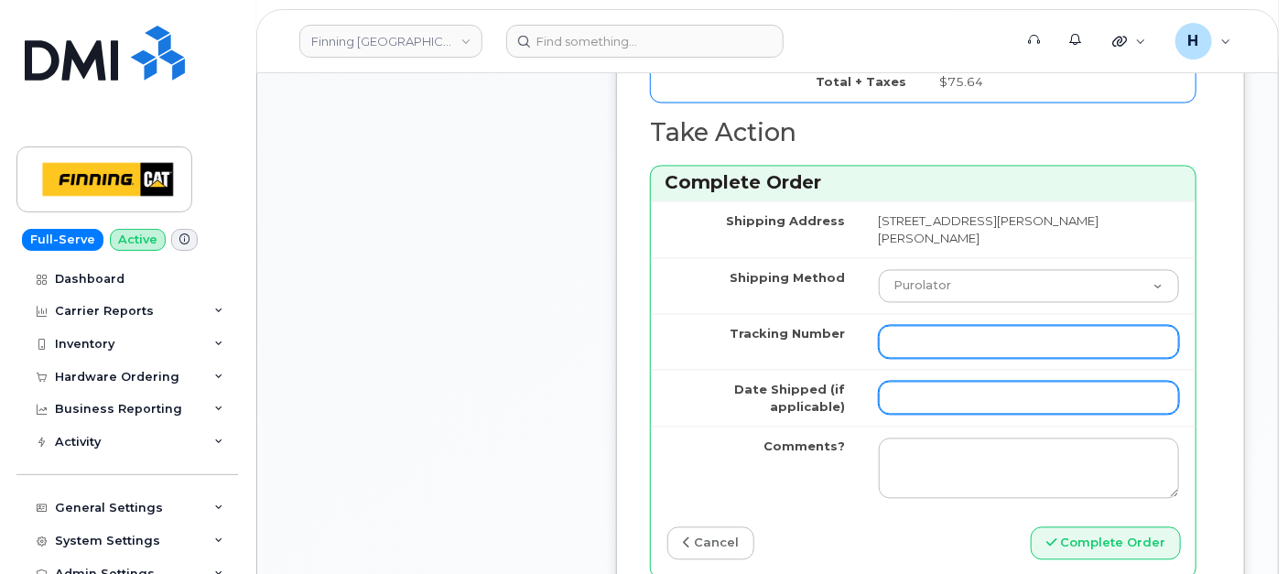
paste input "335674014303"
type input "335674014303"
drag, startPoint x: 867, startPoint y: 418, endPoint x: 876, endPoint y: 408, distance: 13.6
click at [879, 415] on input "Date Shipped (if applicable)" at bounding box center [1029, 398] width 301 height 33
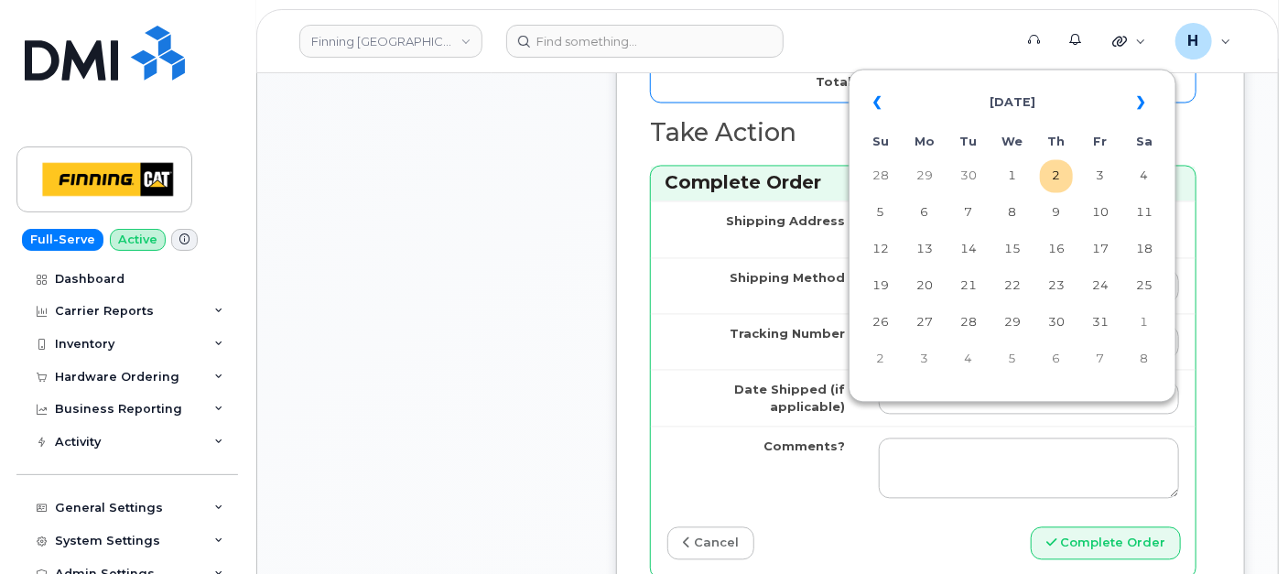
drag, startPoint x: 1059, startPoint y: 178, endPoint x: 1048, endPoint y: 160, distance: 21.3
click at [1059, 178] on td "2" at bounding box center [1056, 176] width 33 height 33
type input "[DATE]"
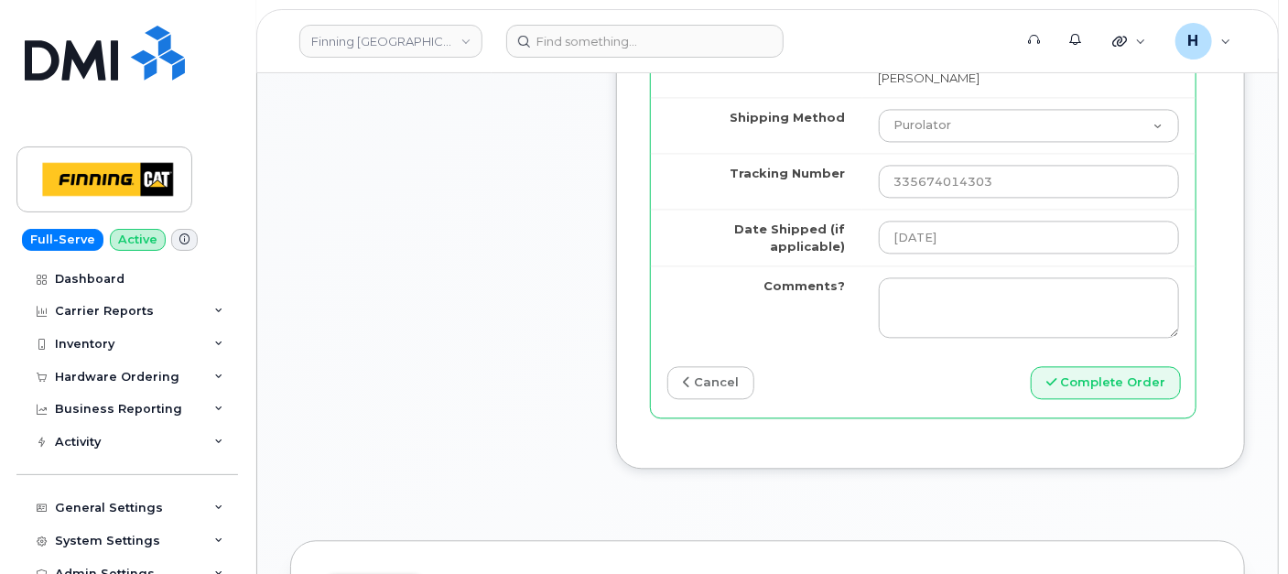
scroll to position [1728, 0]
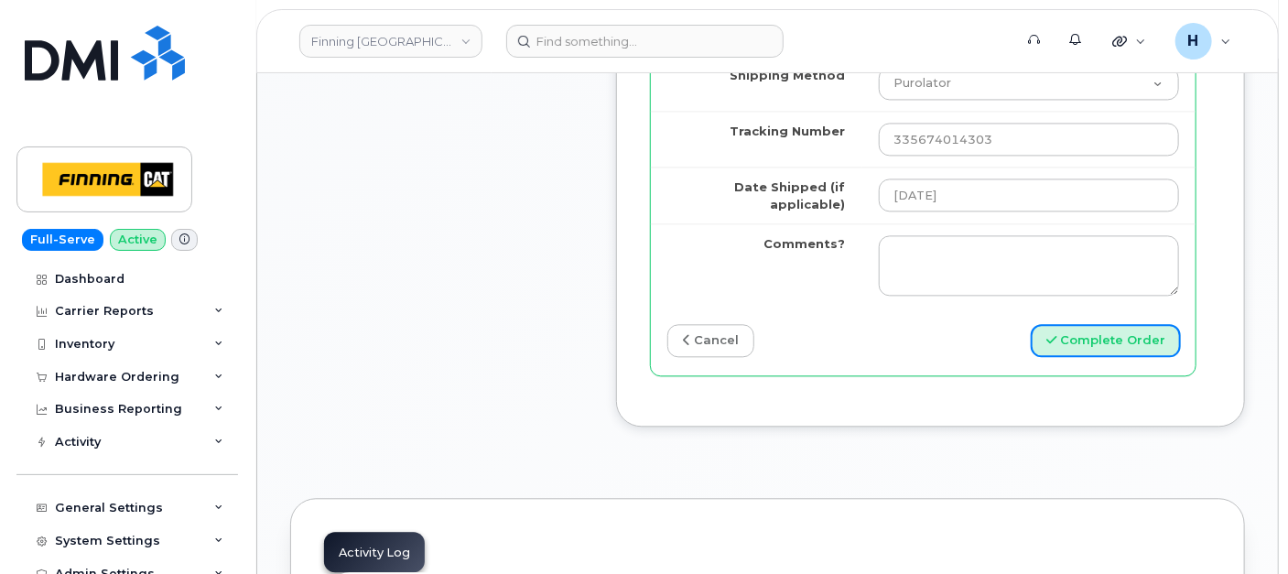
click at [1089, 358] on button "Complete Order" at bounding box center [1105, 341] width 150 height 34
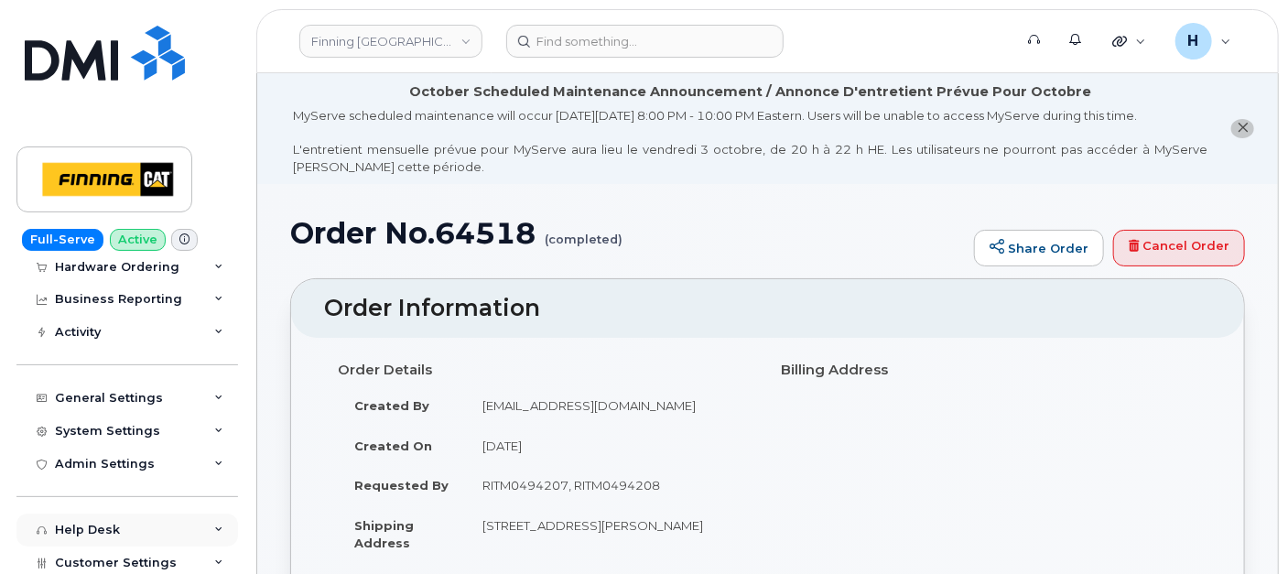
scroll to position [78, 0]
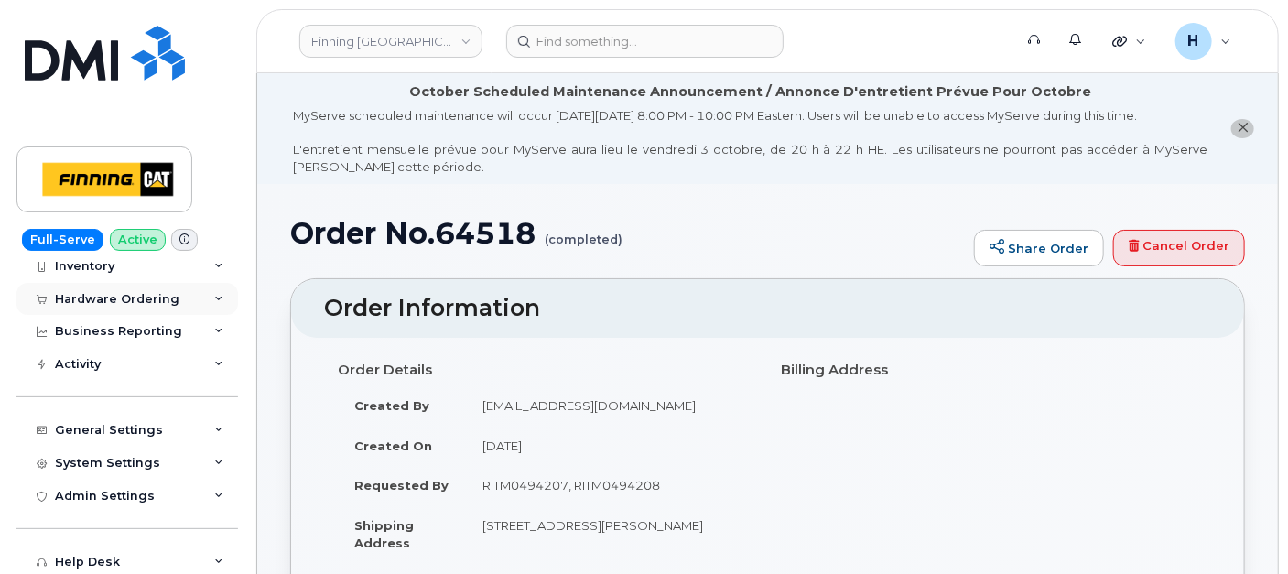
click at [122, 301] on div "Hardware Ordering" at bounding box center [117, 299] width 124 height 15
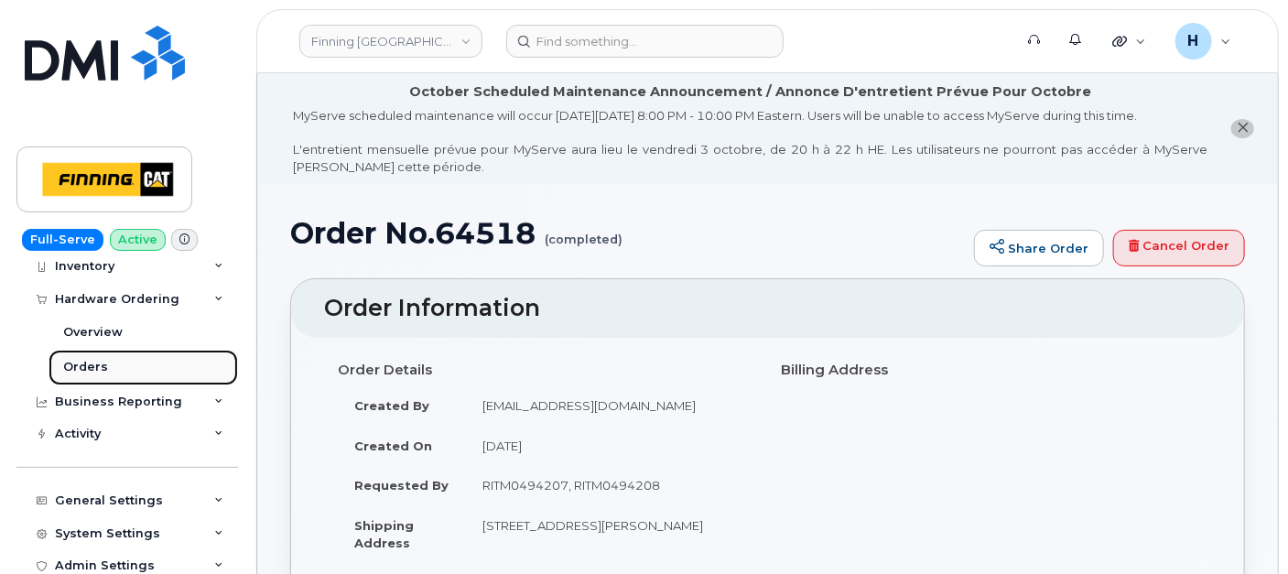
click at [112, 361] on link "Orders" at bounding box center [143, 367] width 189 height 35
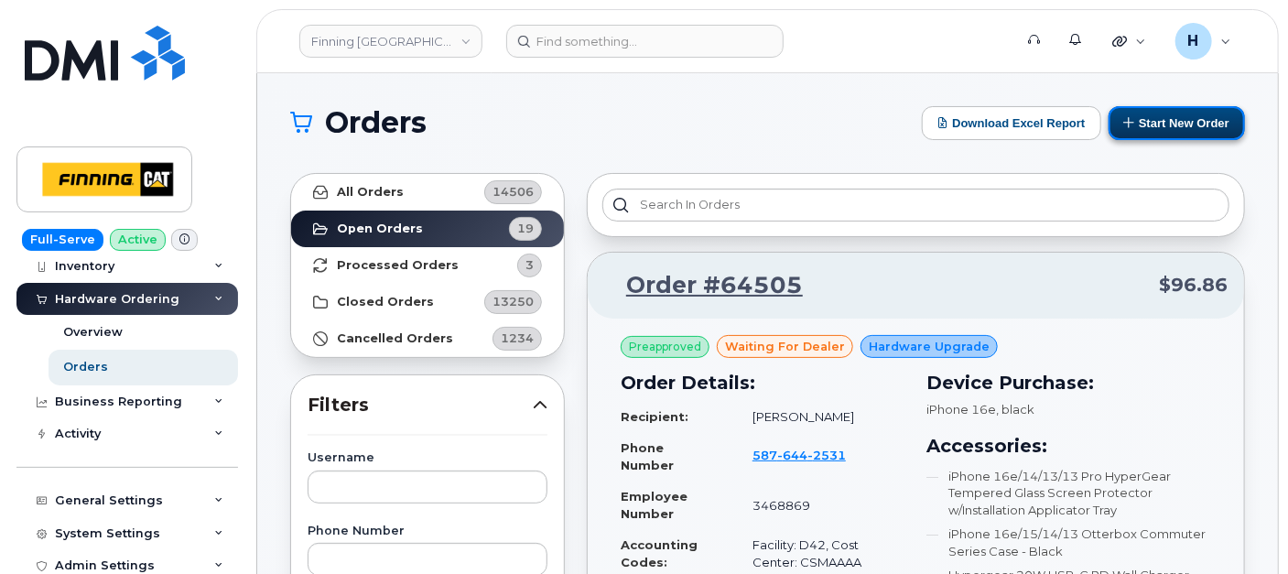
click at [1152, 118] on button "Start New Order" at bounding box center [1176, 123] width 136 height 34
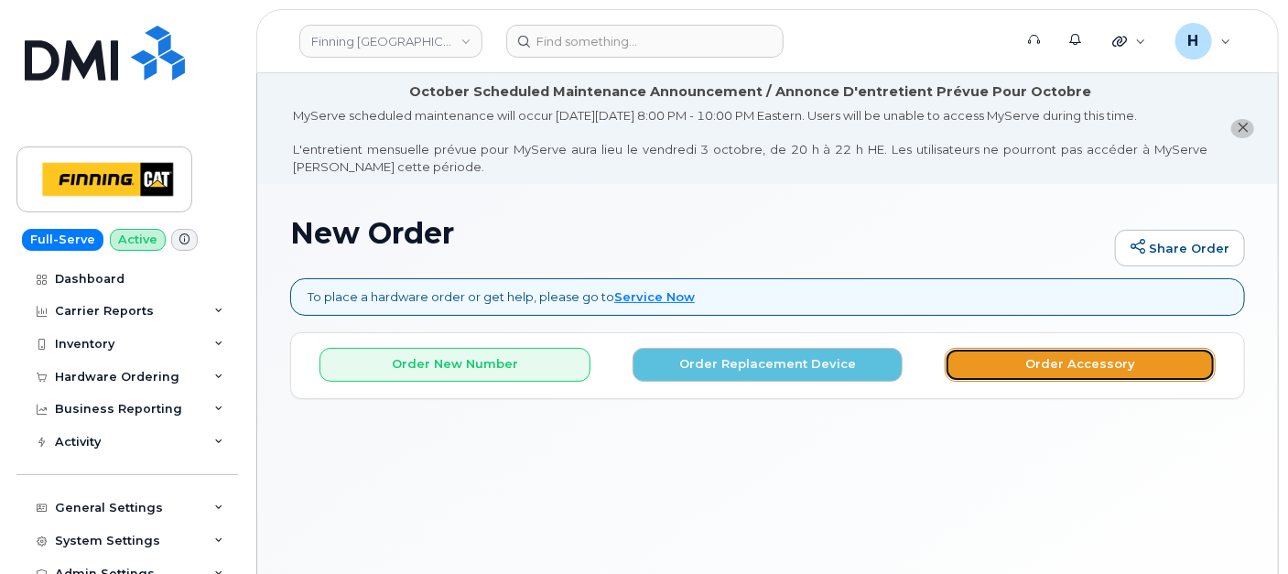
click at [995, 358] on button "Order Accessory" at bounding box center [1079, 365] width 271 height 34
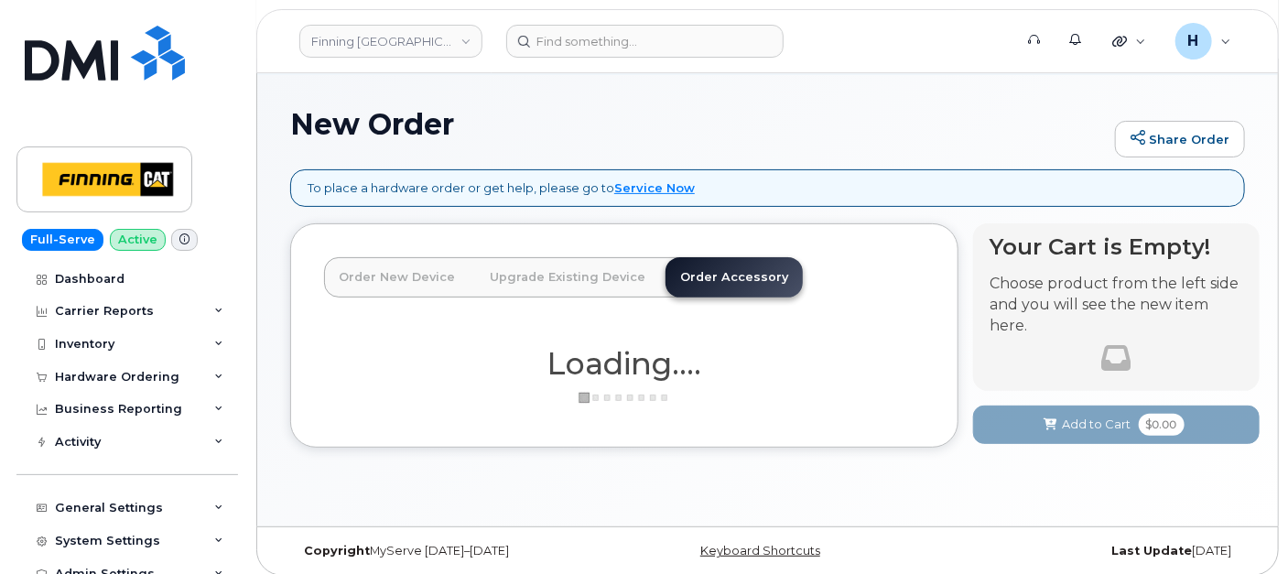
scroll to position [119, 0]
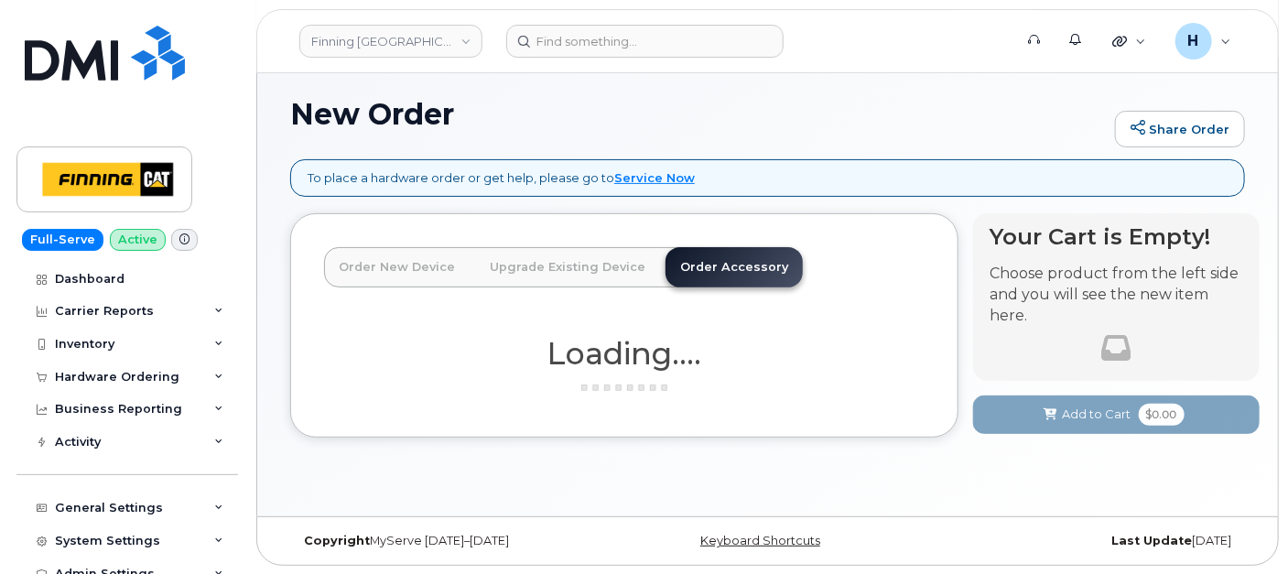
click at [696, 268] on link "Order Accessory" at bounding box center [733, 267] width 137 height 40
click at [697, 259] on link "Order Accessory" at bounding box center [733, 267] width 137 height 40
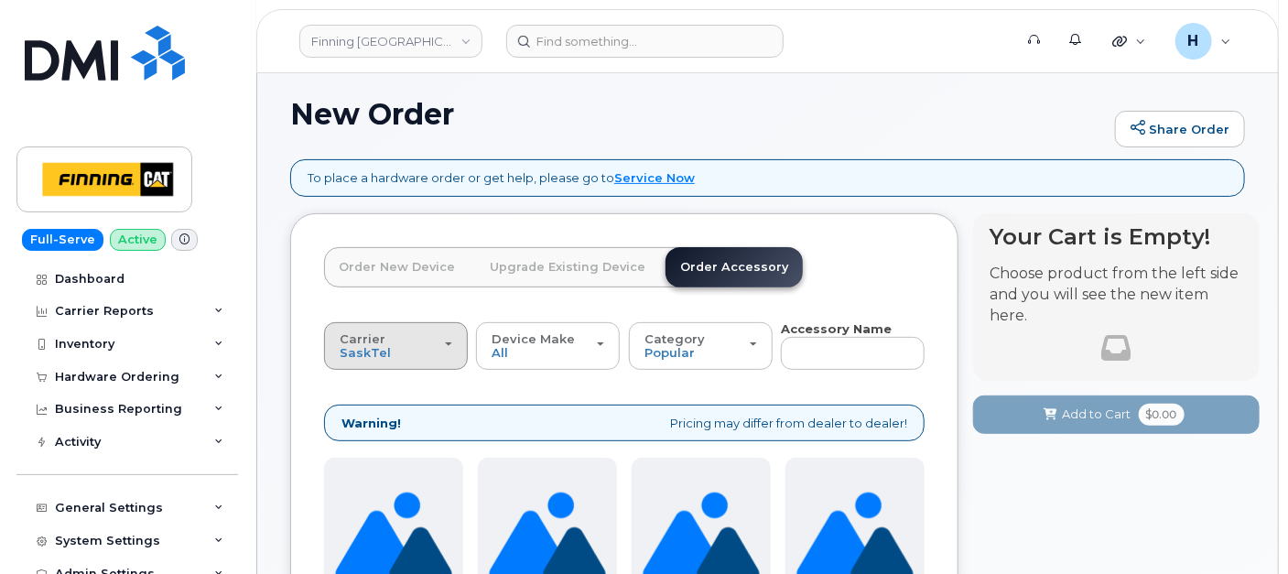
click at [404, 339] on div "Carrier SaskTel Telus" at bounding box center [396, 346] width 113 height 28
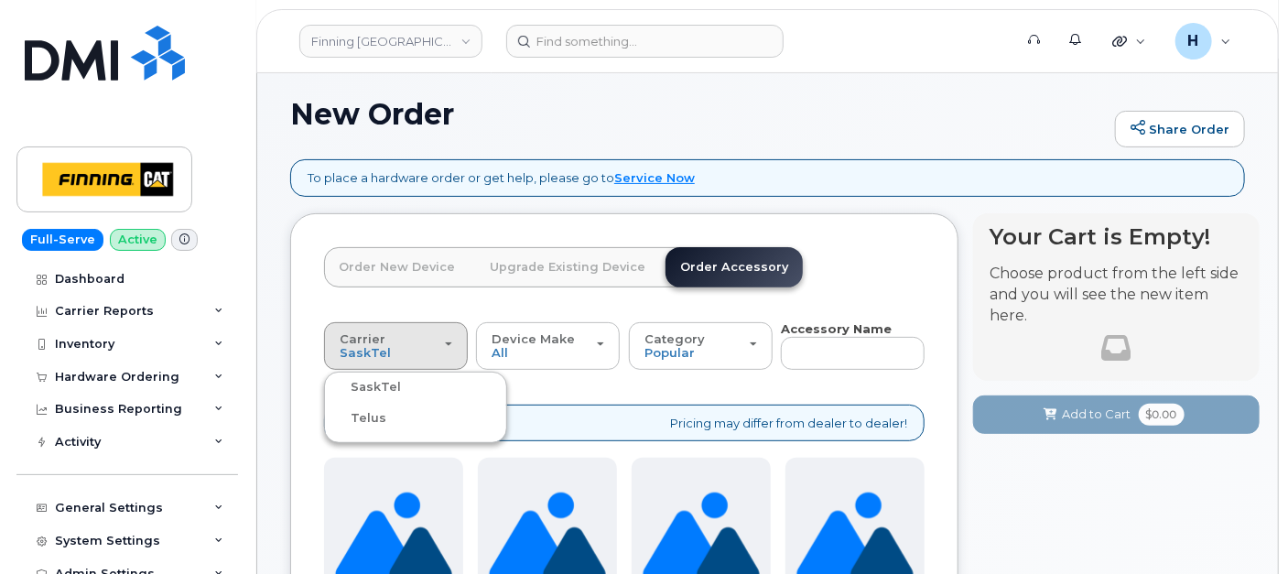
click at [376, 421] on label "Telus" at bounding box center [358, 418] width 58 height 22
click at [0, 0] on input "Telus" at bounding box center [0, 0] width 0 height 0
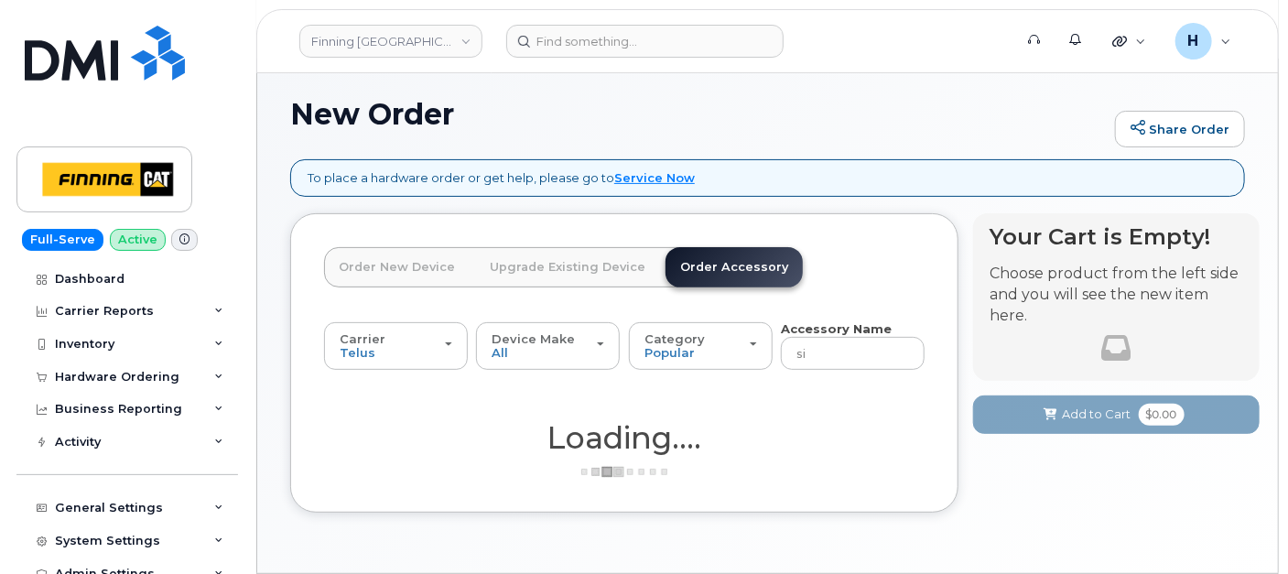
type input "sim"
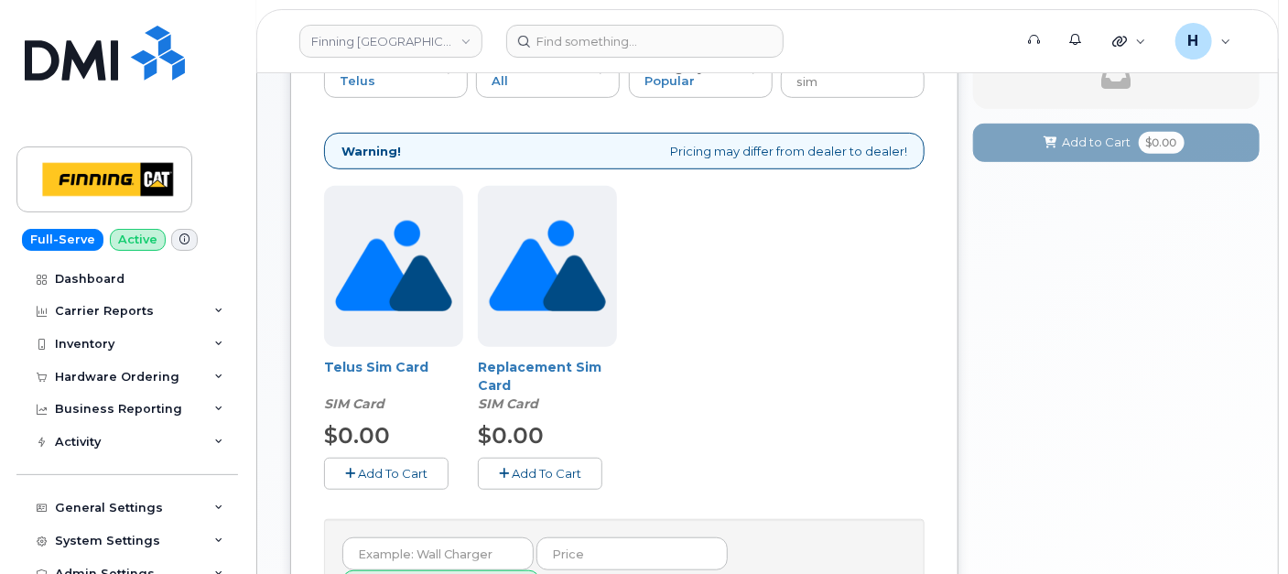
scroll to position [574, 0]
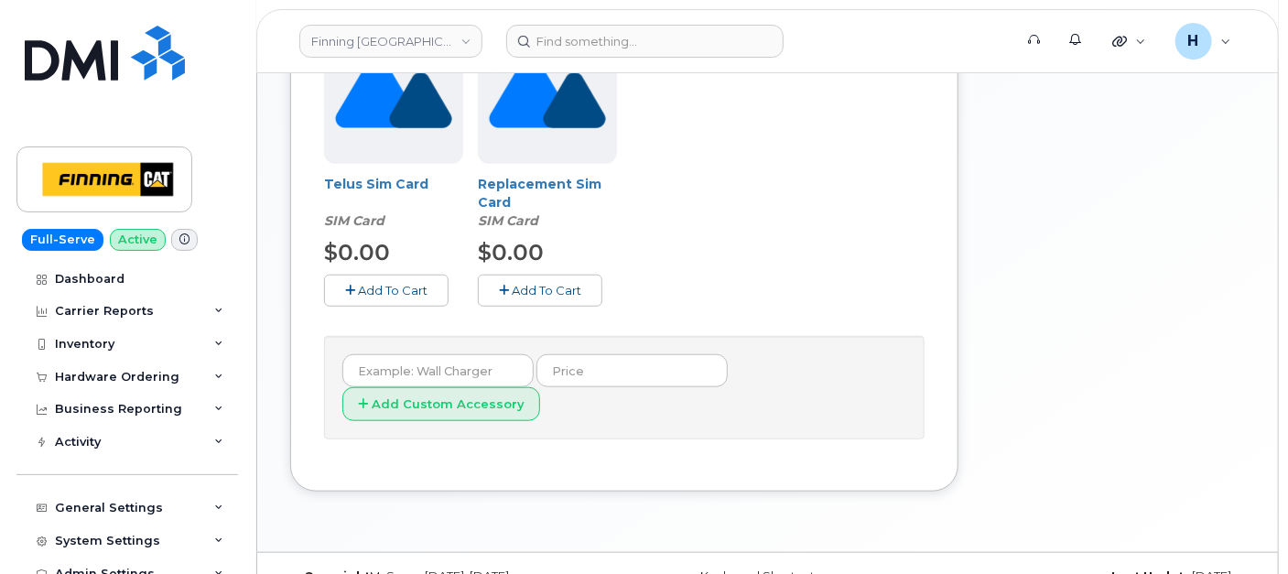
click at [388, 283] on span "Add To Cart" at bounding box center [393, 290] width 70 height 15
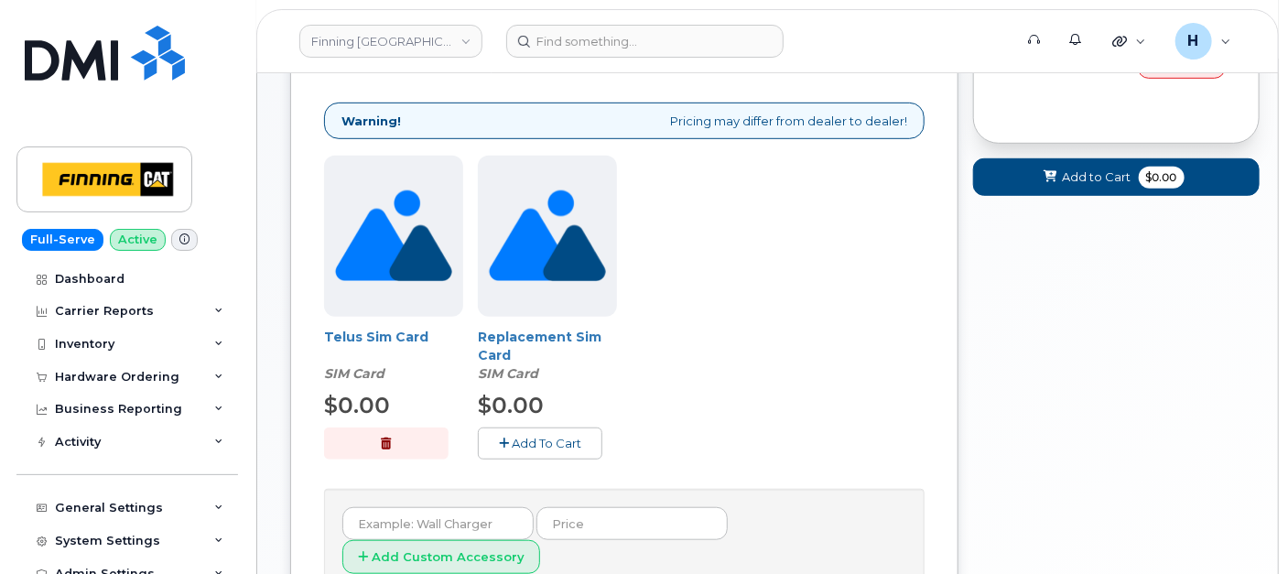
scroll to position [167, 0]
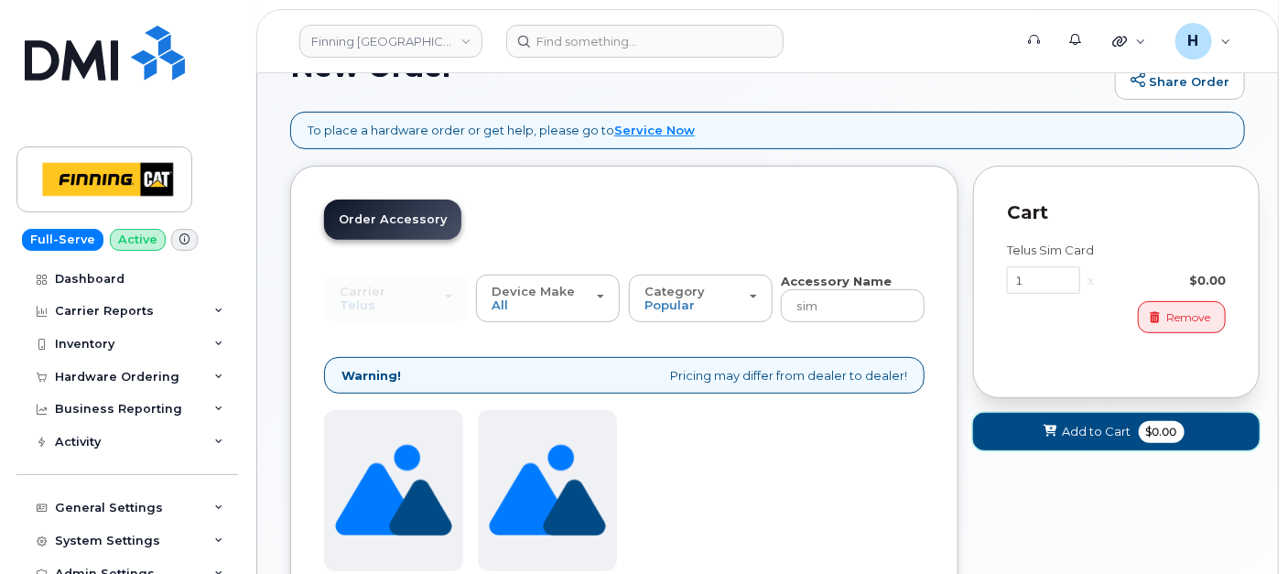
drag, startPoint x: 1032, startPoint y: 433, endPoint x: 828, endPoint y: 187, distance: 319.8
click at [1032, 426] on button "Add to Cart $0.00" at bounding box center [1116, 432] width 286 height 38
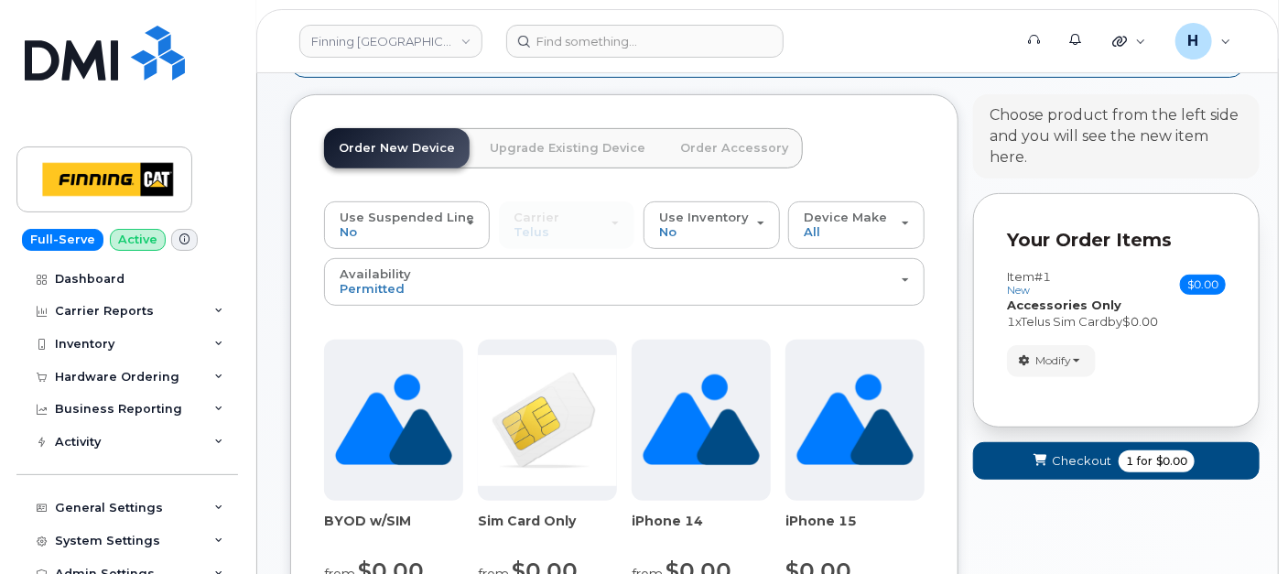
scroll to position [269, 0]
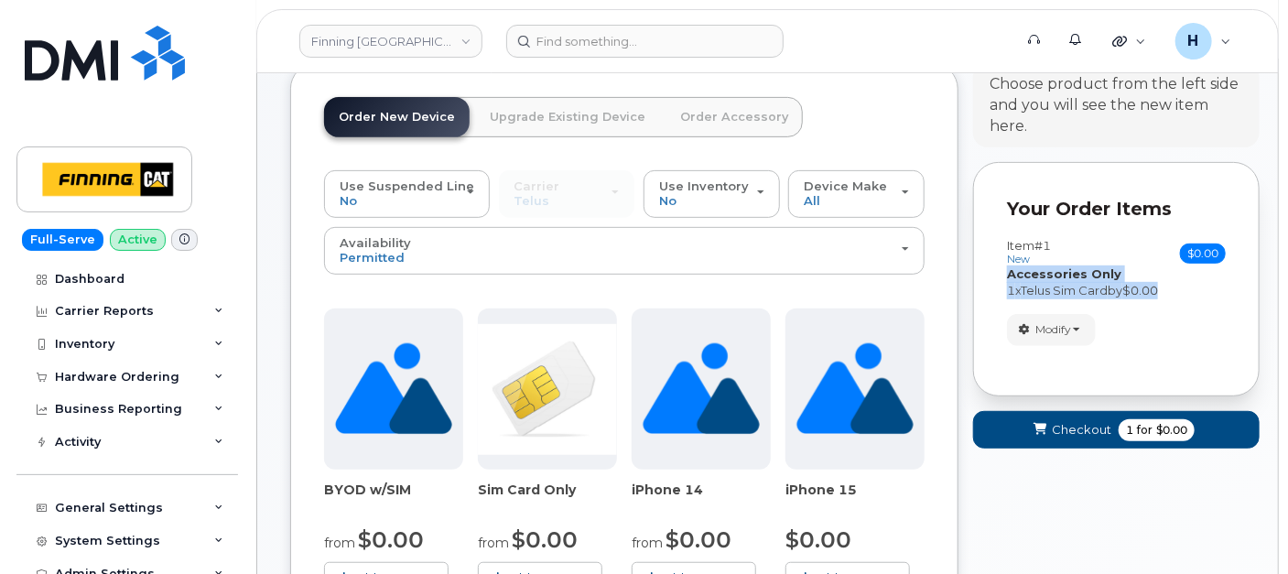
drag, startPoint x: 1184, startPoint y: 290, endPoint x: 1001, endPoint y: 275, distance: 183.6
click at [1001, 275] on div "Your Order Items Item #1 new $0.00 Accessories Only SIM Only Activation New Act…" at bounding box center [1116, 279] width 286 height 234
copy div "Accessories Only SIM Only Activation New Activation Hardware Upgrade 1 x Telus …"
click at [1022, 422] on button "Checkout 1 for $0.00" at bounding box center [1116, 430] width 286 height 38
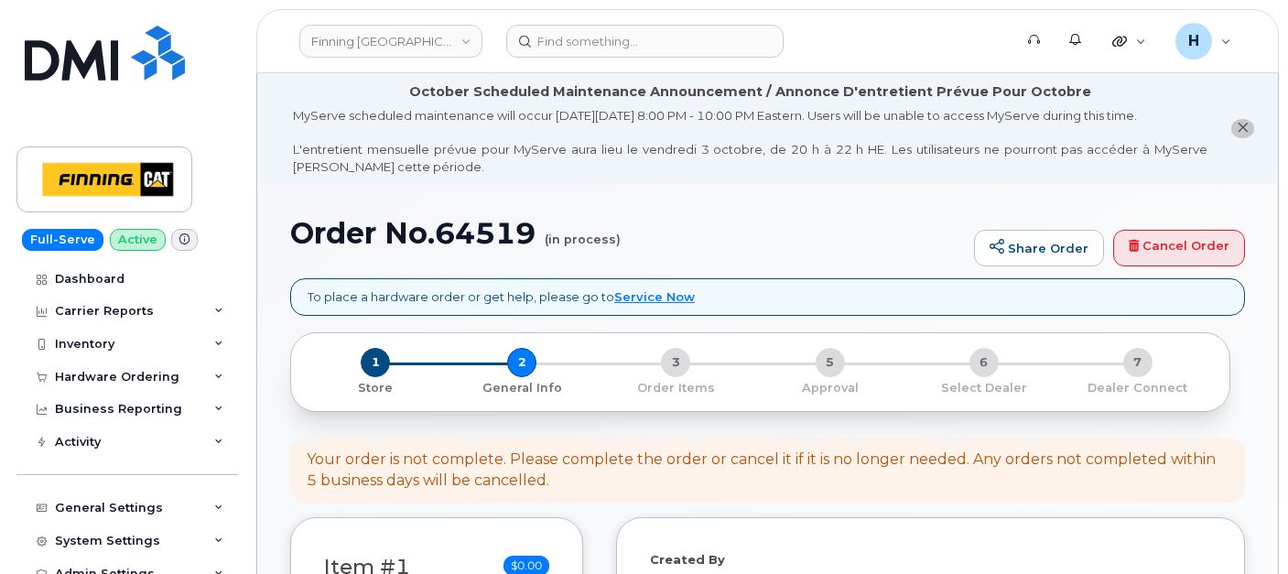
select select
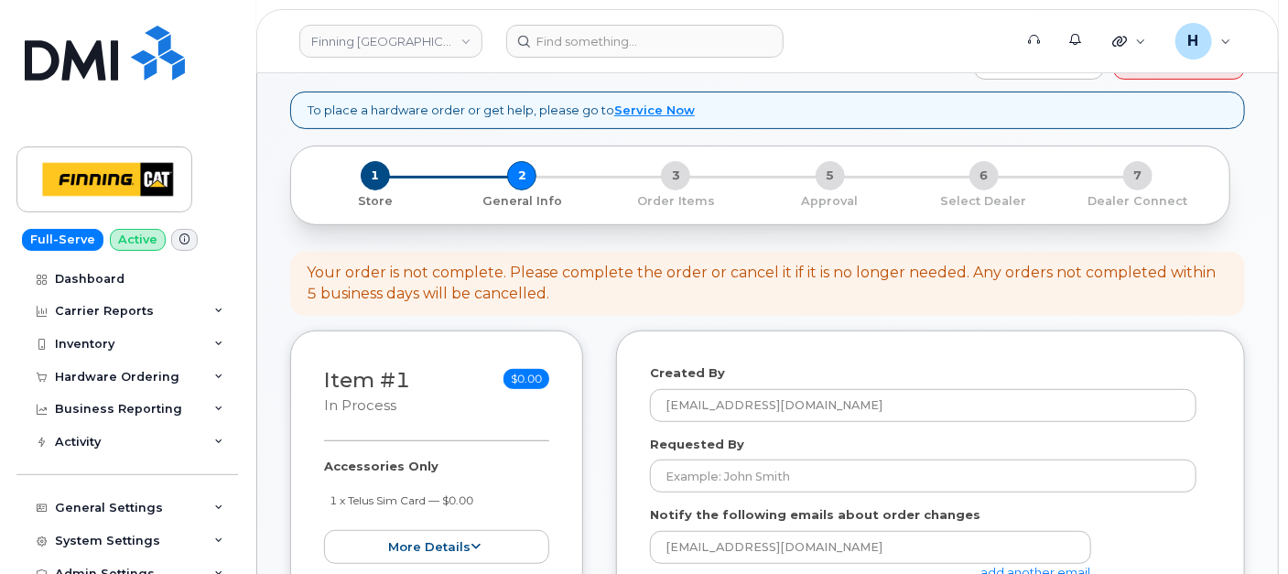
scroll to position [406, 0]
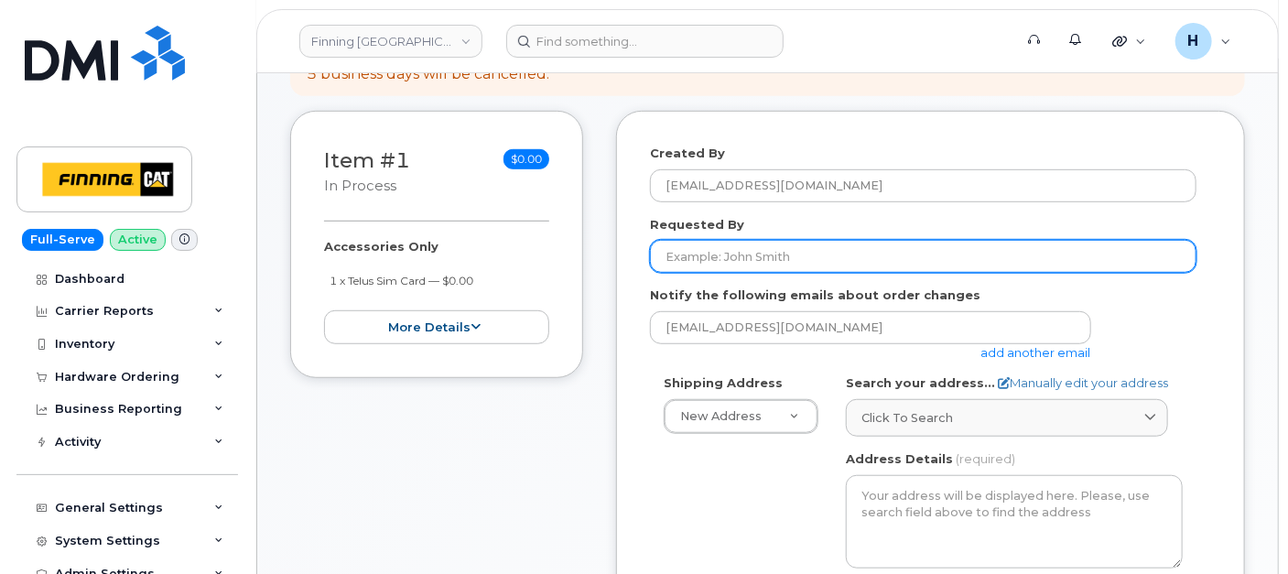
click at [728, 259] on input "Requested By" at bounding box center [923, 256] width 546 height 33
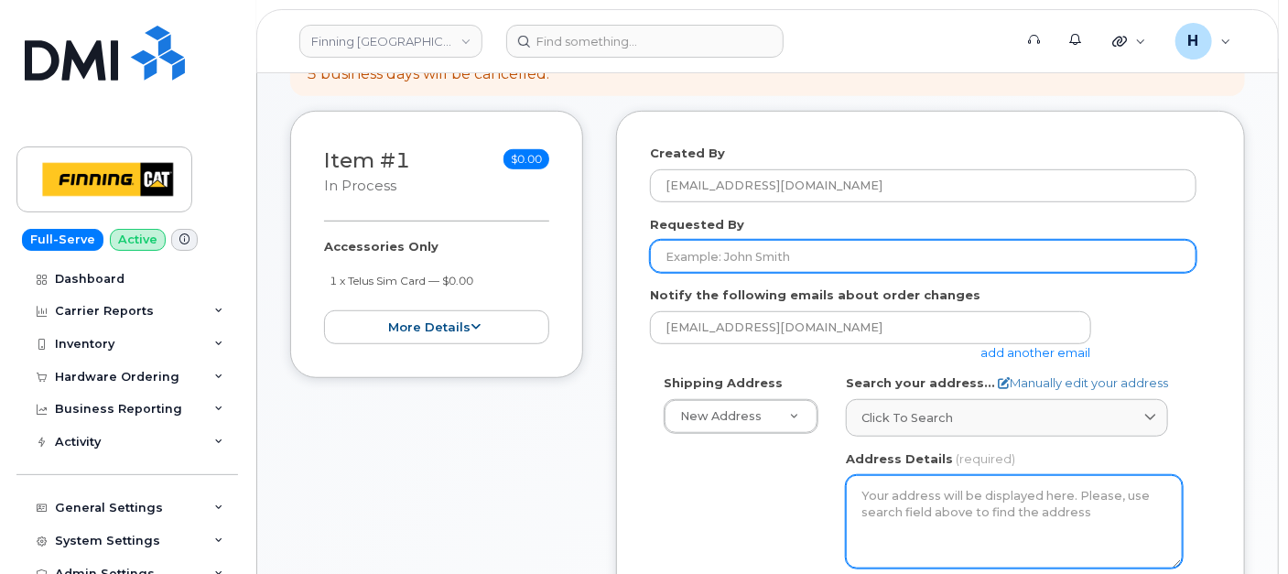
paste input "RITM0497627"
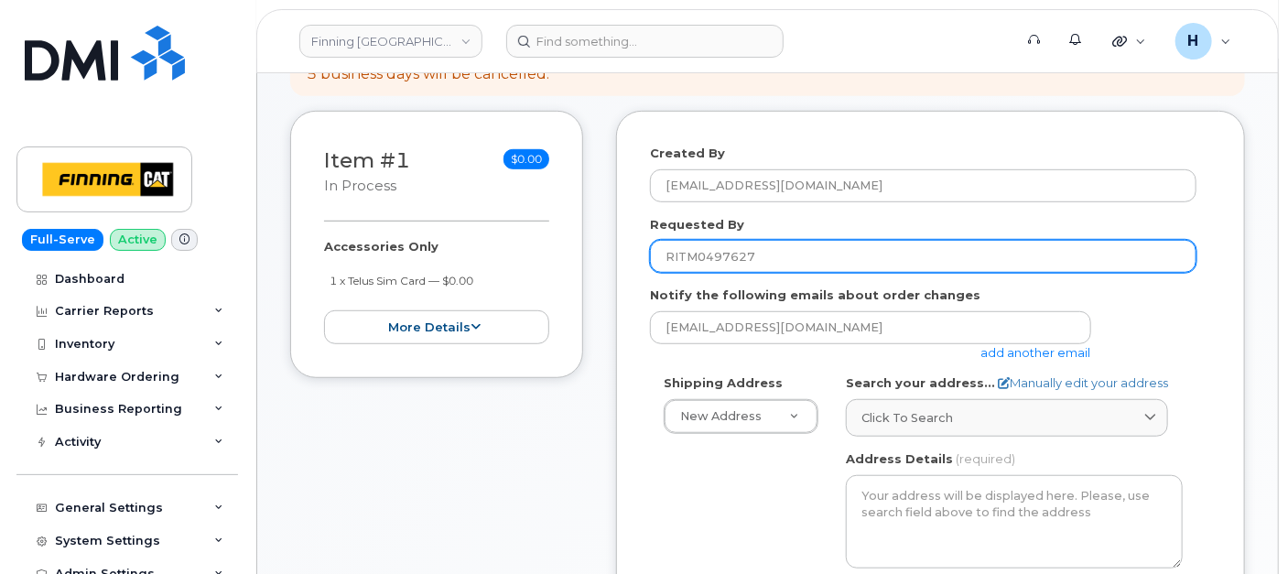
type input "RITM0497627"
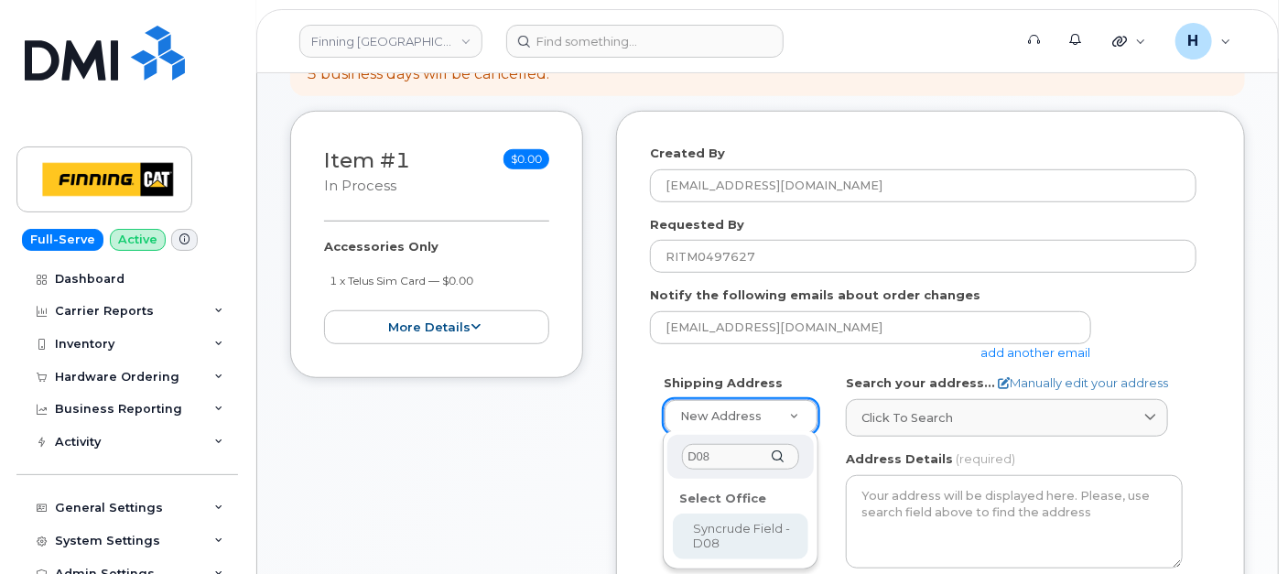
type input "D08"
select select
type textarea "[GEOGRAPHIC_DATA] - [STREET_ADDRESS][PERSON_NAME][PERSON_NAME]"
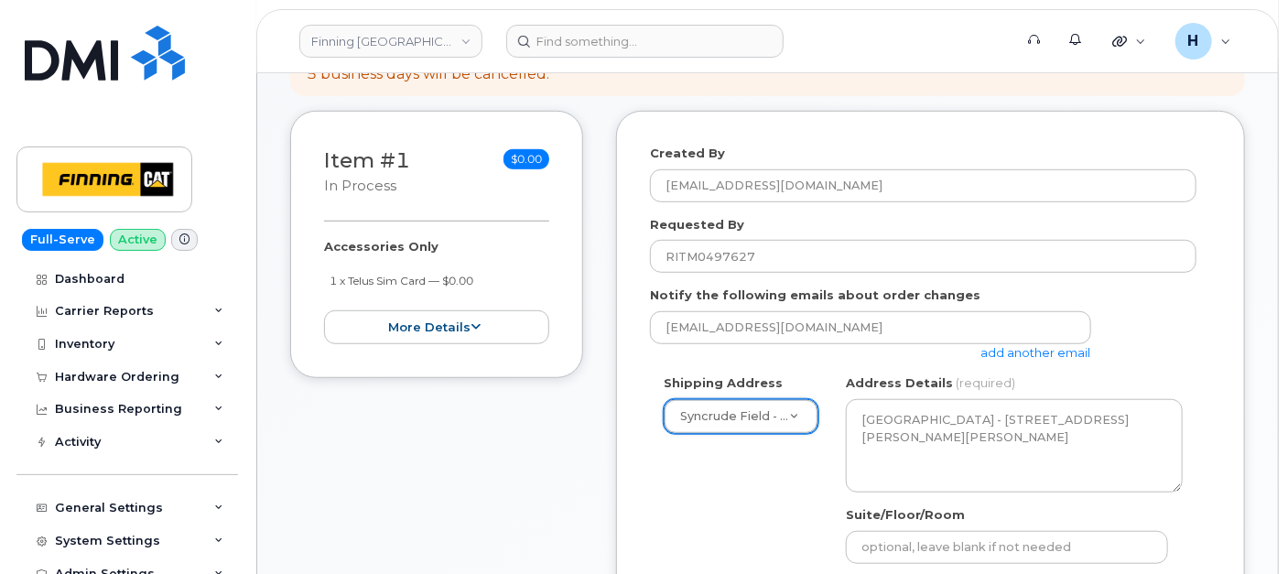
scroll to position [609, 0]
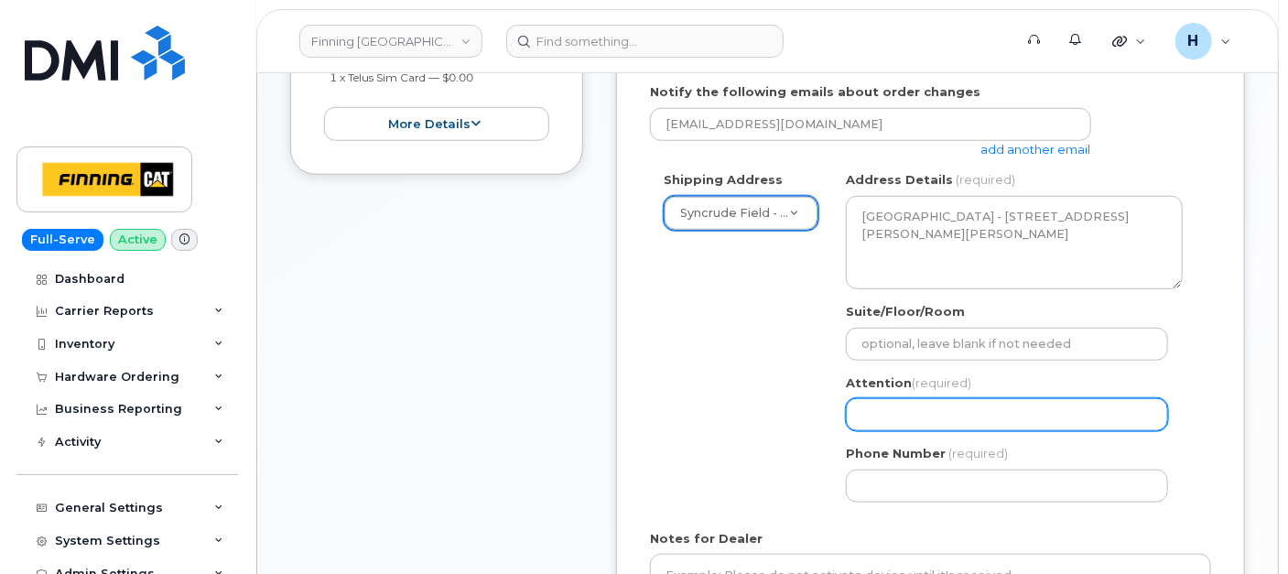
click at [894, 408] on input "Attention (required)" at bounding box center [1007, 414] width 322 height 33
paste input "[PERSON_NAME]"
select select
type input "[PERSON_NAME]"
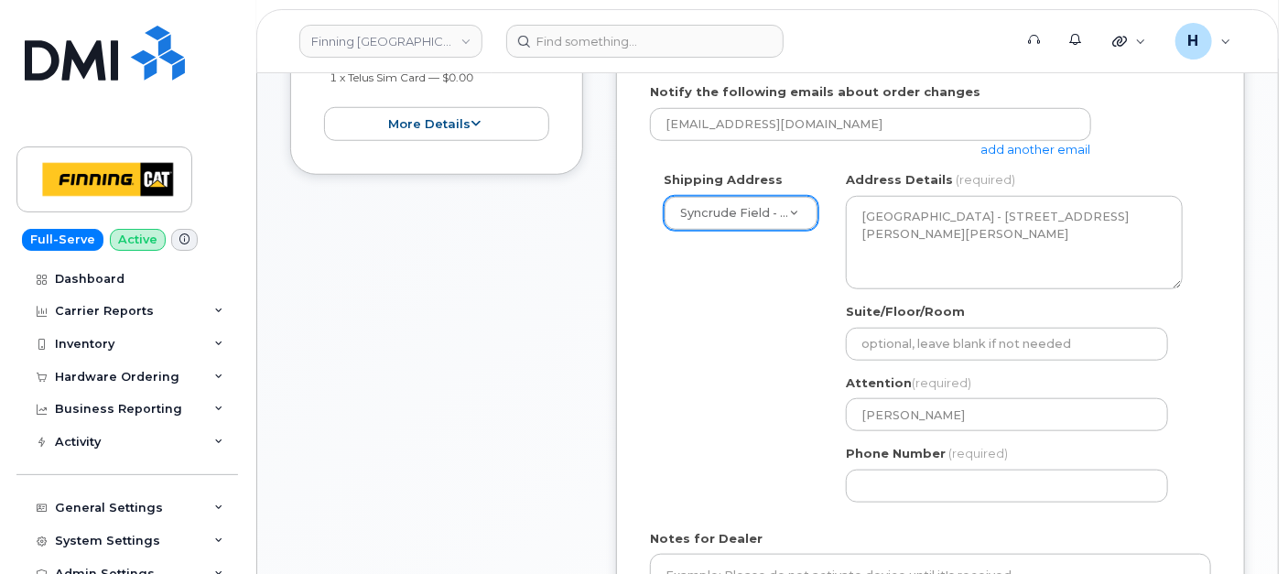
click at [836, 519] on form "Created By [PERSON_NAME][EMAIL_ADDRESS][DOMAIN_NAME] Requested By RITM0497627 N…" at bounding box center [930, 301] width 561 height 720
click at [881, 480] on input "Phone Number" at bounding box center [1007, 485] width 322 height 33
select select
type input "6"
type input "780790201"
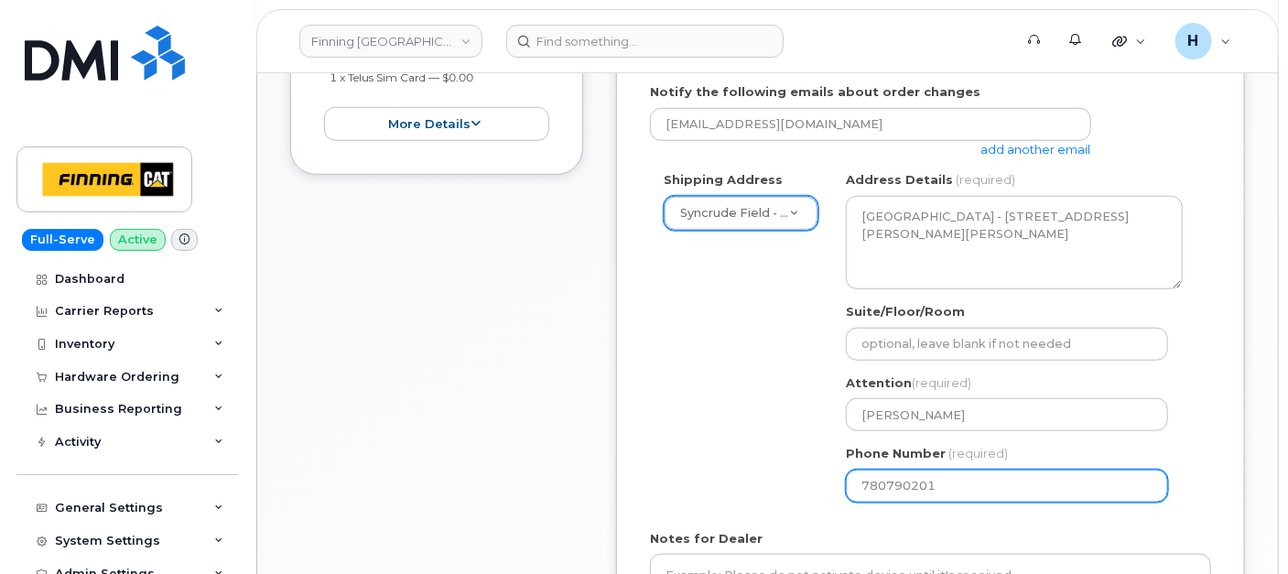
select select
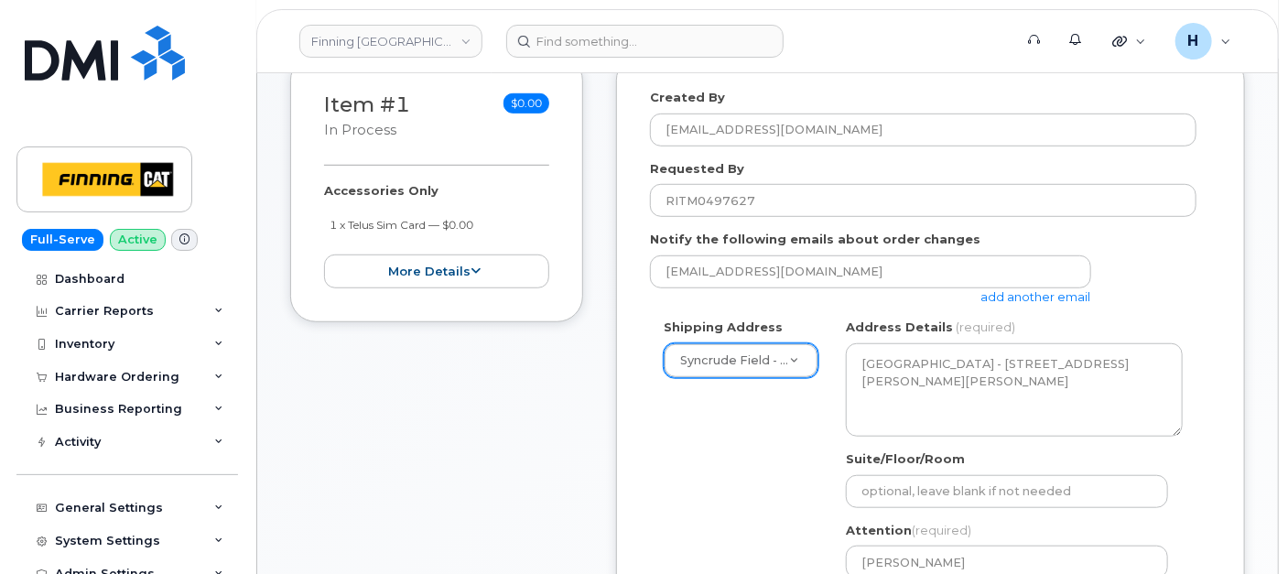
scroll to position [305, 0]
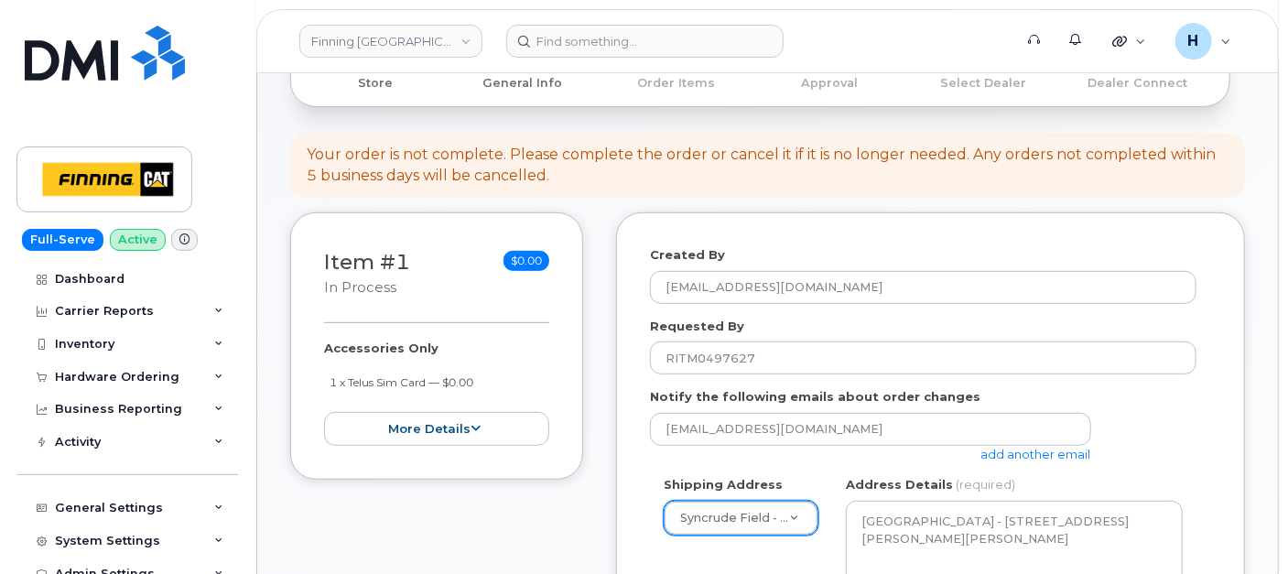
type input "7807902010"
drag, startPoint x: 307, startPoint y: 350, endPoint x: 489, endPoint y: 382, distance: 184.9
click at [489, 382] on div "Item #1 in process $0.00 Accessories Only 1 x Telus Sim Card — $0.00 more detai…" at bounding box center [436, 345] width 293 height 267
copy div "Accessories Only 1 x Telus Sim Card — $0.00"
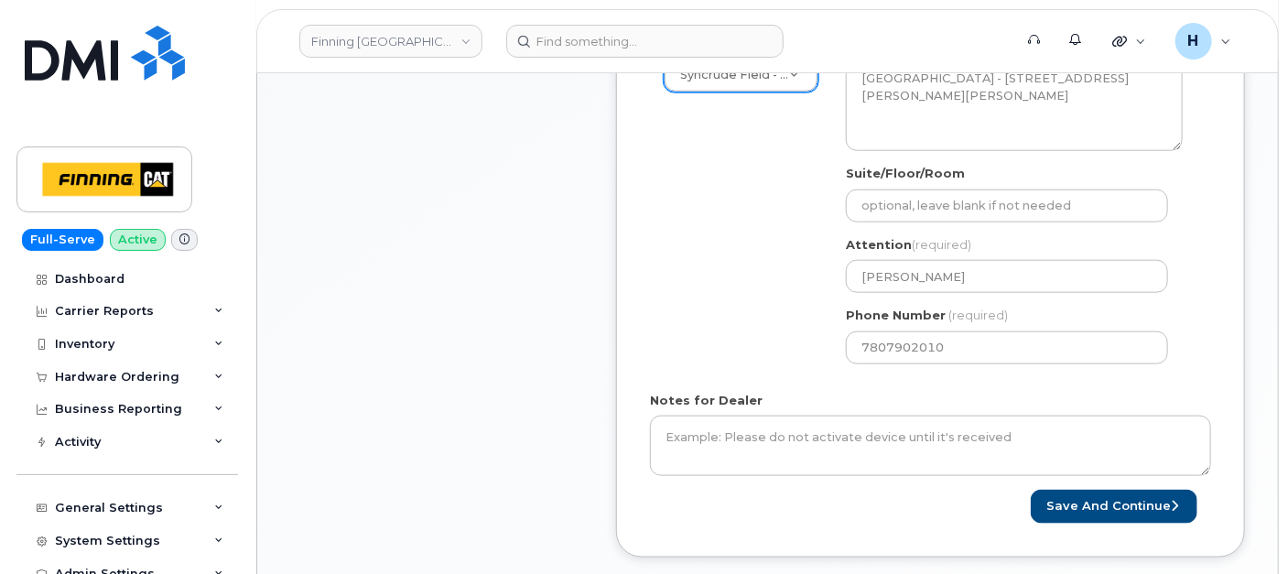
scroll to position [813, 0]
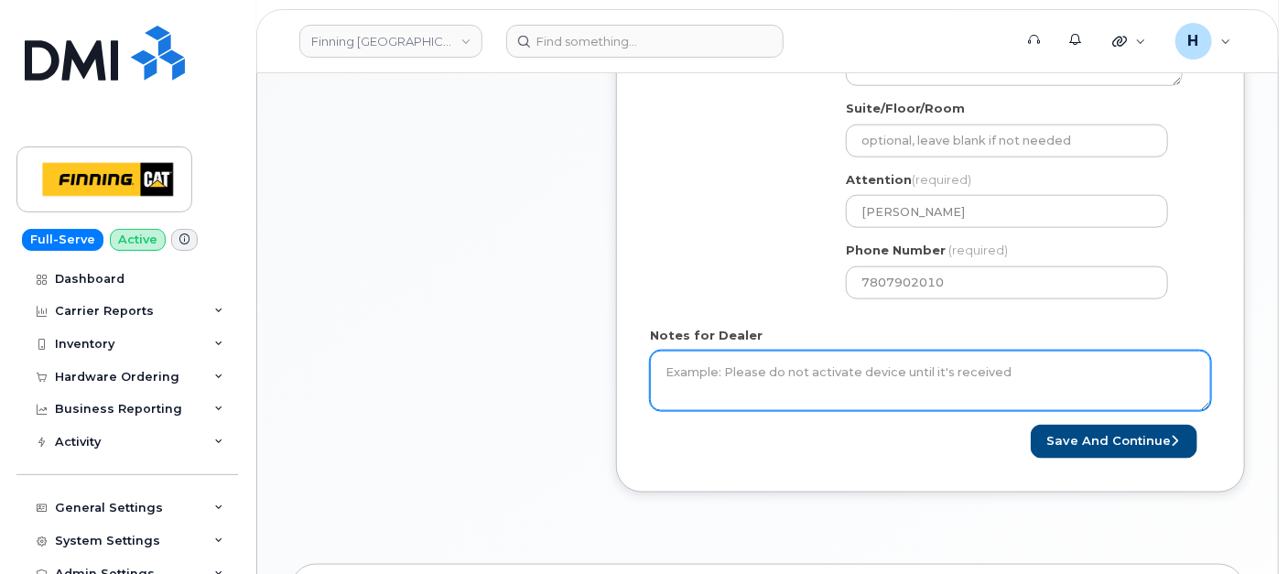
click at [785, 390] on textarea "Notes for Dealer" at bounding box center [930, 381] width 561 height 60
paste textarea "Accessories Only 1 x Telus Sim Card by $0.00 SIM: [TECHNICAL_ID]--Inactive"
type textarea "Accessories Only 1 x Telus Sim Card by $0.00 SIM: [TECHNICAL_ID]--Inactive Puro…"
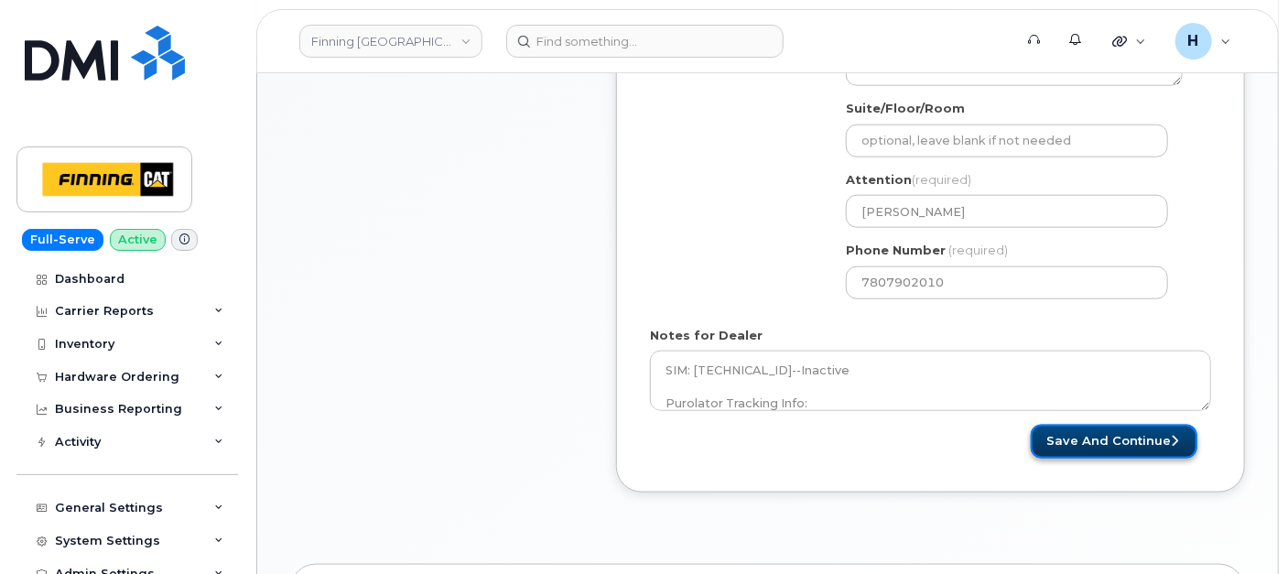
drag, startPoint x: 1160, startPoint y: 444, endPoint x: 1151, endPoint y: 448, distance: 9.9
click at [1160, 444] on button "Save and Continue" at bounding box center [1113, 442] width 167 height 34
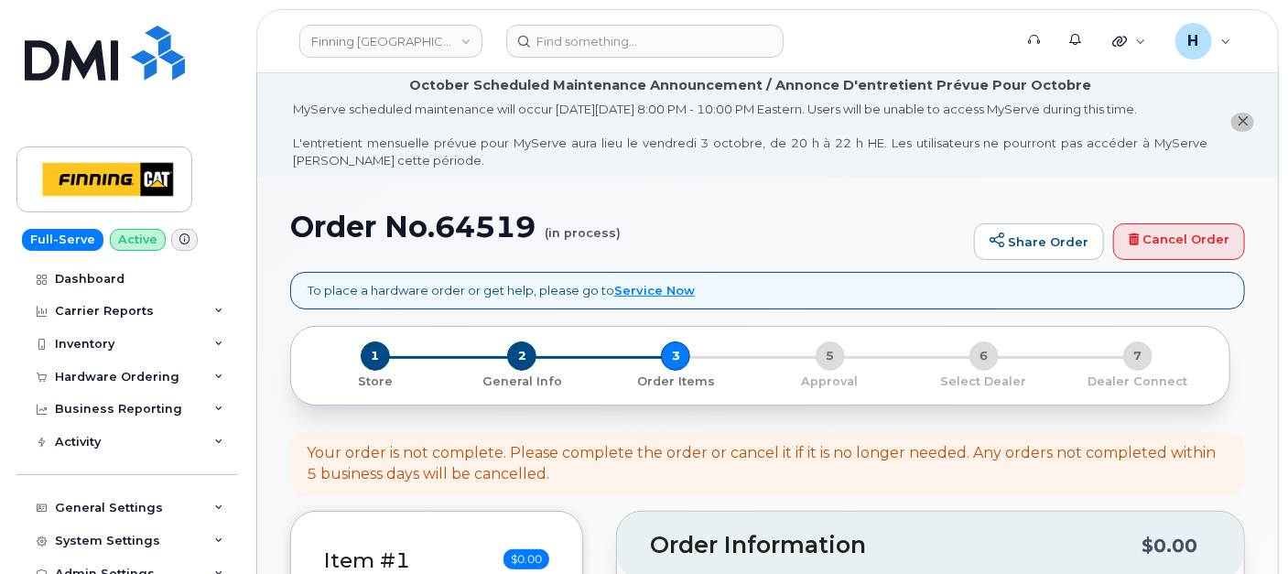
scroll to position [406, 0]
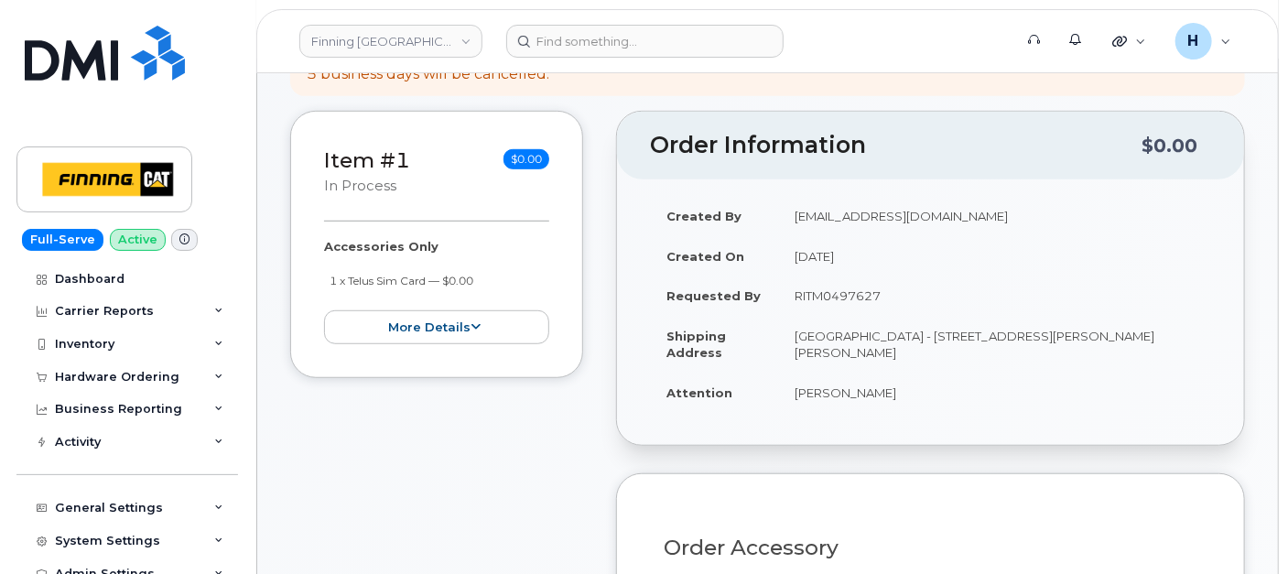
drag, startPoint x: 873, startPoint y: 353, endPoint x: 939, endPoint y: 352, distance: 65.9
click at [939, 352] on td "[GEOGRAPHIC_DATA] - [STREET_ADDRESS][PERSON_NAME][PERSON_NAME]" at bounding box center [994, 344] width 433 height 57
copy td "T0P 1C0"
drag, startPoint x: 889, startPoint y: 331, endPoint x: 1016, endPoint y: 334, distance: 127.2
click at [1016, 334] on td "[GEOGRAPHIC_DATA] - [STREET_ADDRESS][PERSON_NAME][PERSON_NAME]" at bounding box center [994, 344] width 433 height 57
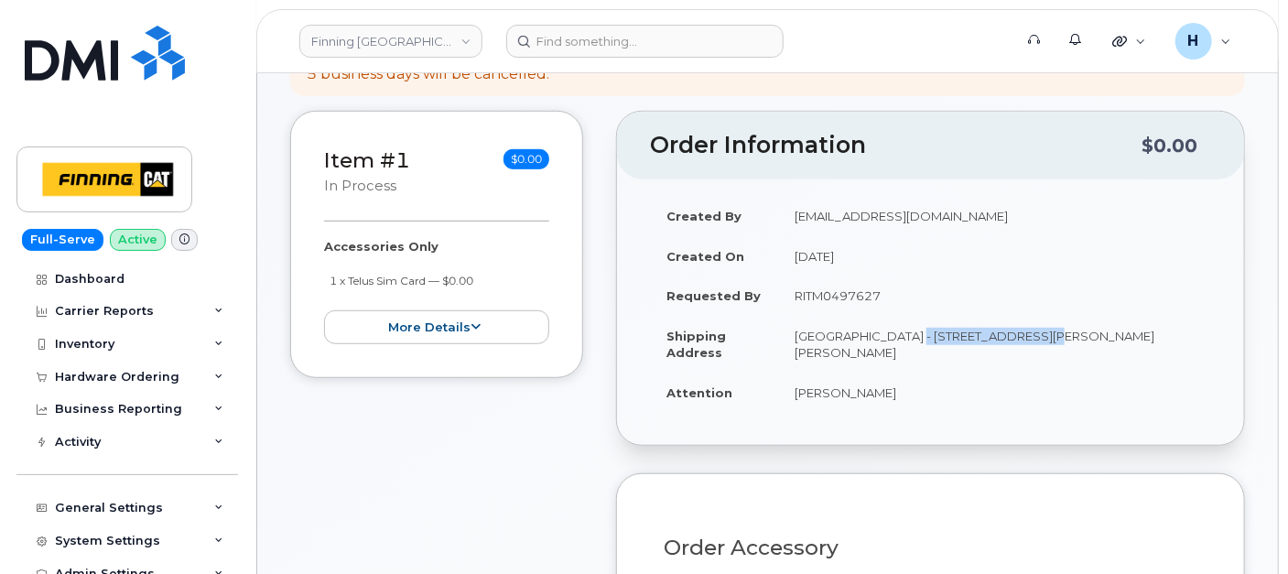
copy td "Highway 63, Mildred"
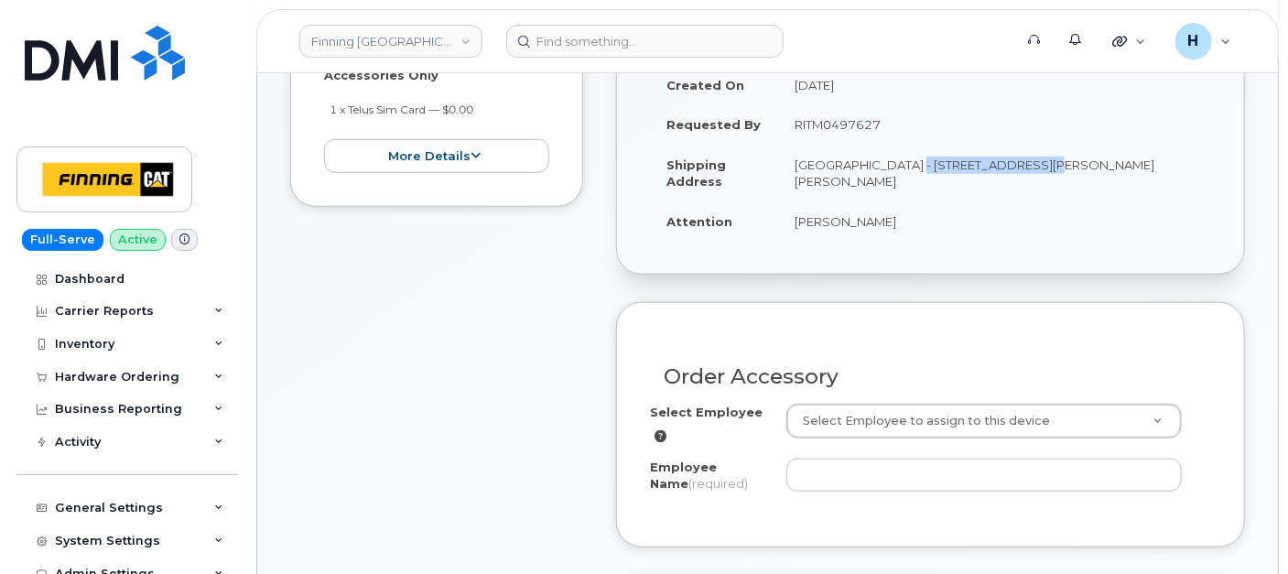
scroll to position [609, 0]
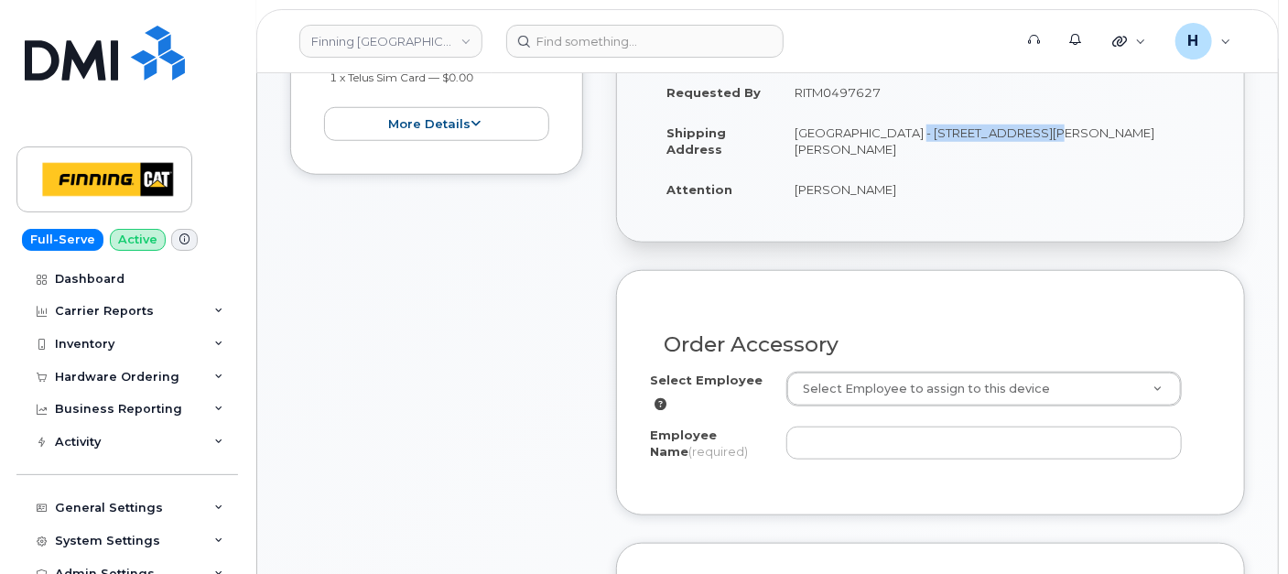
drag, startPoint x: 783, startPoint y: 188, endPoint x: 915, endPoint y: 194, distance: 131.9
click at [915, 194] on td "[PERSON_NAME]" at bounding box center [994, 189] width 433 height 40
copy td "[PERSON_NAME]"
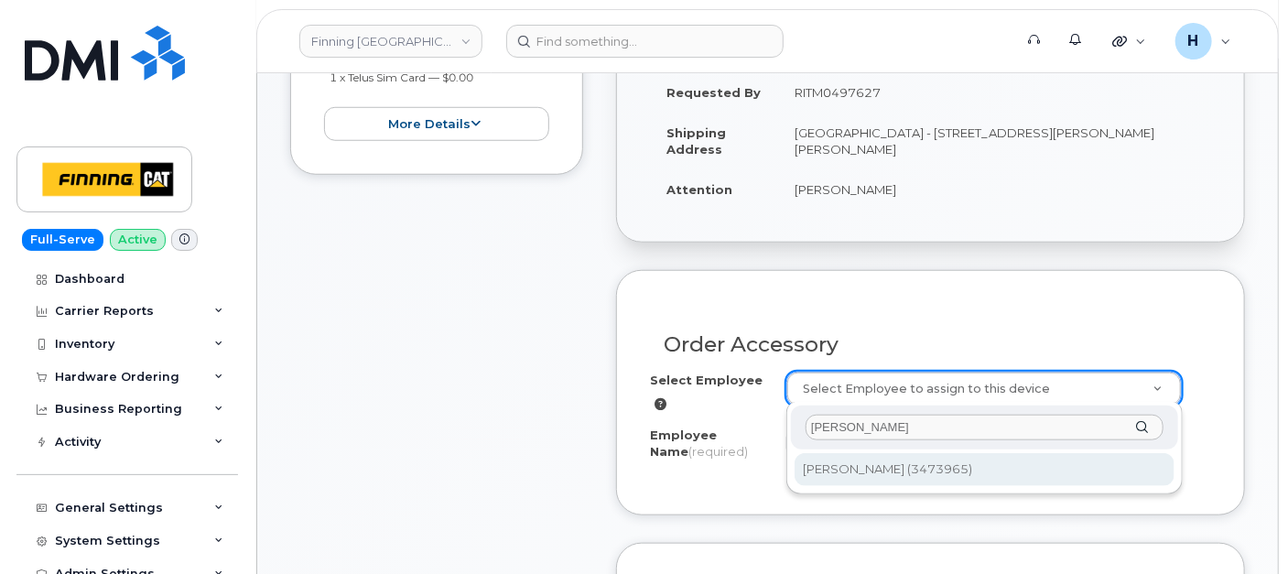
type input "[PERSON_NAME]"
type input "61469"
type input "[PERSON_NAME]"
select select "D42"
select select "CSMAAAA"
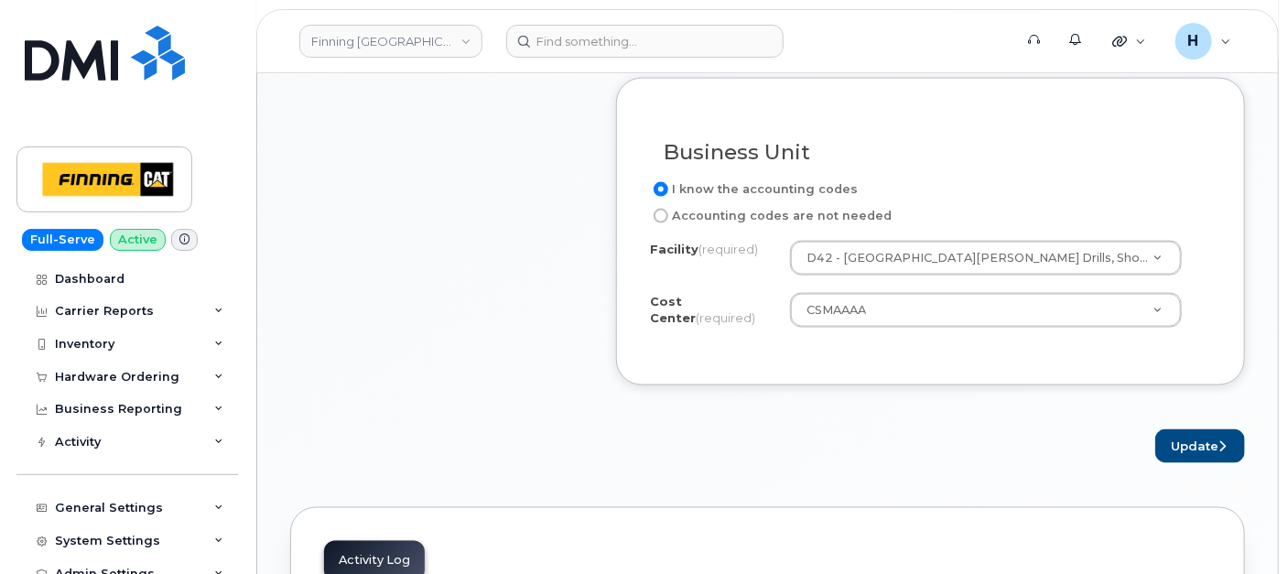
scroll to position [1118, 0]
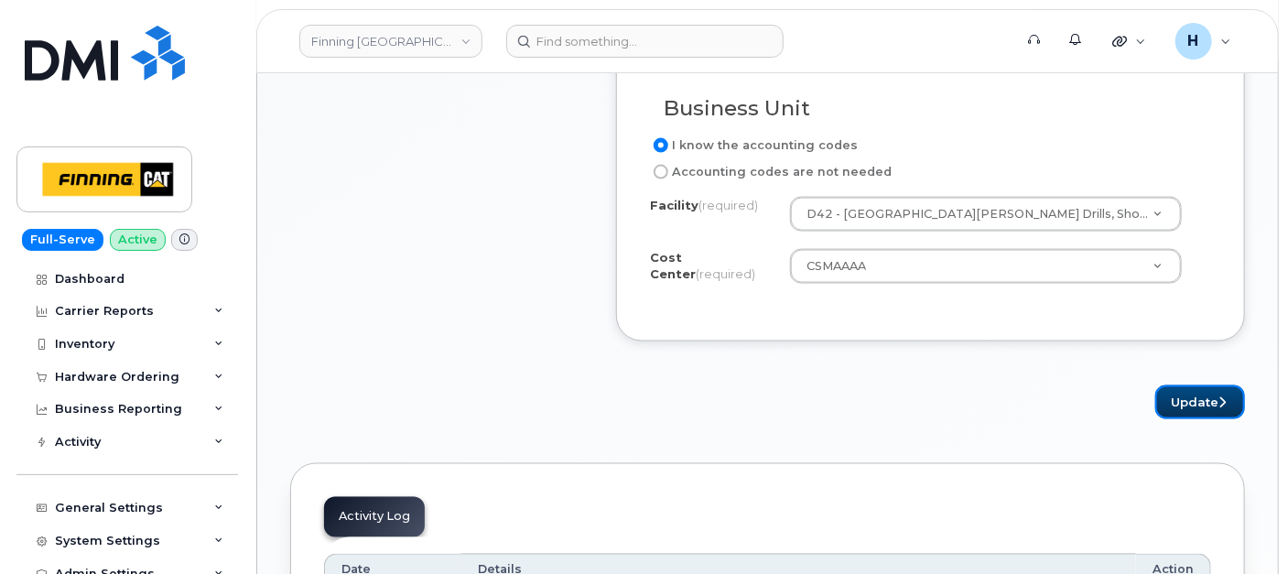
click at [1173, 405] on button "Update" at bounding box center [1200, 402] width 90 height 34
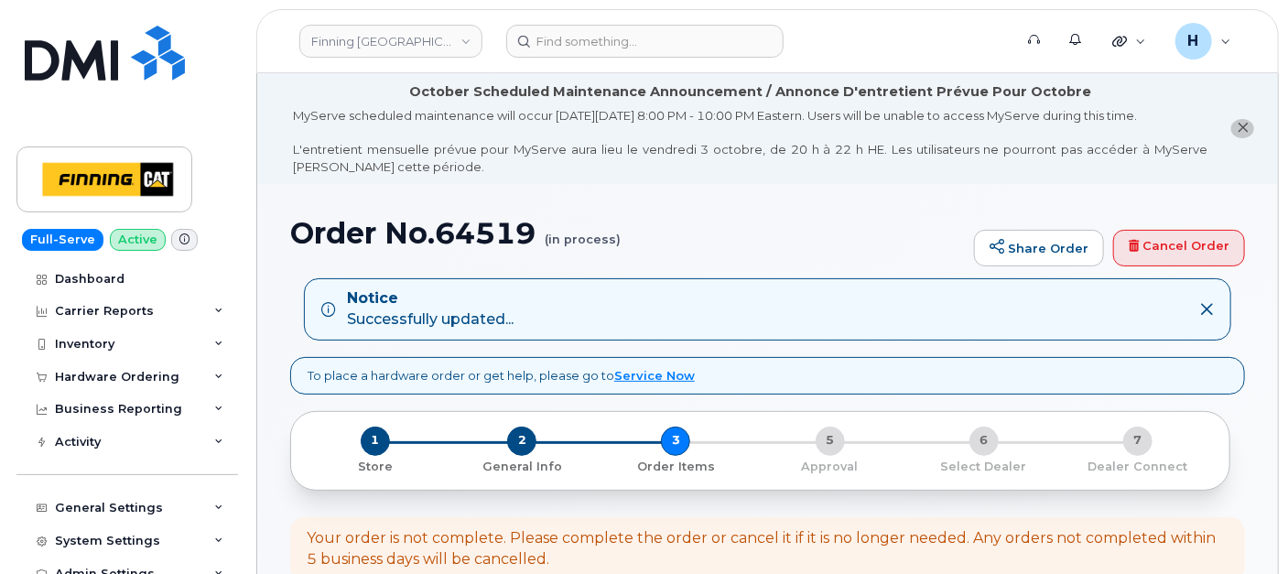
click at [498, 222] on h1 "Order No.64519 (in process)" at bounding box center [627, 233] width 674 height 32
copy h1 "64519"
drag, startPoint x: 538, startPoint y: 447, endPoint x: 534, endPoint y: 430, distance: 16.9
click at [539, 444] on div "2 General Info" at bounding box center [522, 450] width 154 height 49
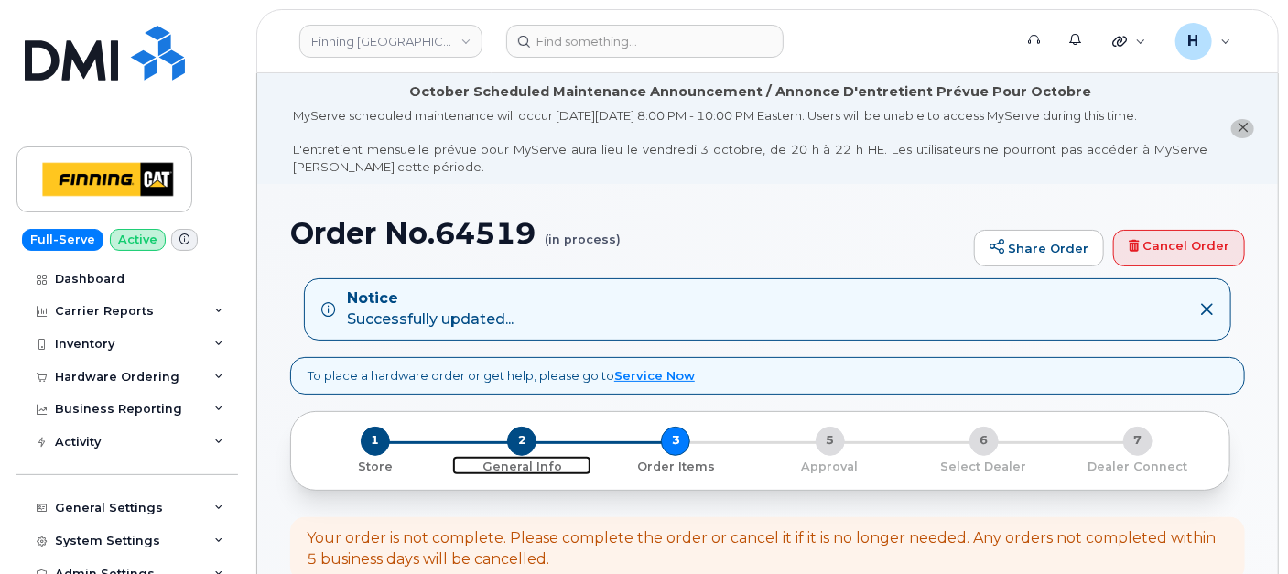
click at [523, 434] on span "2" at bounding box center [521, 440] width 29 height 29
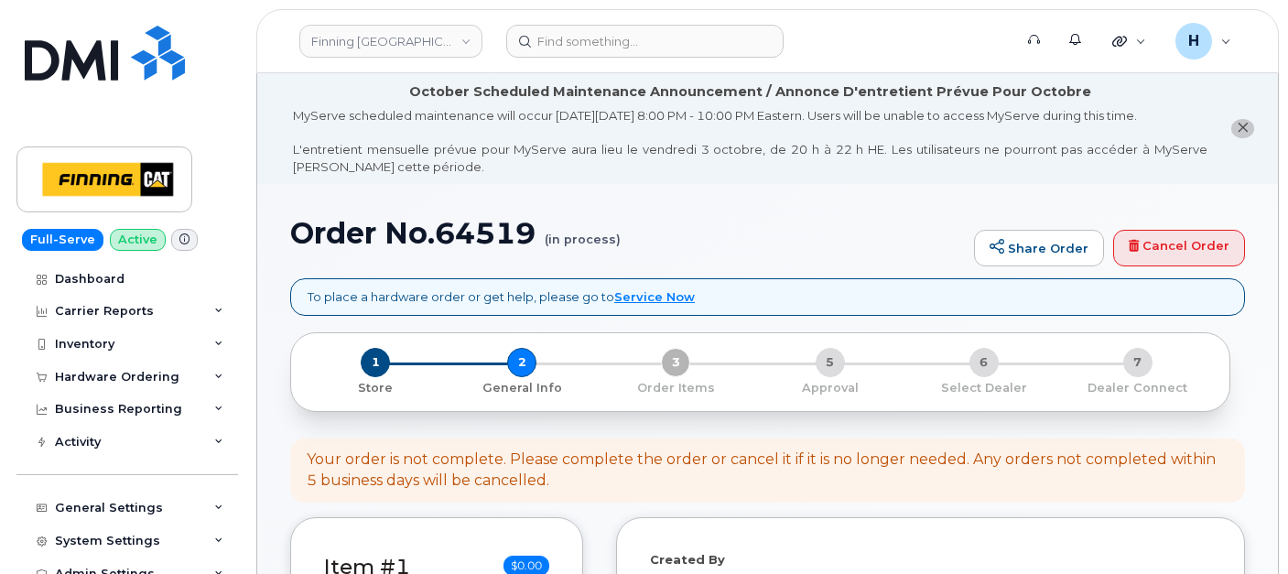
select select
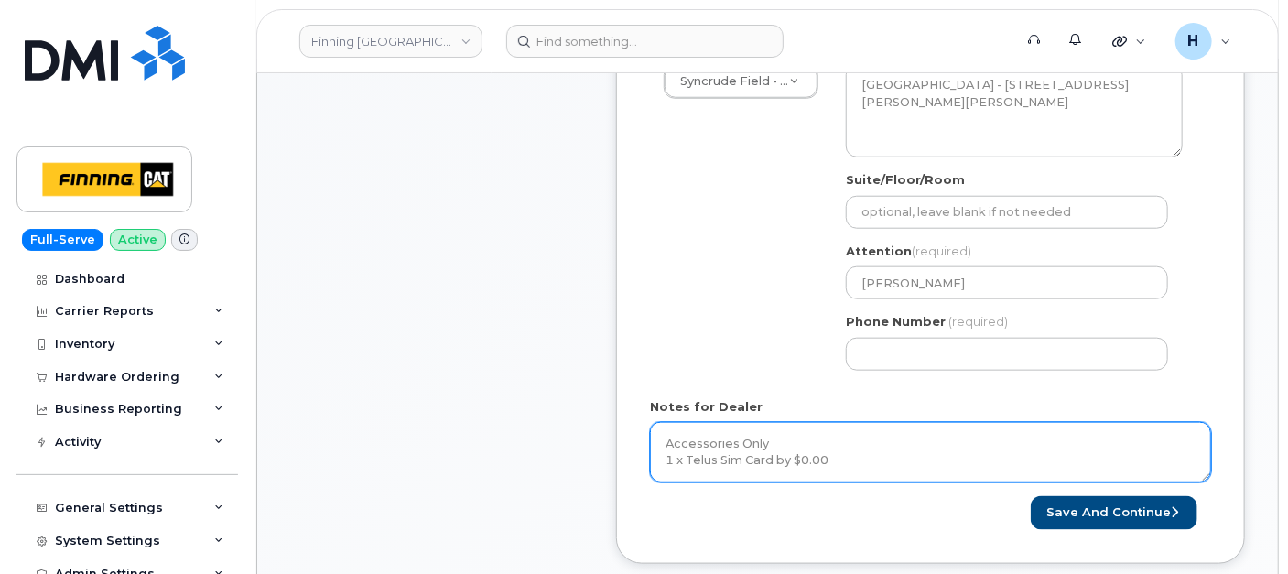
scroll to position [813, 0]
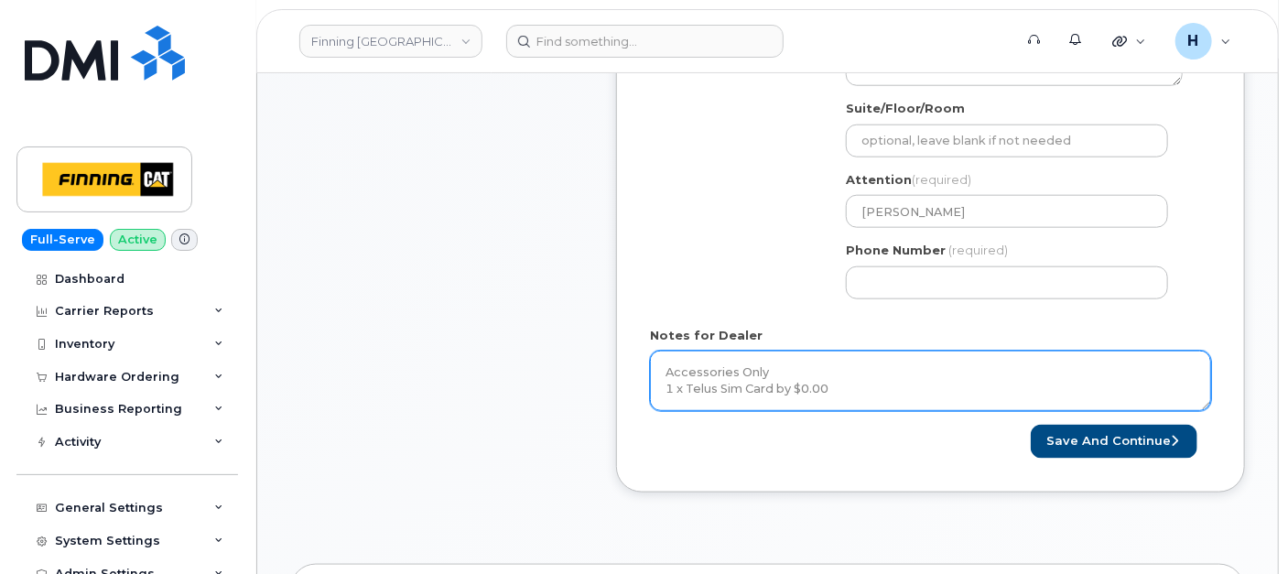
click at [757, 361] on textarea "Accessories Only 1 x Telus Sim Card by $0.00 SIM: [TECHNICAL_ID]--Inactive Puro…" at bounding box center [930, 381] width 561 height 60
click at [847, 396] on textarea "Accessories Only 1 x Telus Sim Card by $0.00 SIM: [TECHNICAL_ID]--Inactive Puro…" at bounding box center [930, 381] width 561 height 60
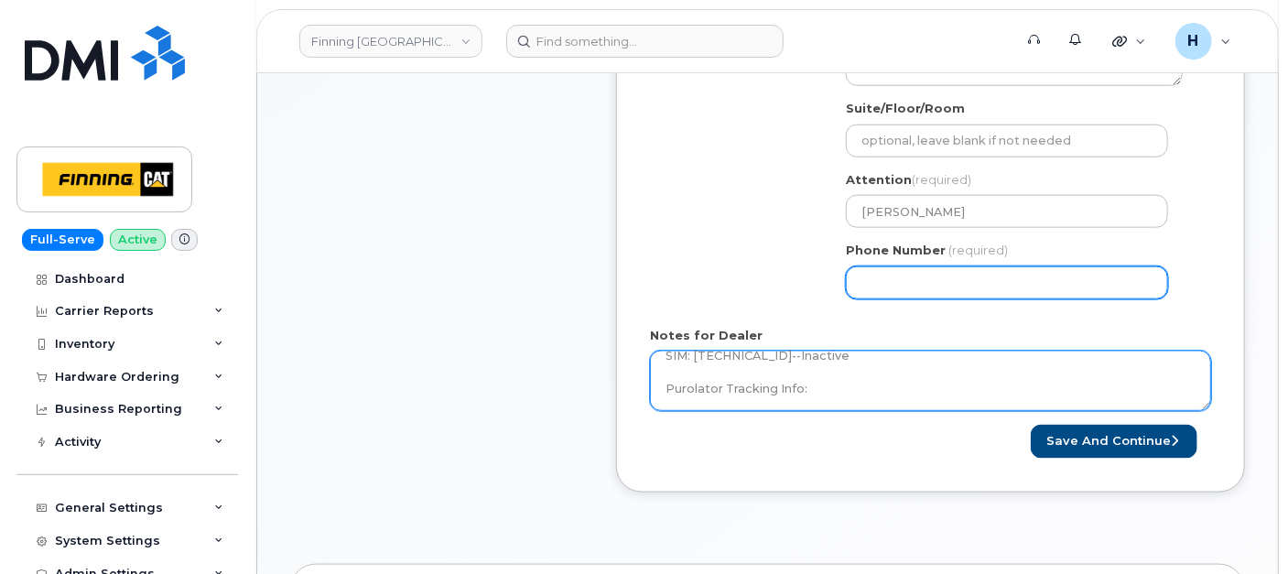
paste textarea "335674033931"
type textarea "Accessories Only 1 x Telus Sim Card by $0.00 SIM: [TECHNICAL_ID]--Inactive Puro…"
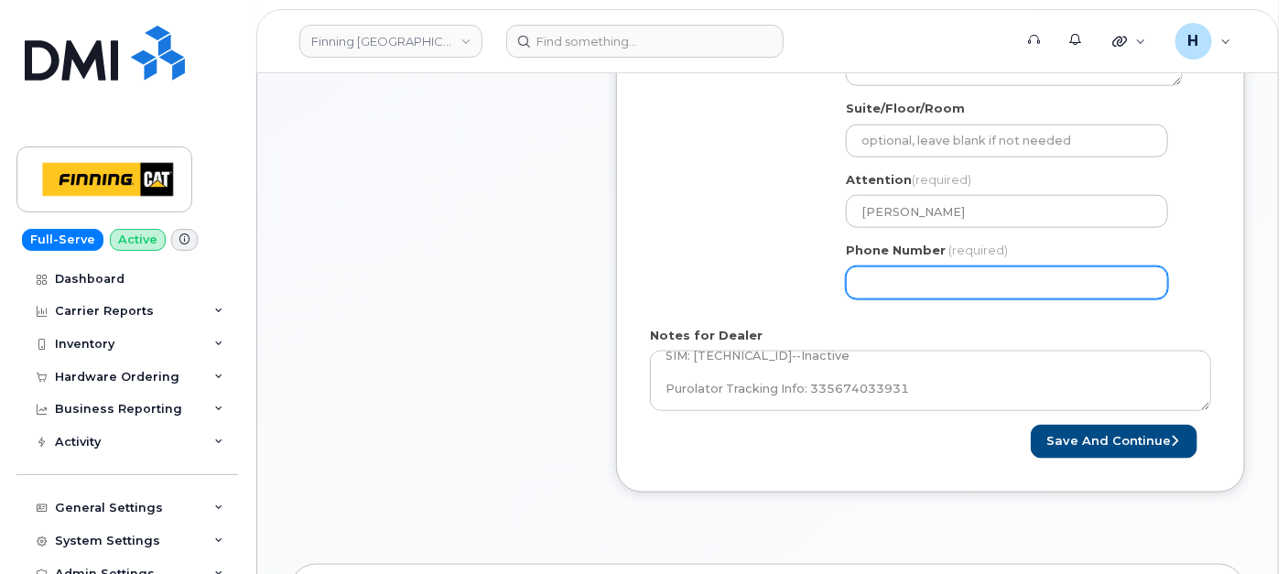
click at [914, 280] on input "Phone Number" at bounding box center [1007, 282] width 322 height 33
type input "7807902010"
select select
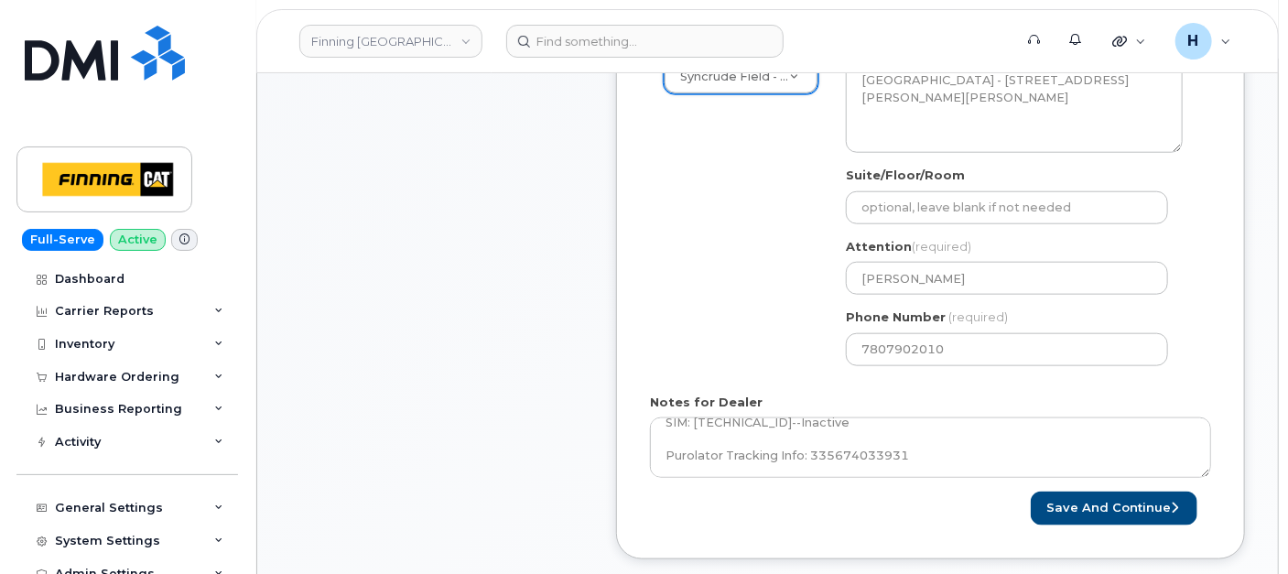
scroll to position [824, 0]
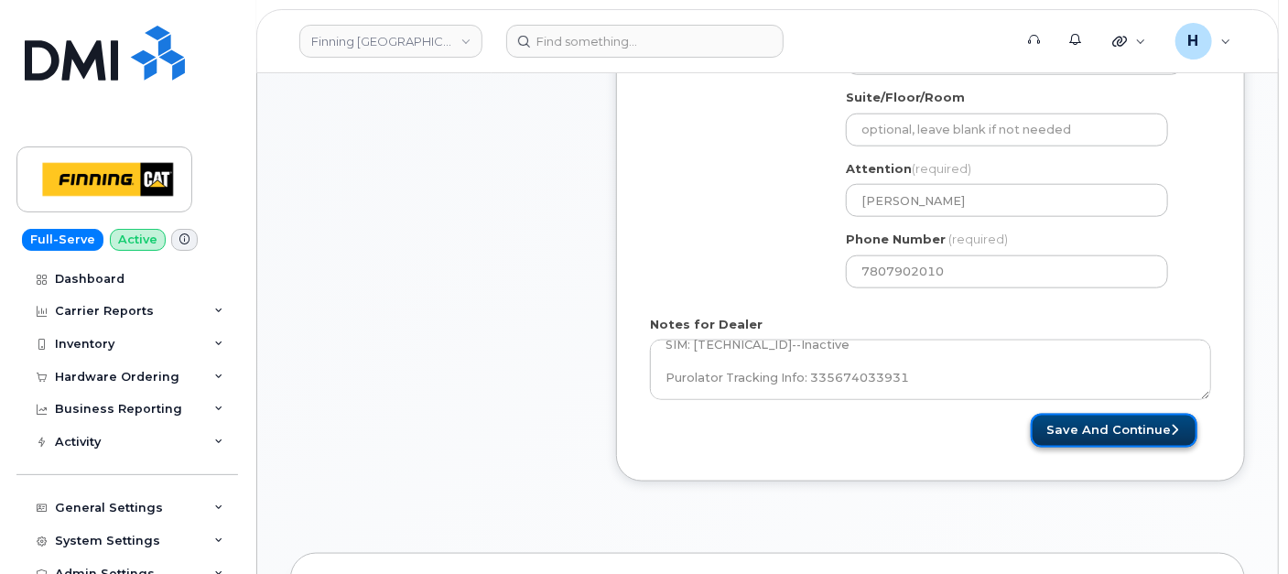
click at [1133, 416] on button "Save and Continue" at bounding box center [1113, 431] width 167 height 34
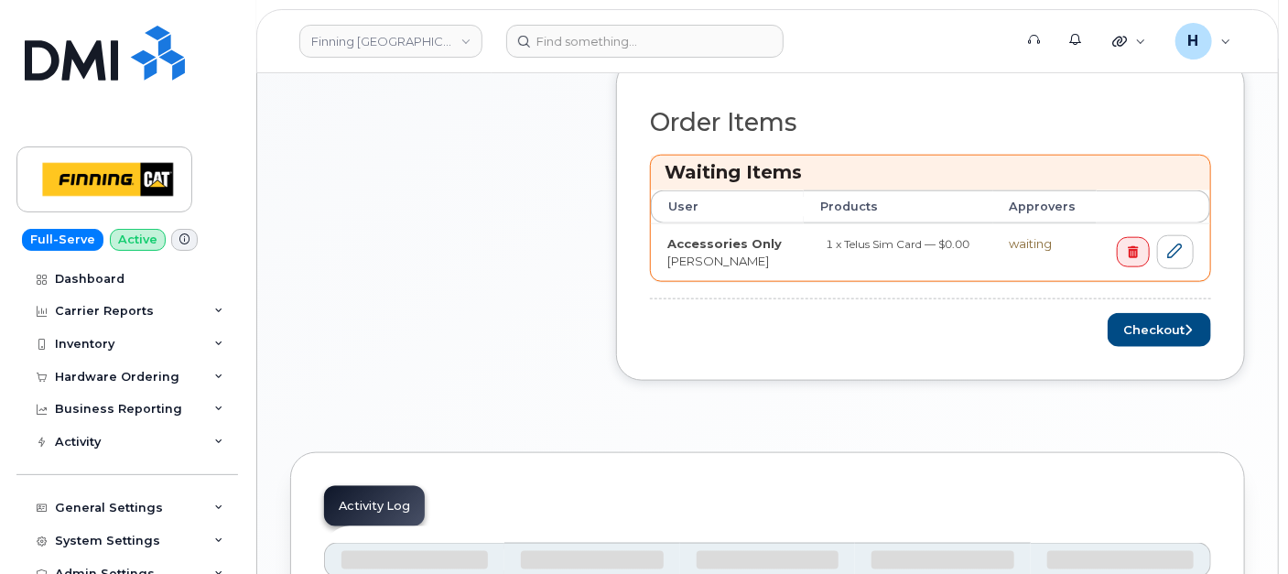
scroll to position [923, 0]
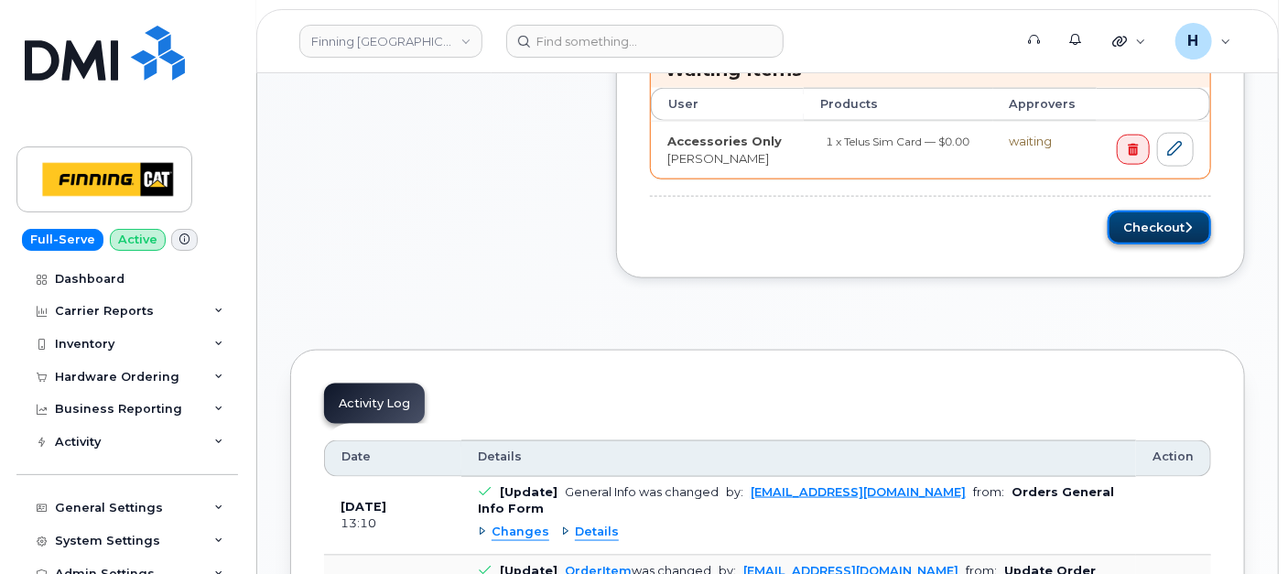
click at [1164, 220] on button "Checkout" at bounding box center [1158, 227] width 103 height 34
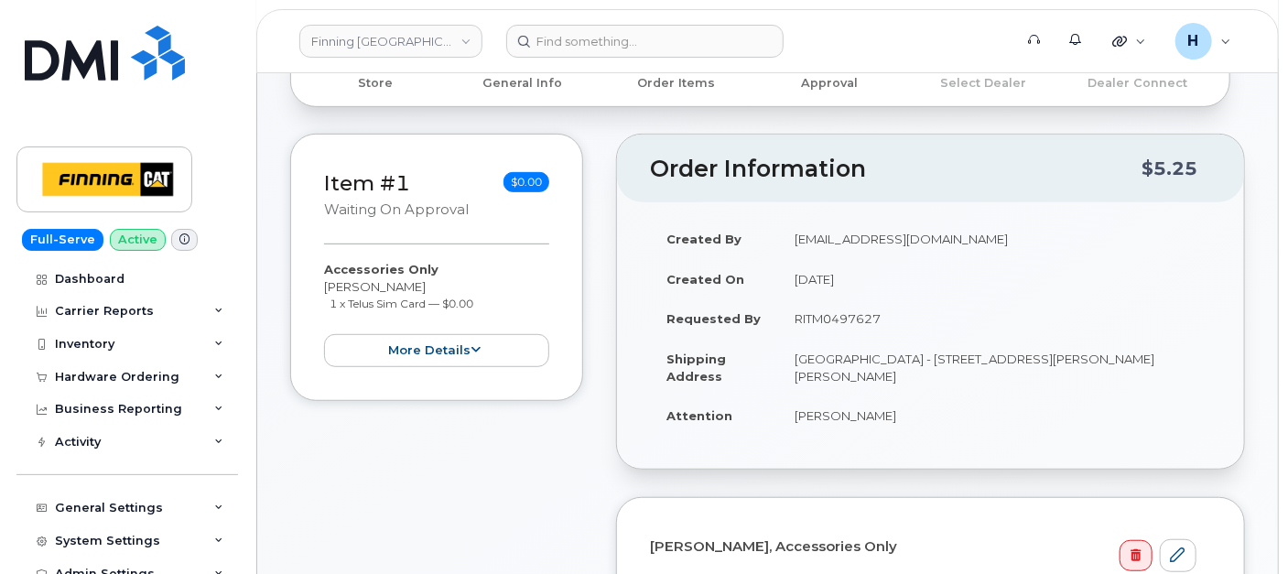
scroll to position [406, 0]
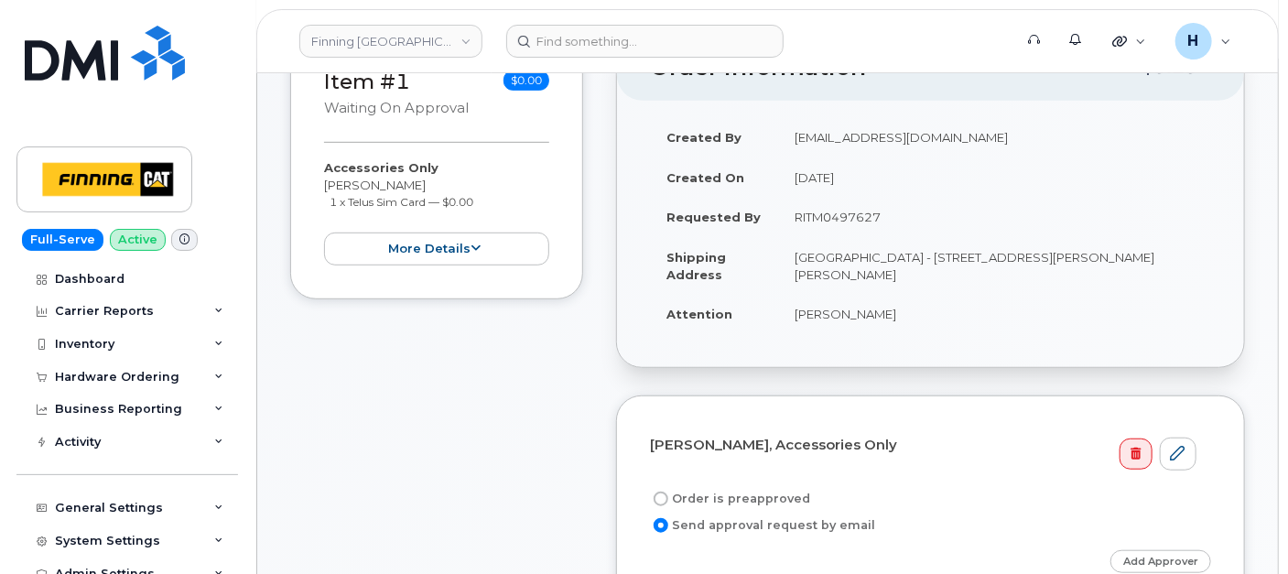
click at [724, 491] on label "Order is preapproved" at bounding box center [730, 499] width 160 height 22
click at [668, 491] on input "Order is preapproved" at bounding box center [660, 498] width 15 height 15
radio input "true"
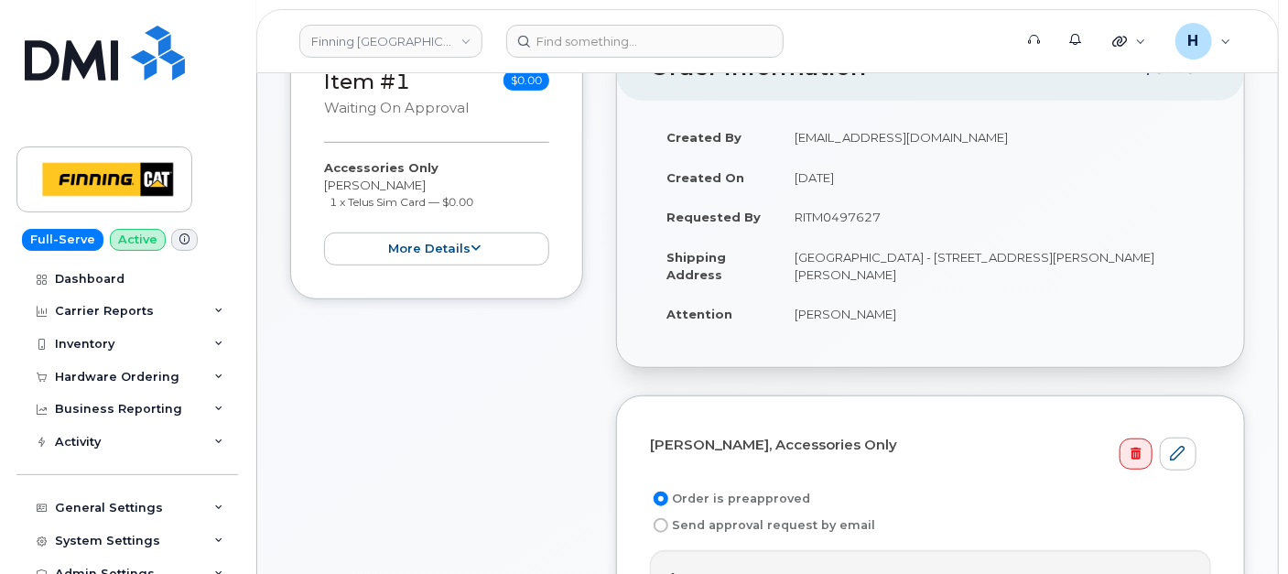
drag, startPoint x: 784, startPoint y: 228, endPoint x: 917, endPoint y: 224, distance: 132.7
click at [917, 224] on td "RITM0497627" at bounding box center [994, 217] width 433 height 40
copy td "RITM0497627"
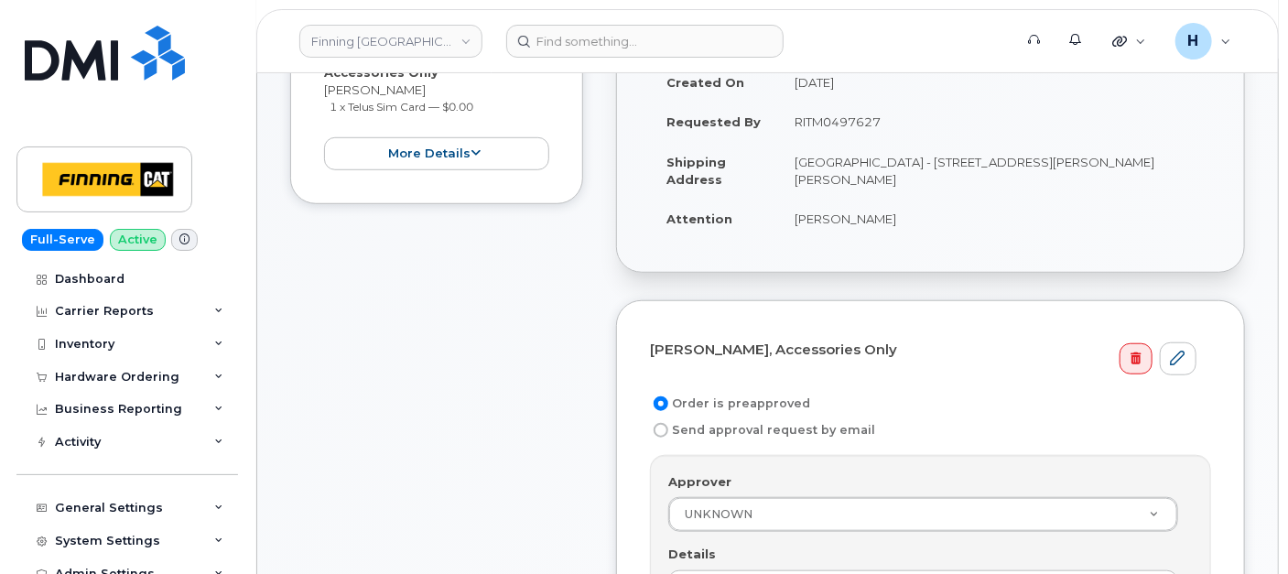
scroll to position [609, 0]
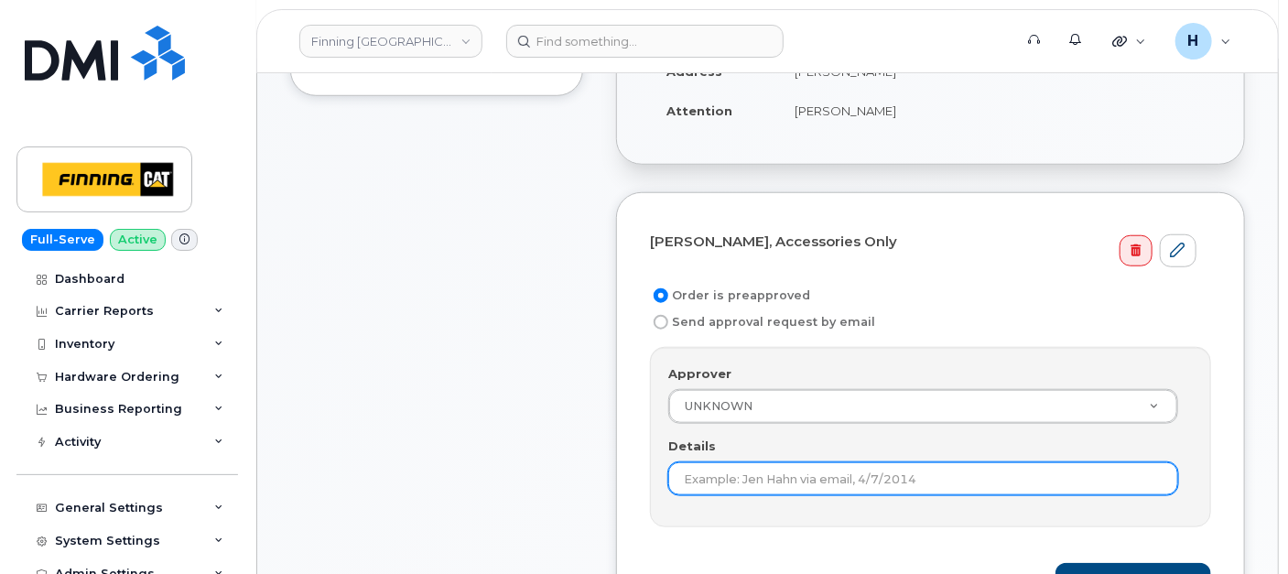
click at [684, 481] on input "Details" at bounding box center [923, 478] width 510 height 33
paste input "RITM0497627"
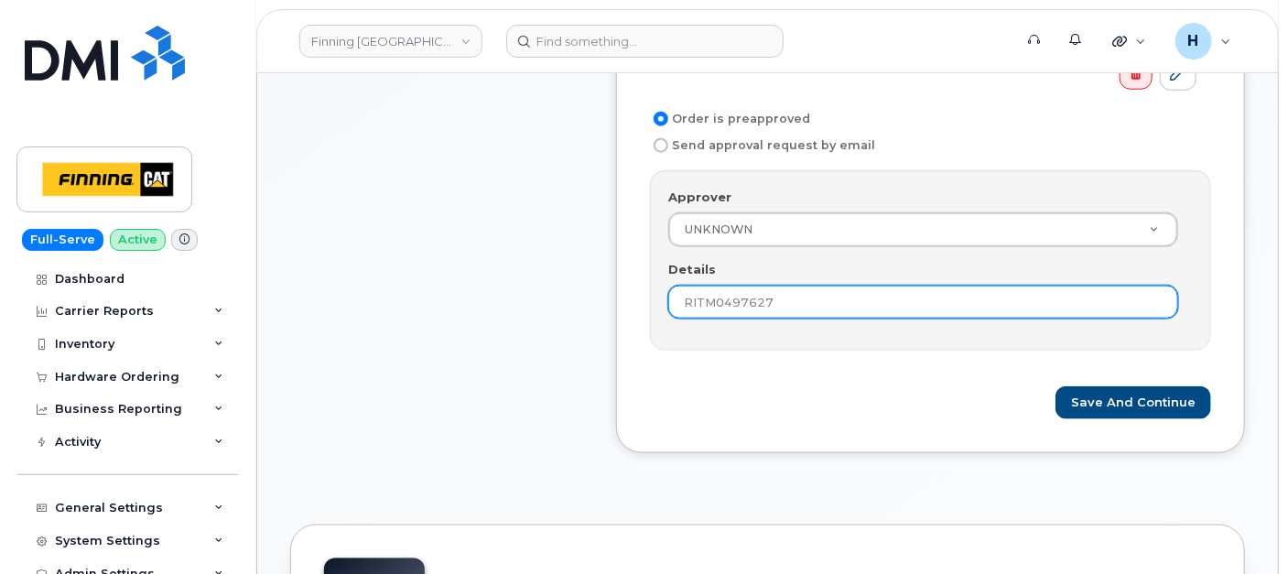
scroll to position [813, 0]
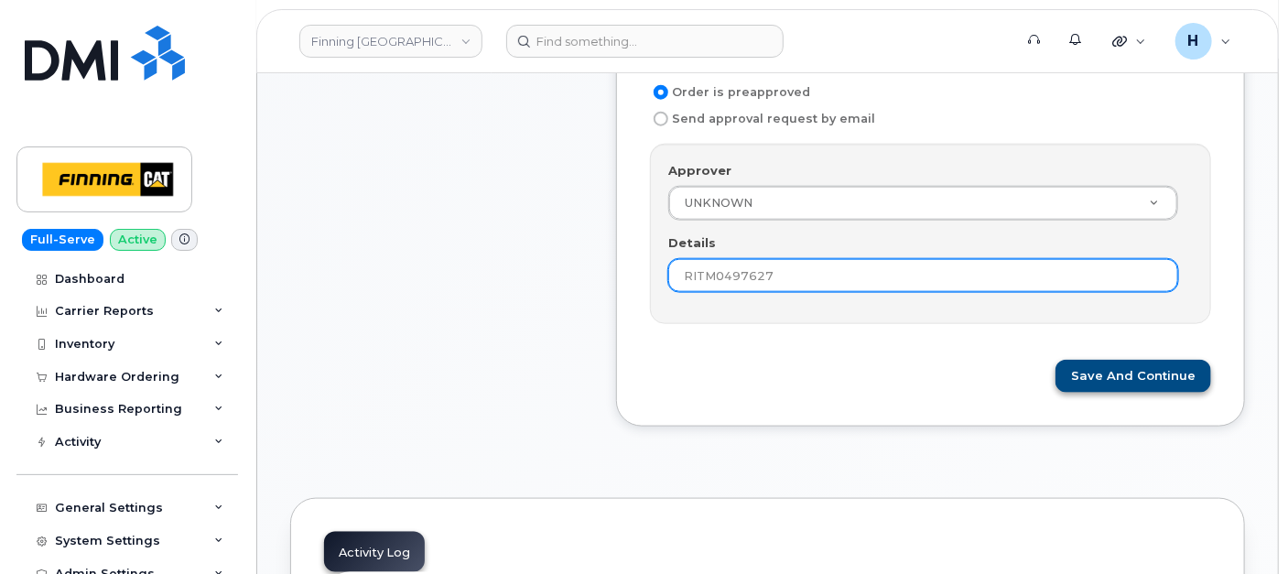
type input "RITM0497627"
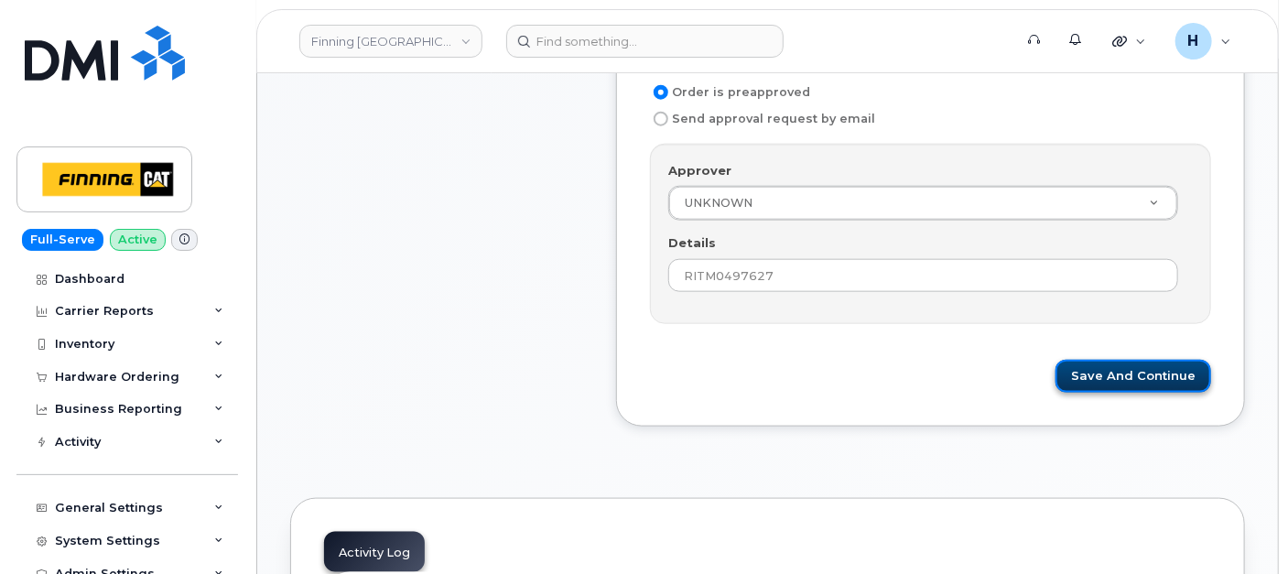
click at [1087, 363] on button "Save and Continue" at bounding box center [1133, 377] width 156 height 34
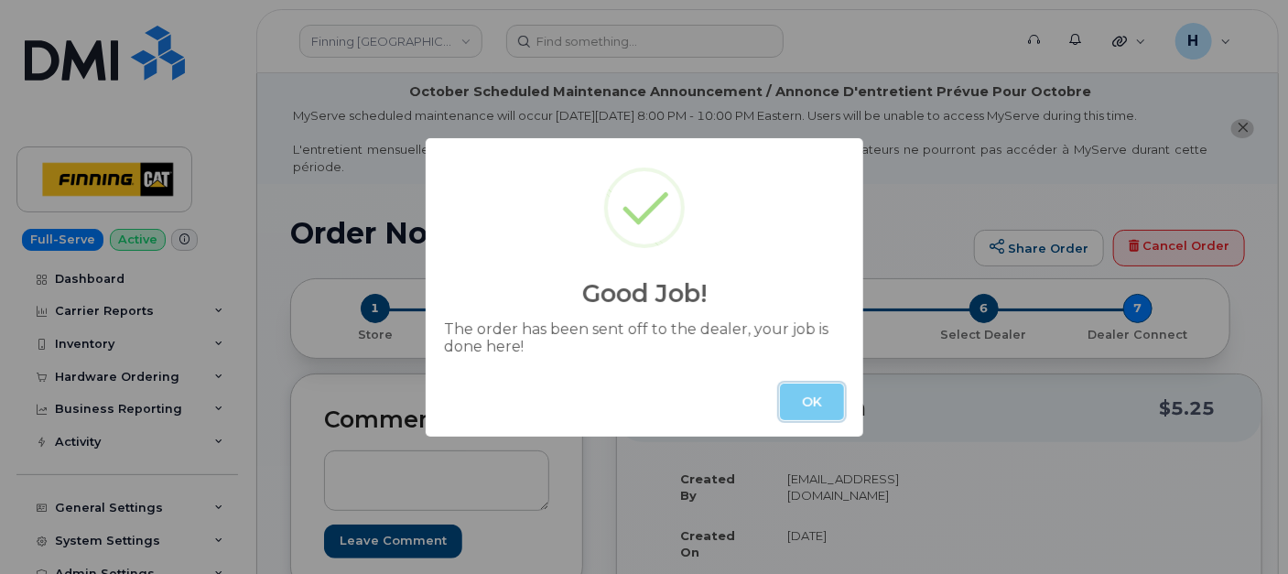
click at [798, 394] on button "OK" at bounding box center [812, 401] width 64 height 37
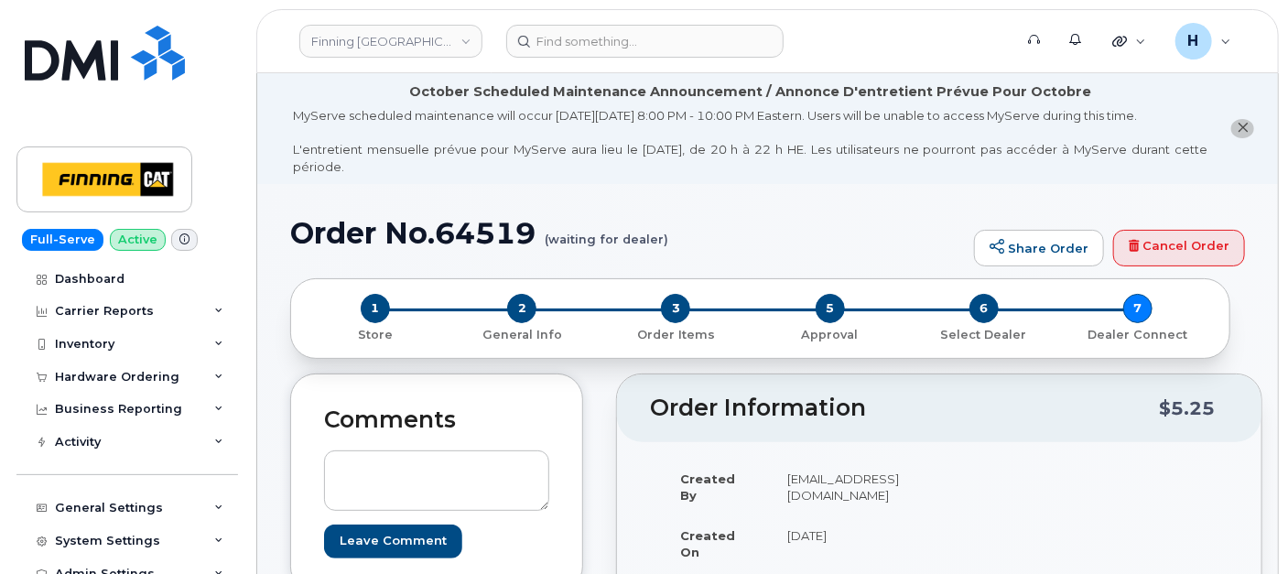
scroll to position [508, 0]
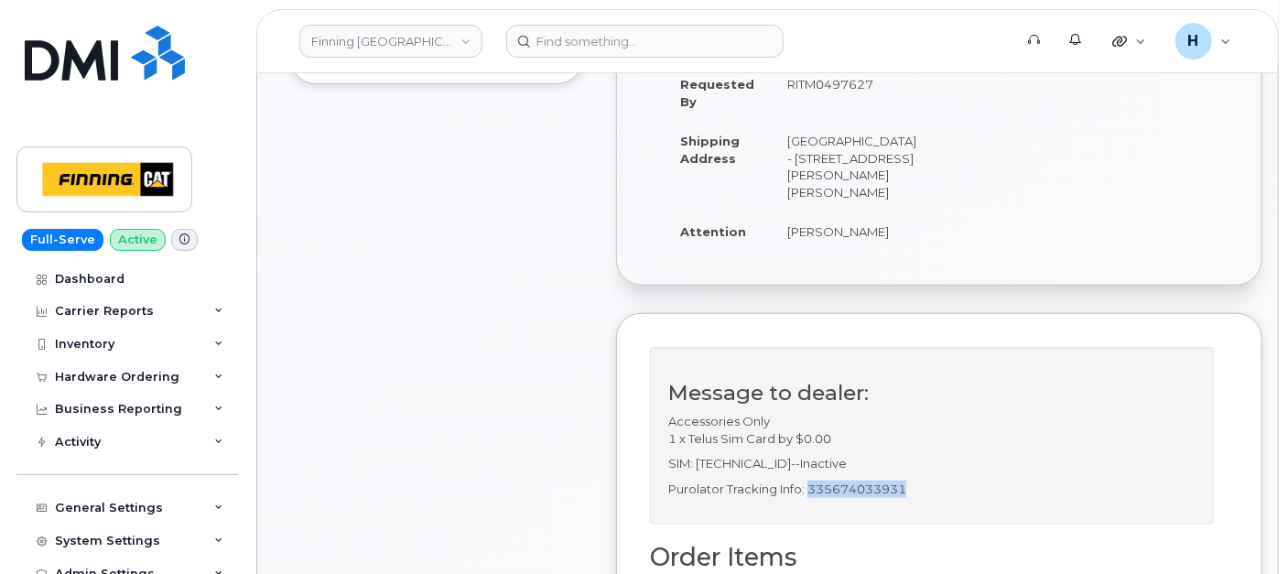
drag, startPoint x: 810, startPoint y: 518, endPoint x: 932, endPoint y: 510, distance: 122.0
click at [932, 510] on div "Message to dealer: Accessories Only 1 x Telus Sim Card by $0.00 SIM: 8912230102…" at bounding box center [932, 436] width 564 height 178
copy p "335674033931"
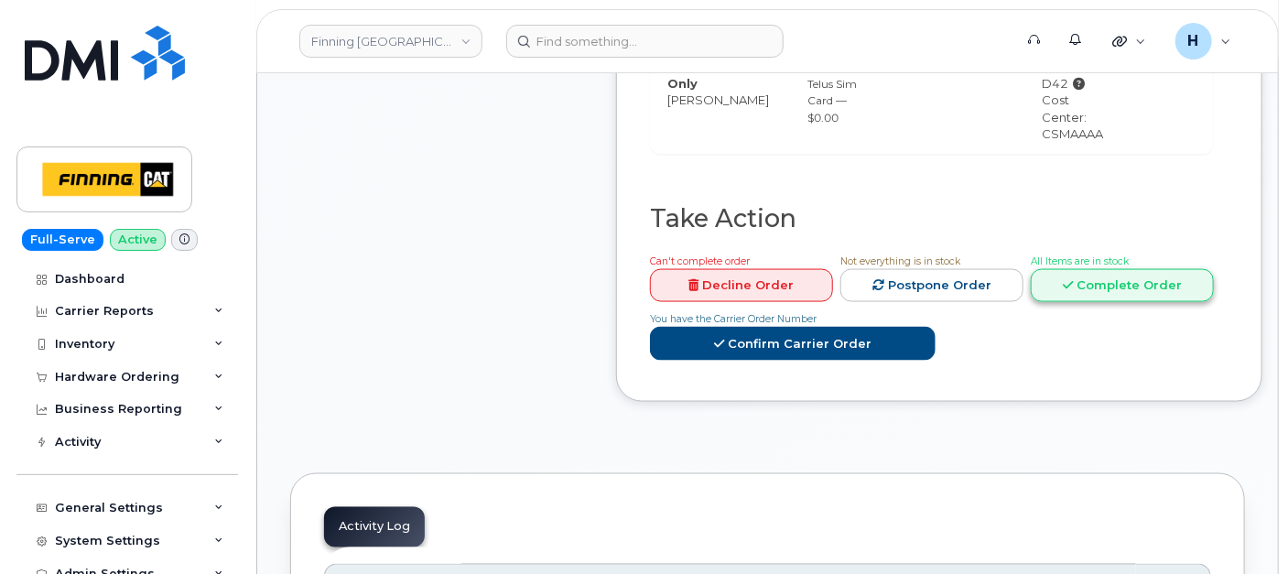
click at [1073, 303] on link "Complete Order" at bounding box center [1121, 286] width 183 height 34
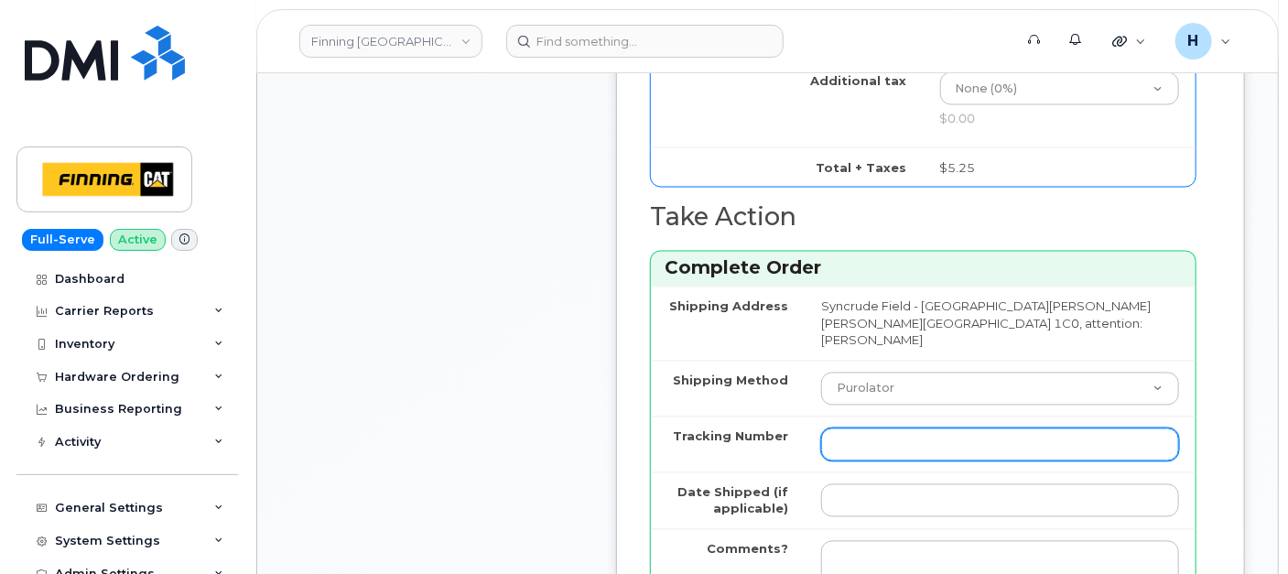
scroll to position [1525, 0]
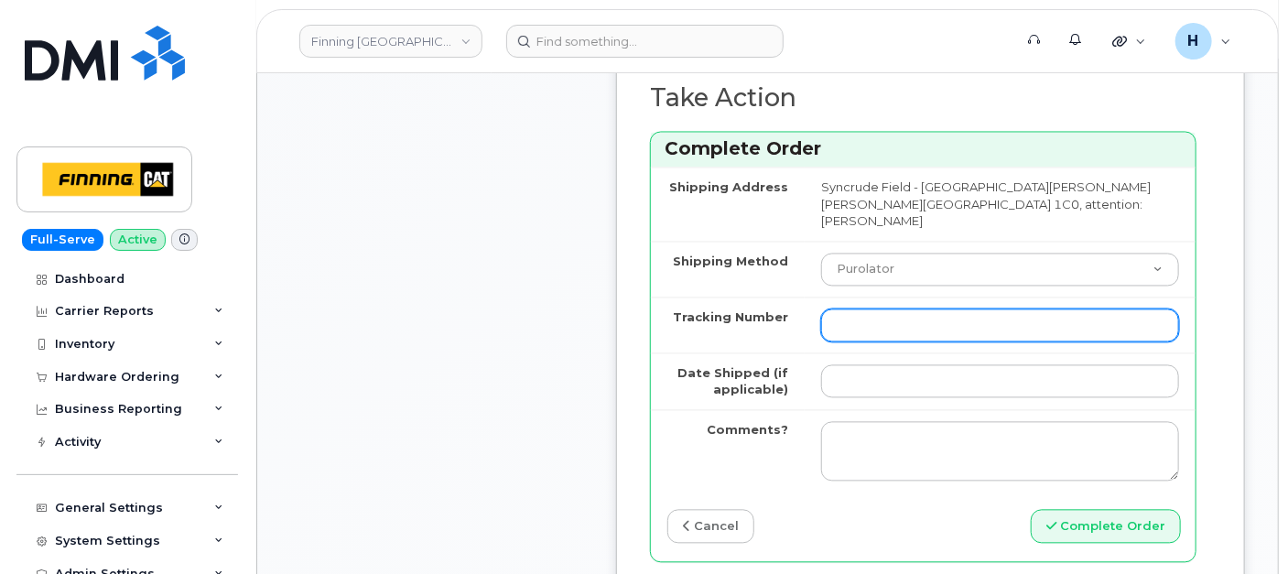
click at [910, 342] on input "Tracking Number" at bounding box center [1000, 325] width 358 height 33
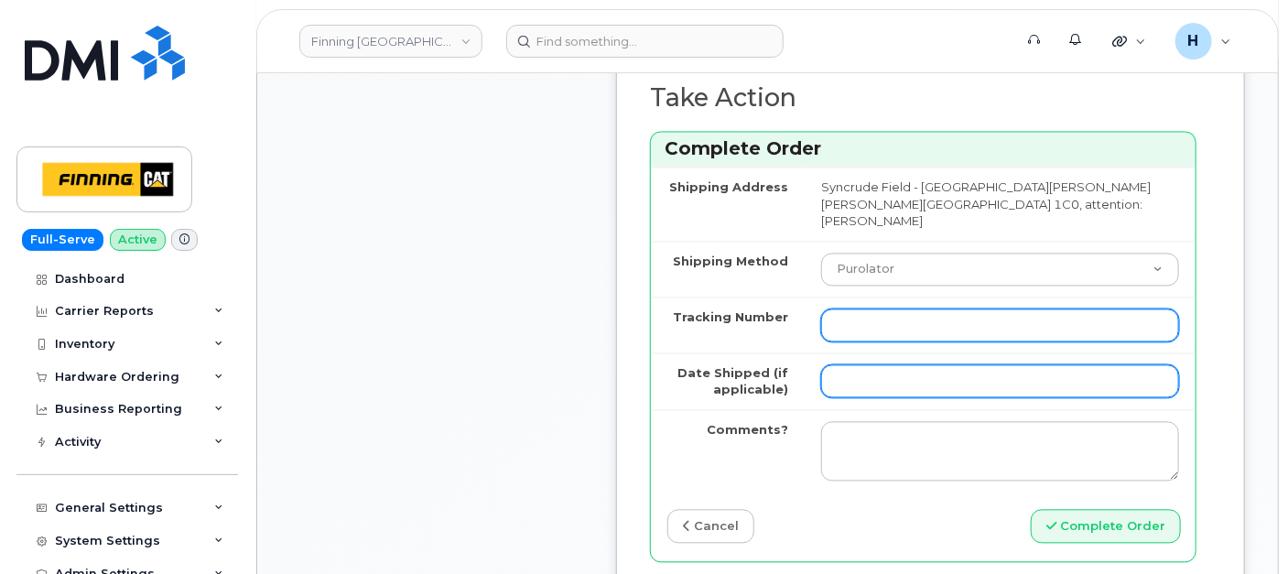
paste input "335674033931"
type input "335674033931"
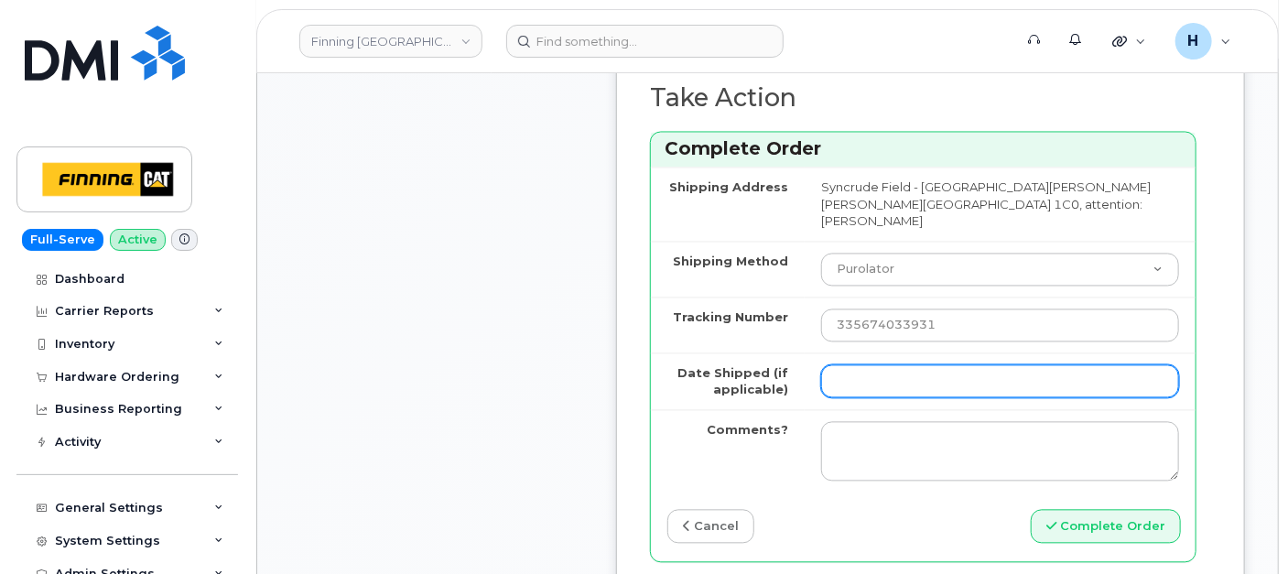
drag, startPoint x: 844, startPoint y: 386, endPoint x: 865, endPoint y: 397, distance: 23.7
click at [844, 386] on input "Date Shipped (if applicable)" at bounding box center [1000, 381] width 358 height 33
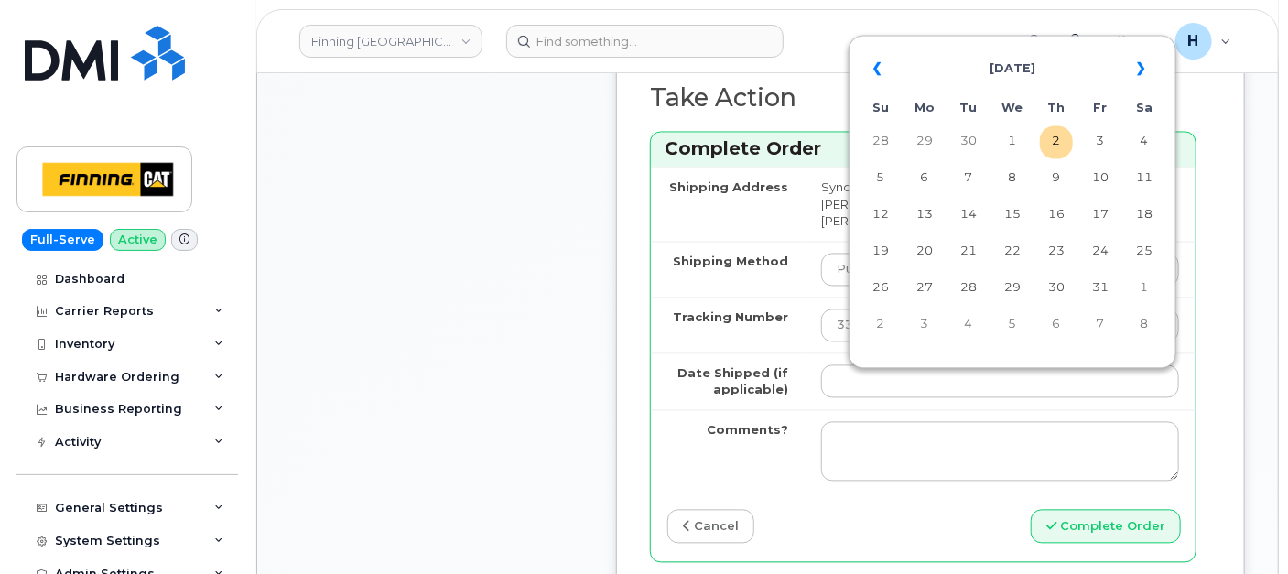
drag, startPoint x: 1052, startPoint y: 141, endPoint x: 1007, endPoint y: 232, distance: 102.3
click at [1052, 141] on td "2" at bounding box center [1056, 142] width 33 height 33
type input "[DATE]"
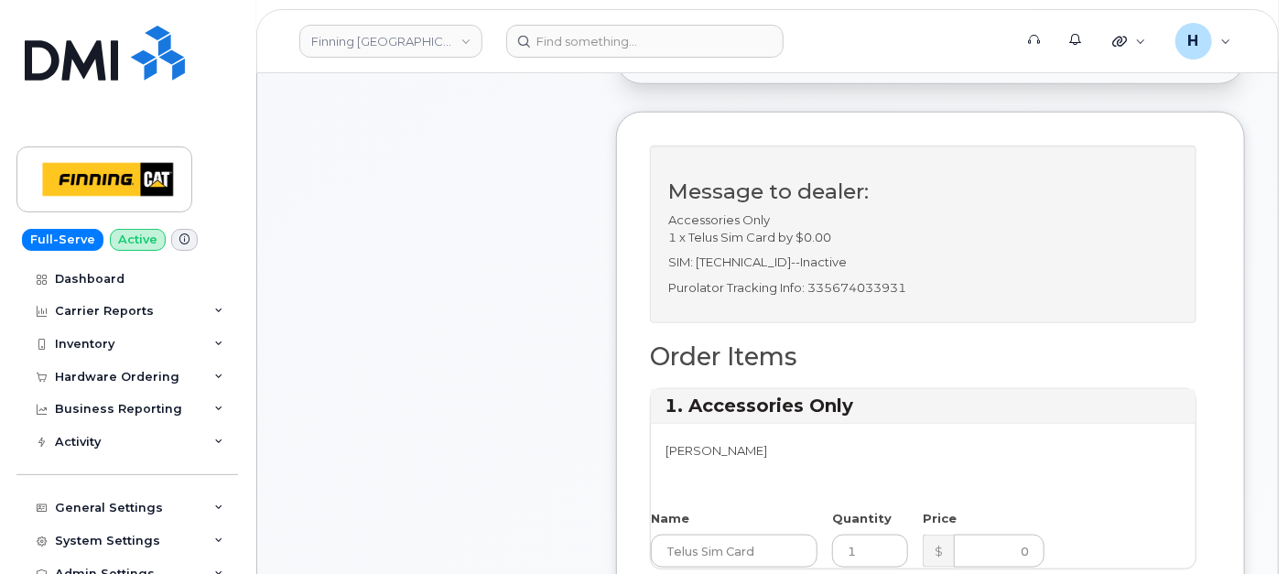
scroll to position [609, 0]
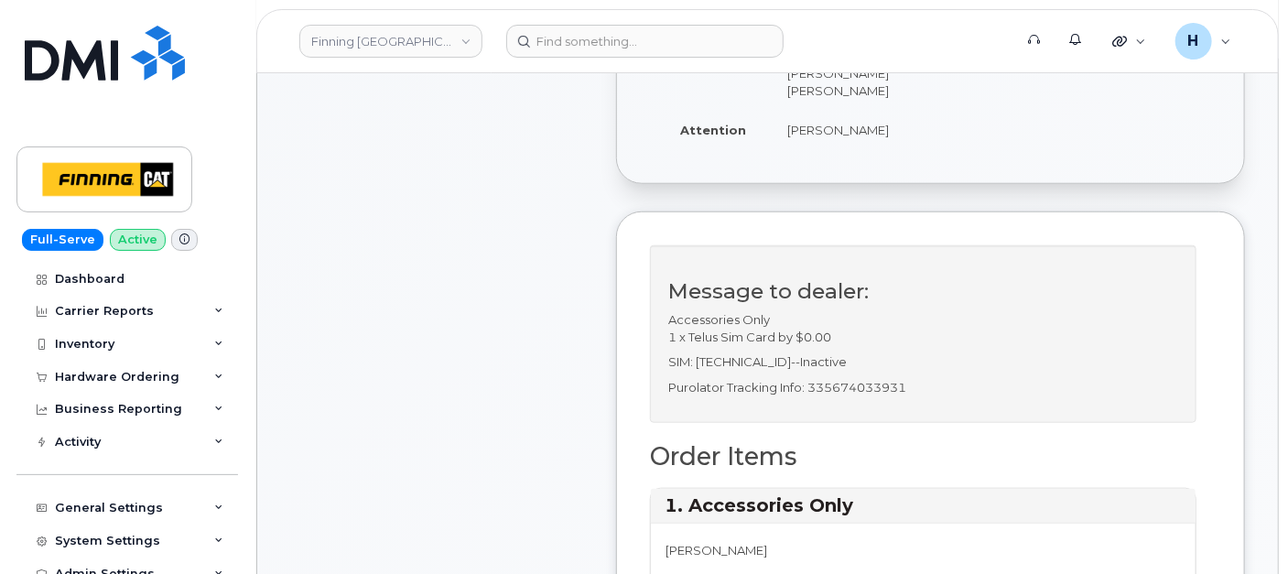
drag, startPoint x: 770, startPoint y: 166, endPoint x: 885, endPoint y: 166, distance: 115.3
click at [885, 150] on td "[PERSON_NAME]" at bounding box center [852, 130] width 162 height 40
copy td "[PERSON_NAME]"
drag, startPoint x: 770, startPoint y: 175, endPoint x: 872, endPoint y: 172, distance: 102.5
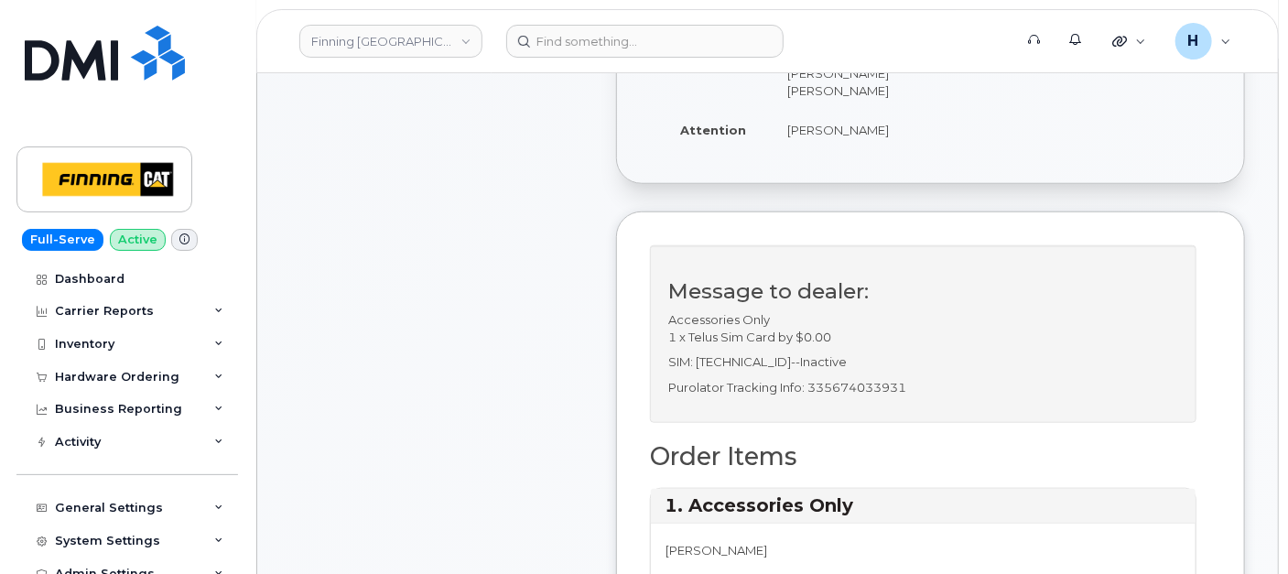
click at [872, 150] on td "[PERSON_NAME]" at bounding box center [852, 130] width 162 height 40
copy td "[PERSON_NAME]"
click at [872, 396] on p "Purolator Tracking Info: 335674033931" at bounding box center [923, 387] width 510 height 17
copy p "335674033931"
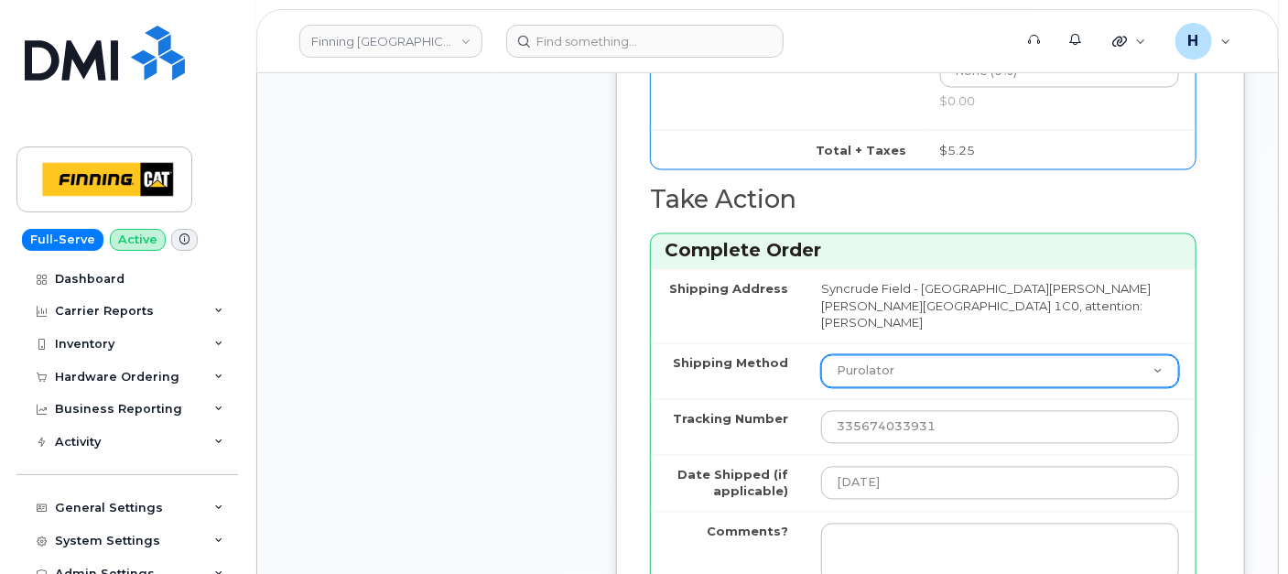
scroll to position [1830, 0]
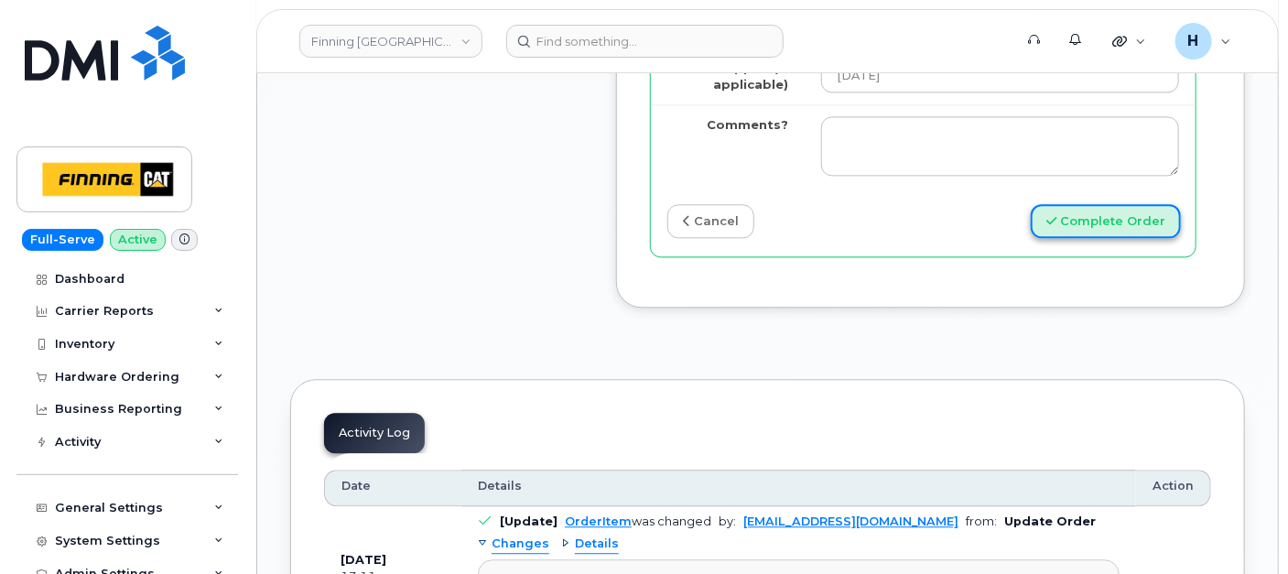
click at [1139, 226] on button "Complete Order" at bounding box center [1105, 221] width 150 height 34
